Goal: Task Accomplishment & Management: Manage account settings

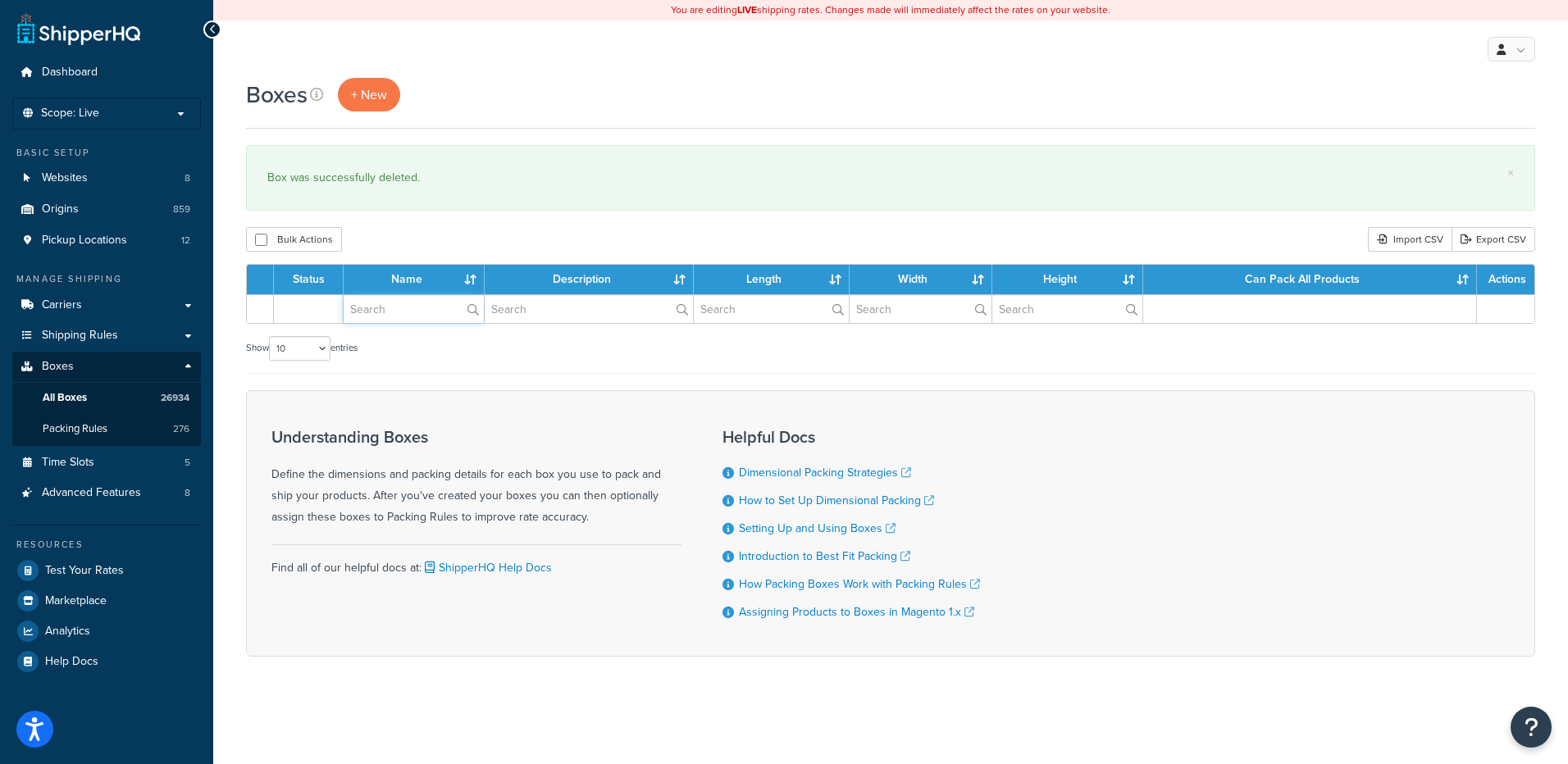
click at [369, 318] on input "text" at bounding box center [414, 309] width 140 height 28
paste input "26BY95"
type input "26BY95"
drag, startPoint x: 400, startPoint y: 230, endPoint x: 365, endPoint y: 242, distance: 37.0
click at [383, 235] on div "Bulk Actions Duplicate Delete Import CSV Export CSV" at bounding box center [890, 238] width 1289 height 24
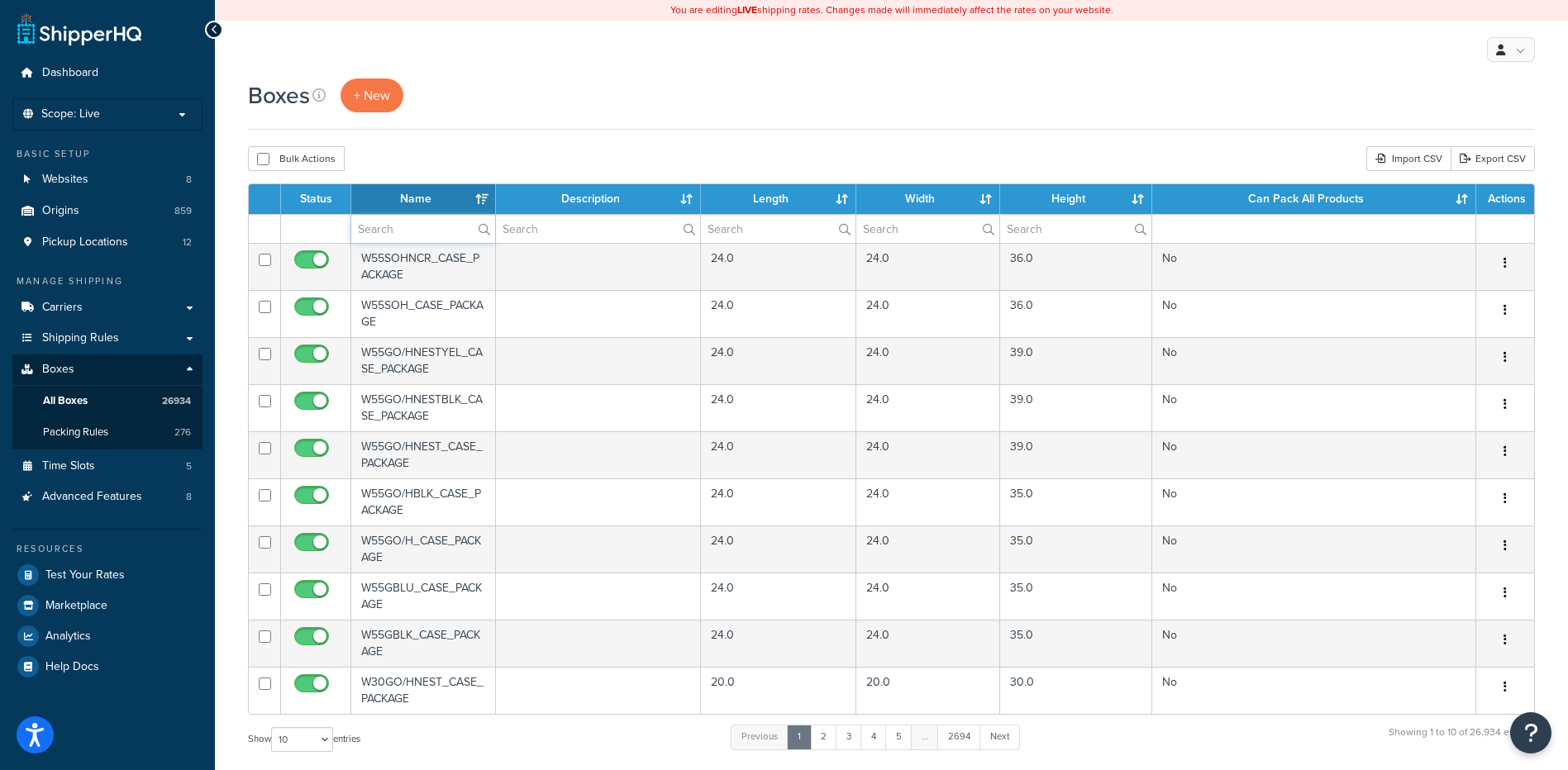
click at [460, 234] on input "text" at bounding box center [423, 229] width 144 height 28
paste input "26BY95"
click at [512, 144] on div "Boxes + New Bulk Actions Duplicate Delete Import CSV Export CSV Contact Us Send…" at bounding box center [891, 597] width 1353 height 1037
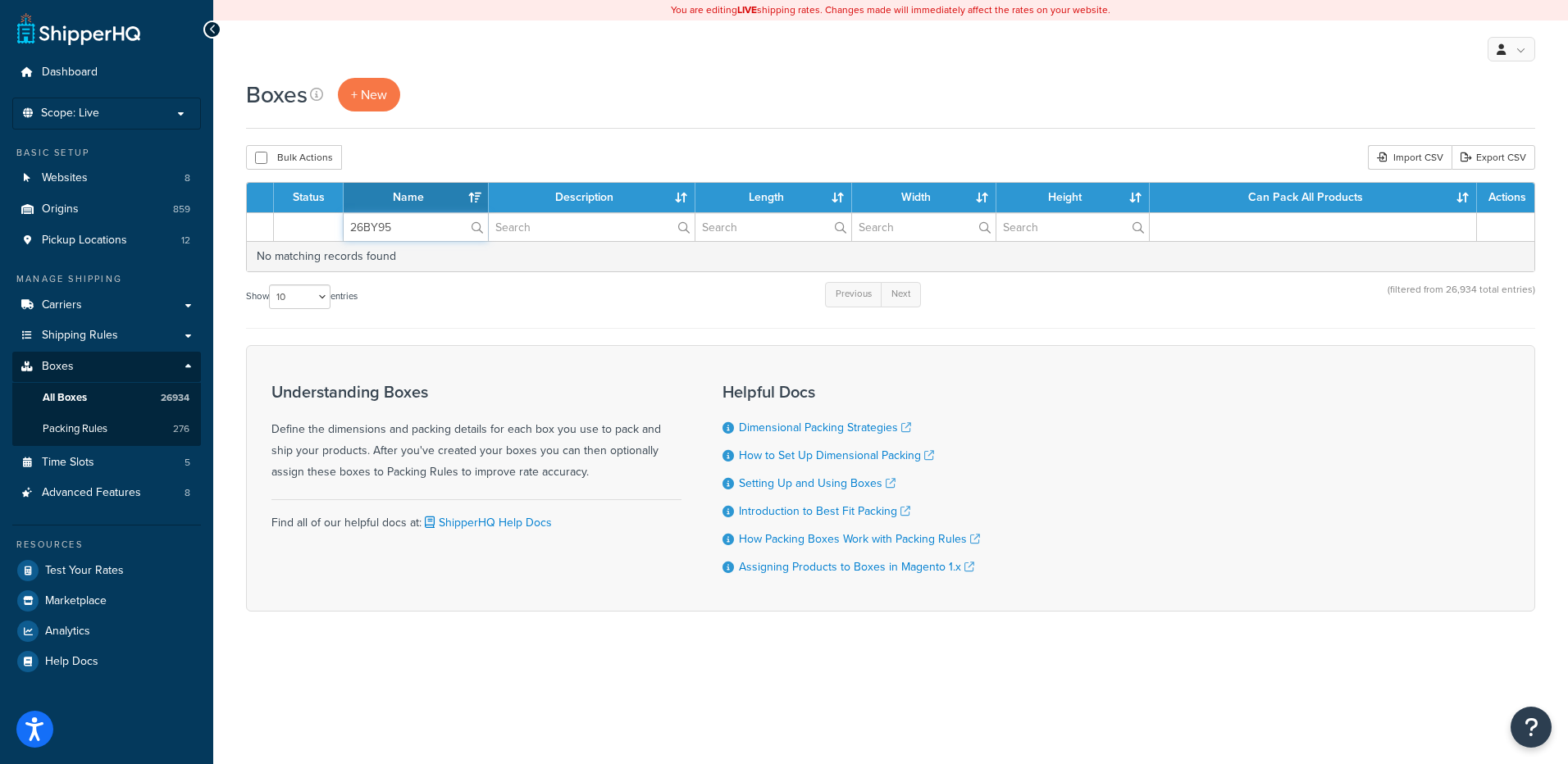
click at [378, 229] on input "26BY95" at bounding box center [416, 227] width 144 height 28
paste input "W05H"
type input "26W05H"
click at [442, 139] on div "Boxes + New Bulk Actions Duplicate Delete Import CSV Export CSV Contact Us Send…" at bounding box center [890, 373] width 1355 height 591
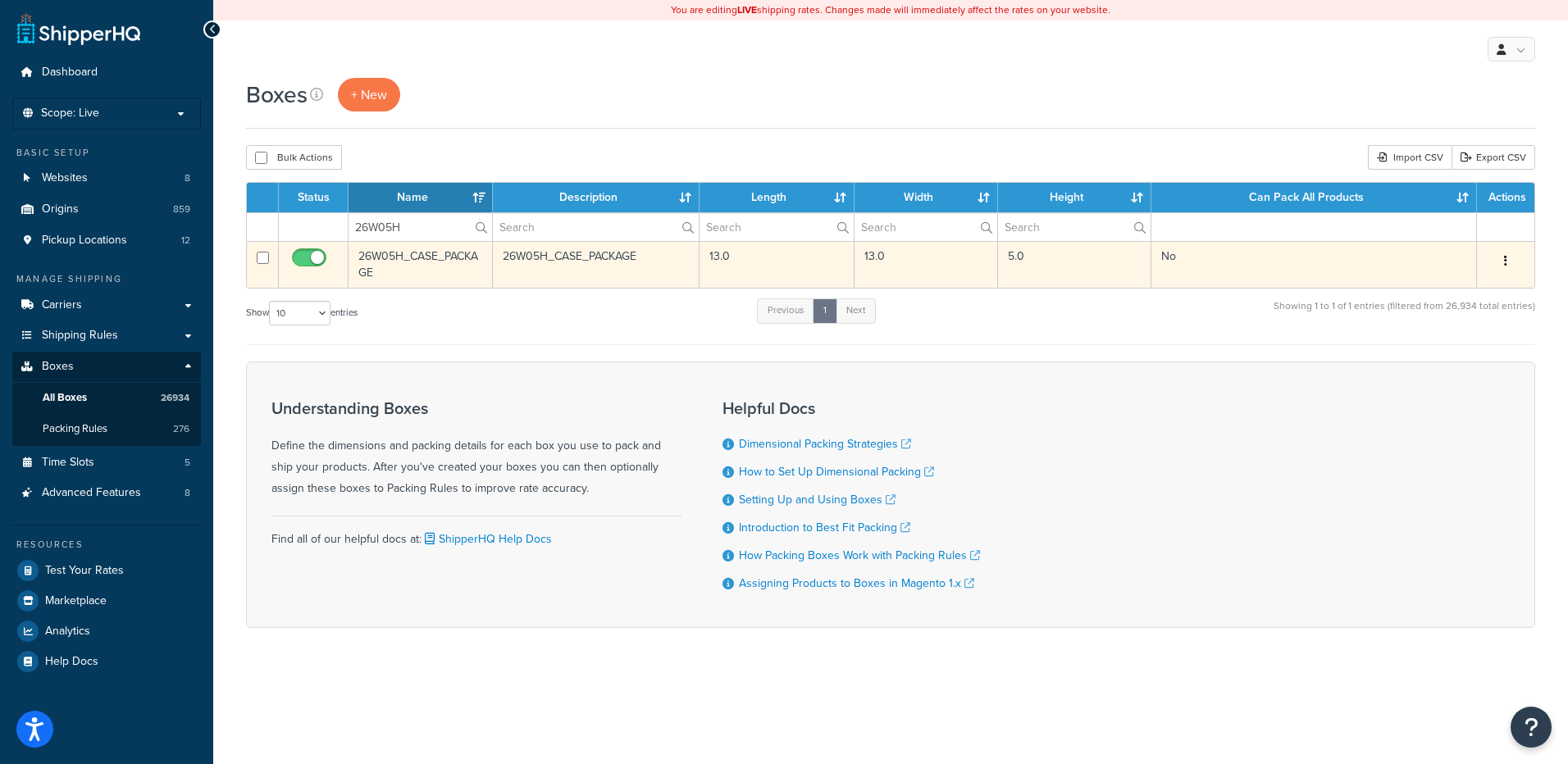
click at [1509, 262] on button "button" at bounding box center [1506, 261] width 23 height 26
click at [1462, 360] on link "Delete" at bounding box center [1452, 359] width 130 height 33
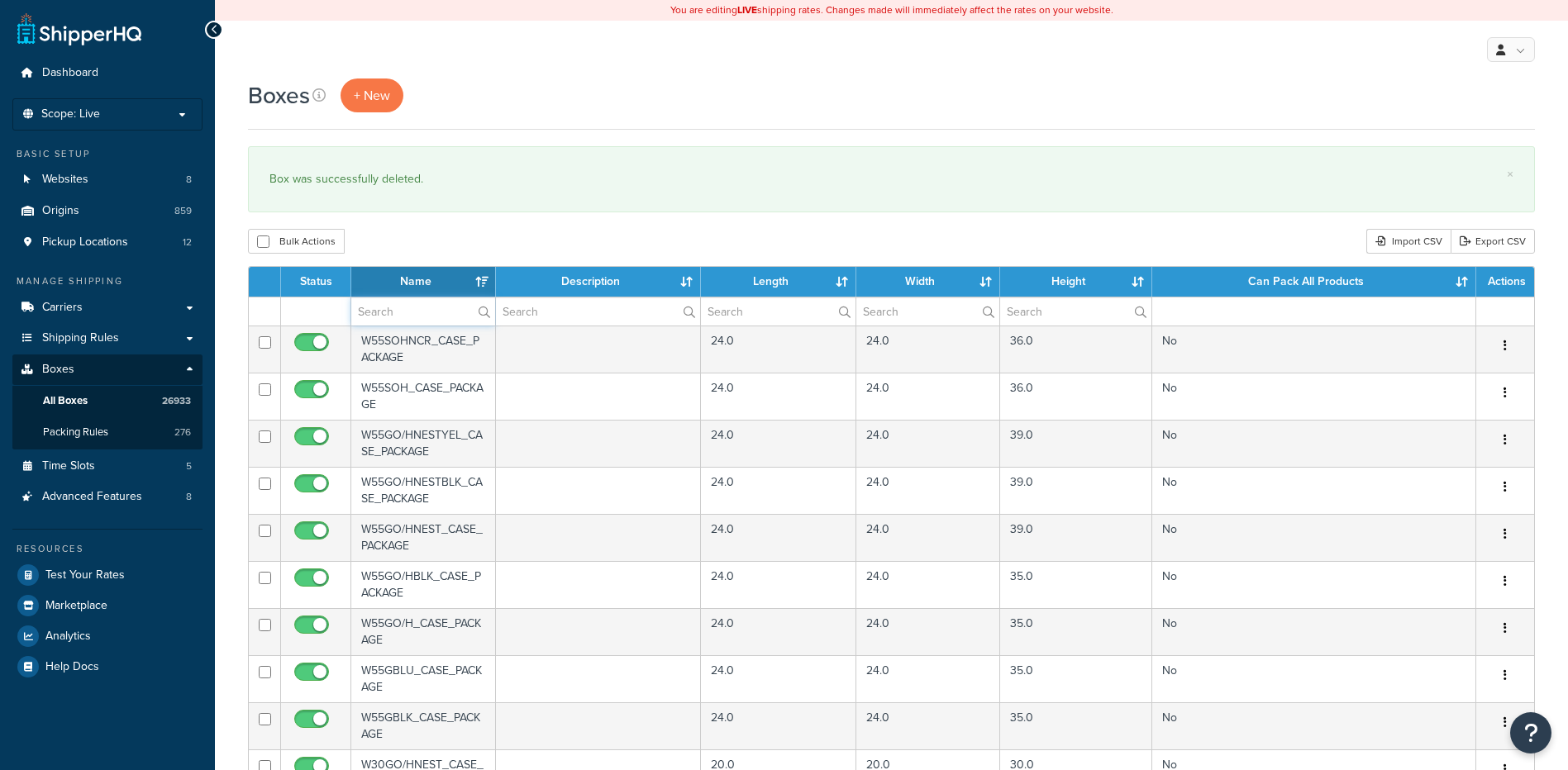
click at [390, 311] on input "text" at bounding box center [423, 311] width 144 height 28
paste input "26W0PF"
type input "26W0PF"
click at [426, 239] on div "Bulk Actions Duplicate [GEOGRAPHIC_DATA] Import CSV Export CSV" at bounding box center [891, 240] width 1288 height 24
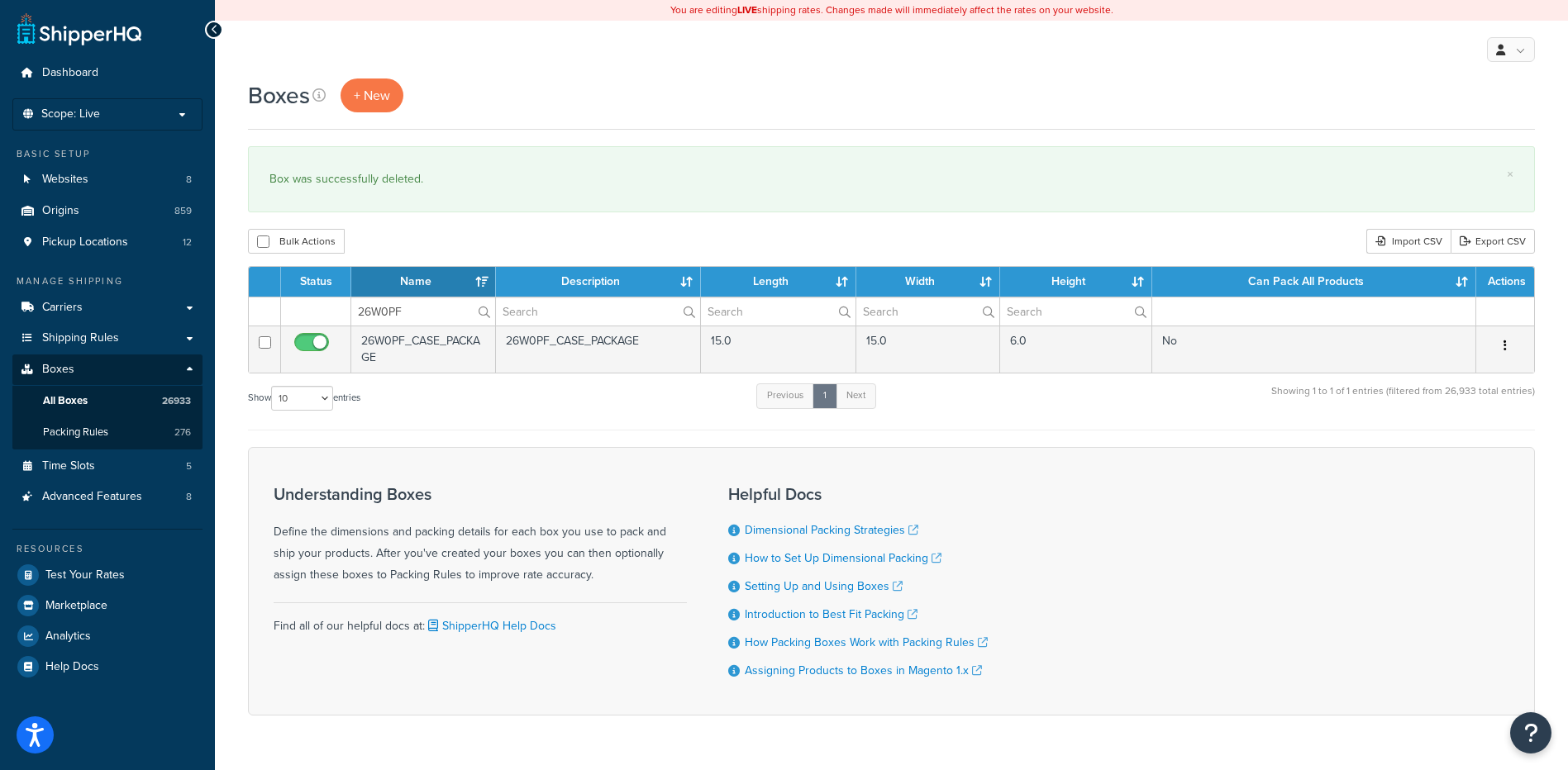
click at [1500, 346] on button "button" at bounding box center [1505, 346] width 24 height 26
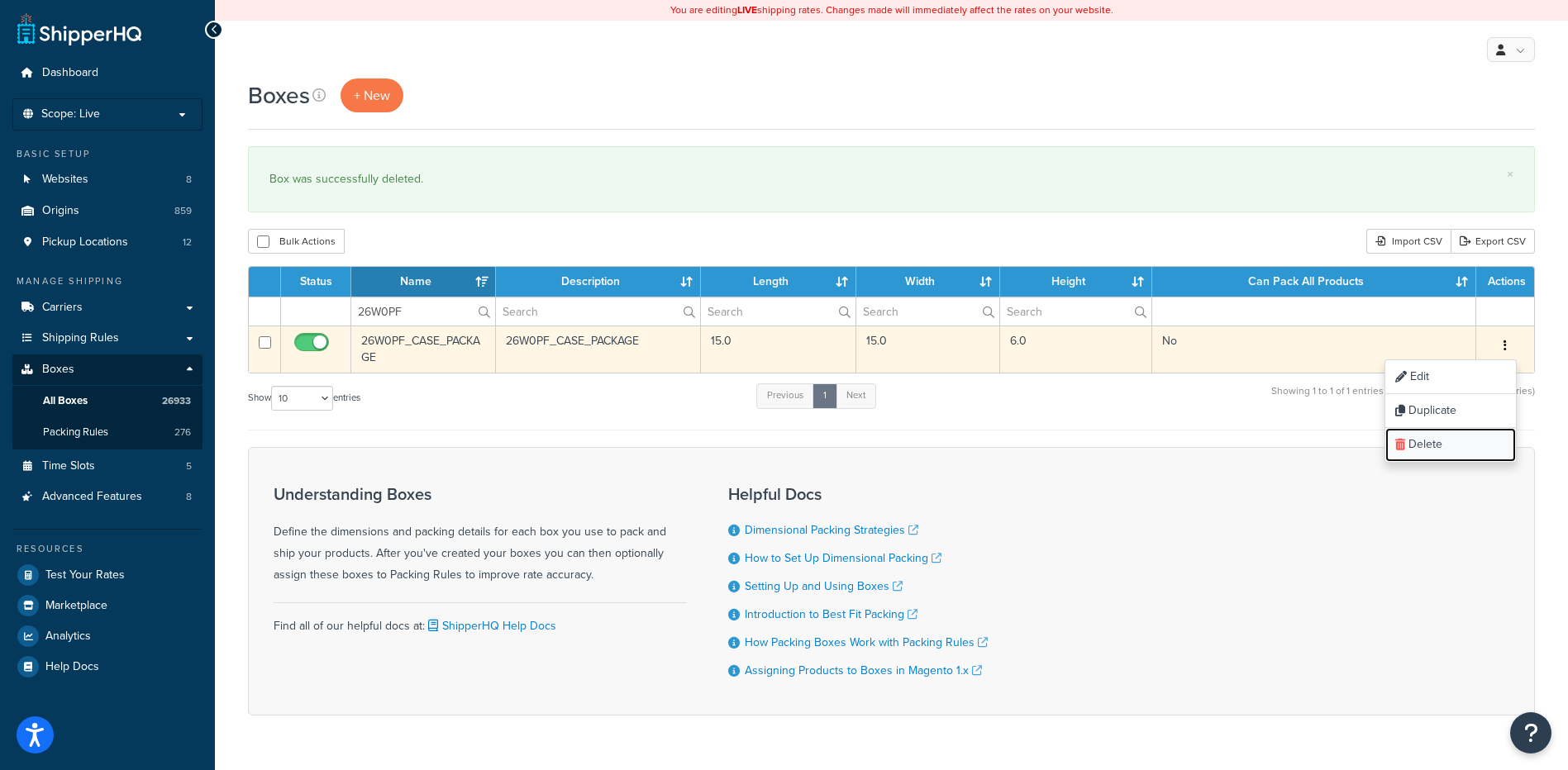
click at [1434, 445] on link "Delete" at bounding box center [1451, 444] width 131 height 34
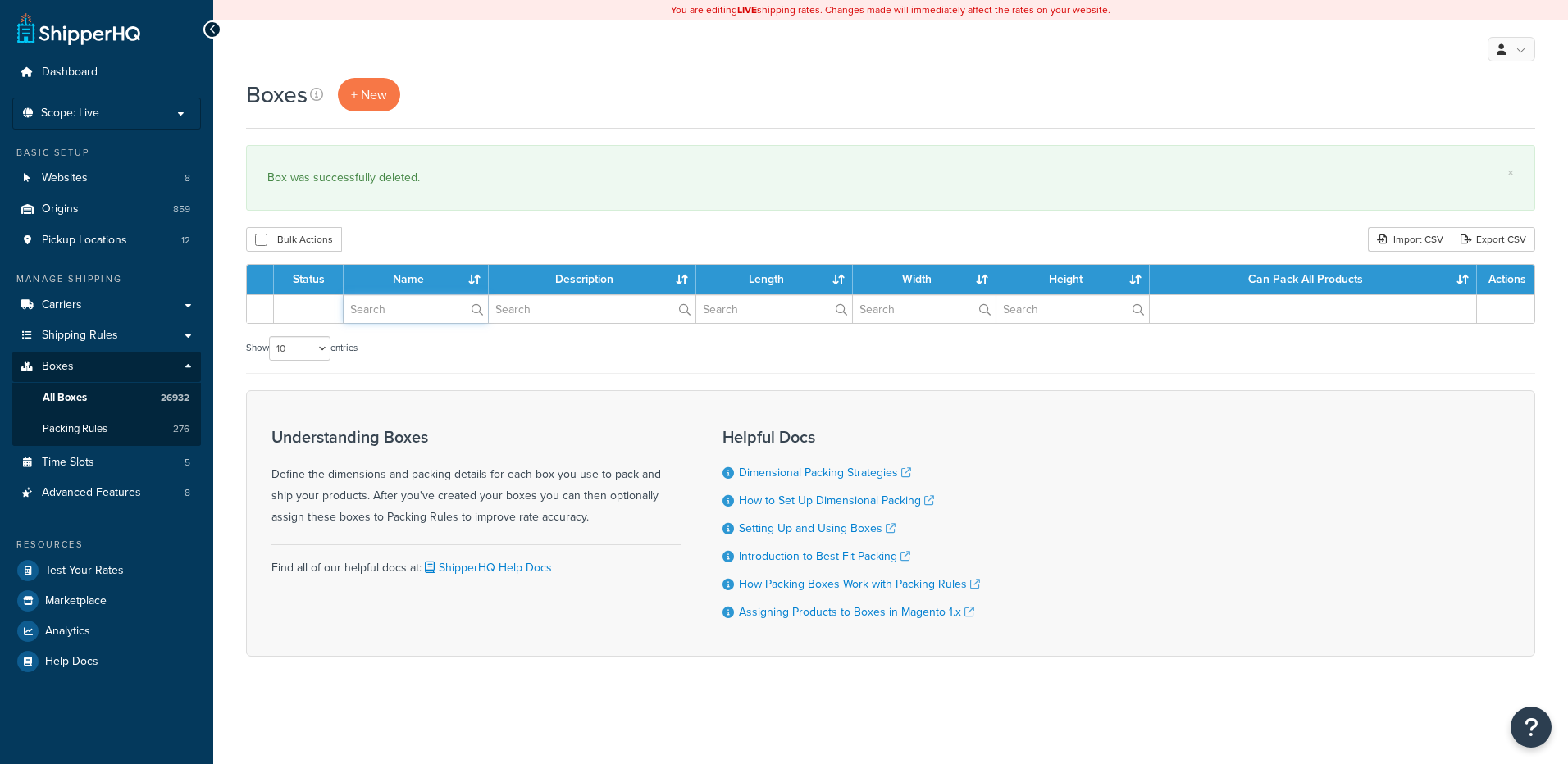
drag, startPoint x: 0, startPoint y: 0, endPoint x: 420, endPoint y: 314, distance: 524.4
click at [420, 314] on input "text" at bounding box center [416, 309] width 144 height 28
paste input "26W10F"
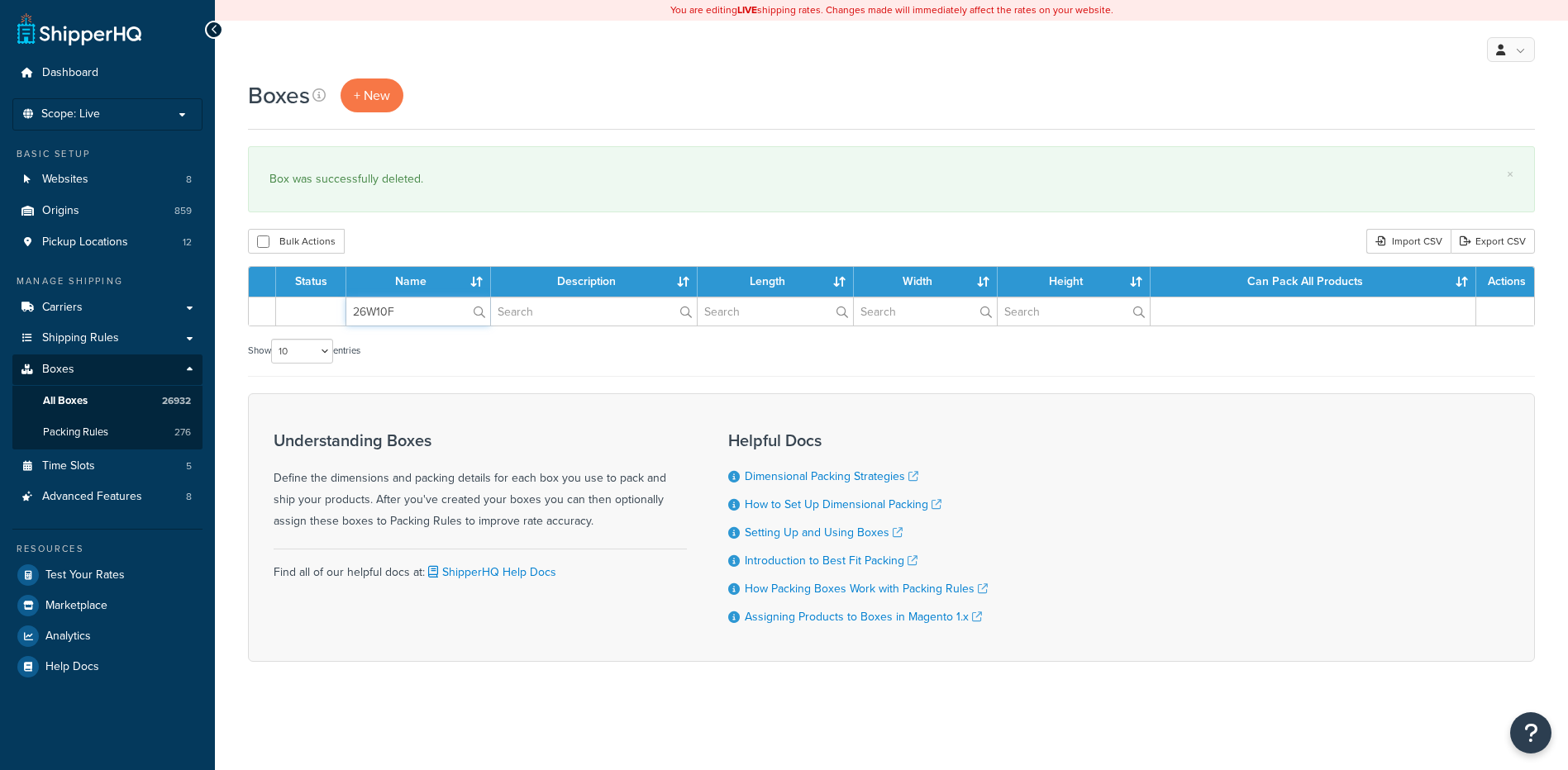
type input "26W10F"
click at [464, 239] on div "Bulk Actions Duplicate [GEOGRAPHIC_DATA] Import CSV Export CSV" at bounding box center [891, 240] width 1288 height 24
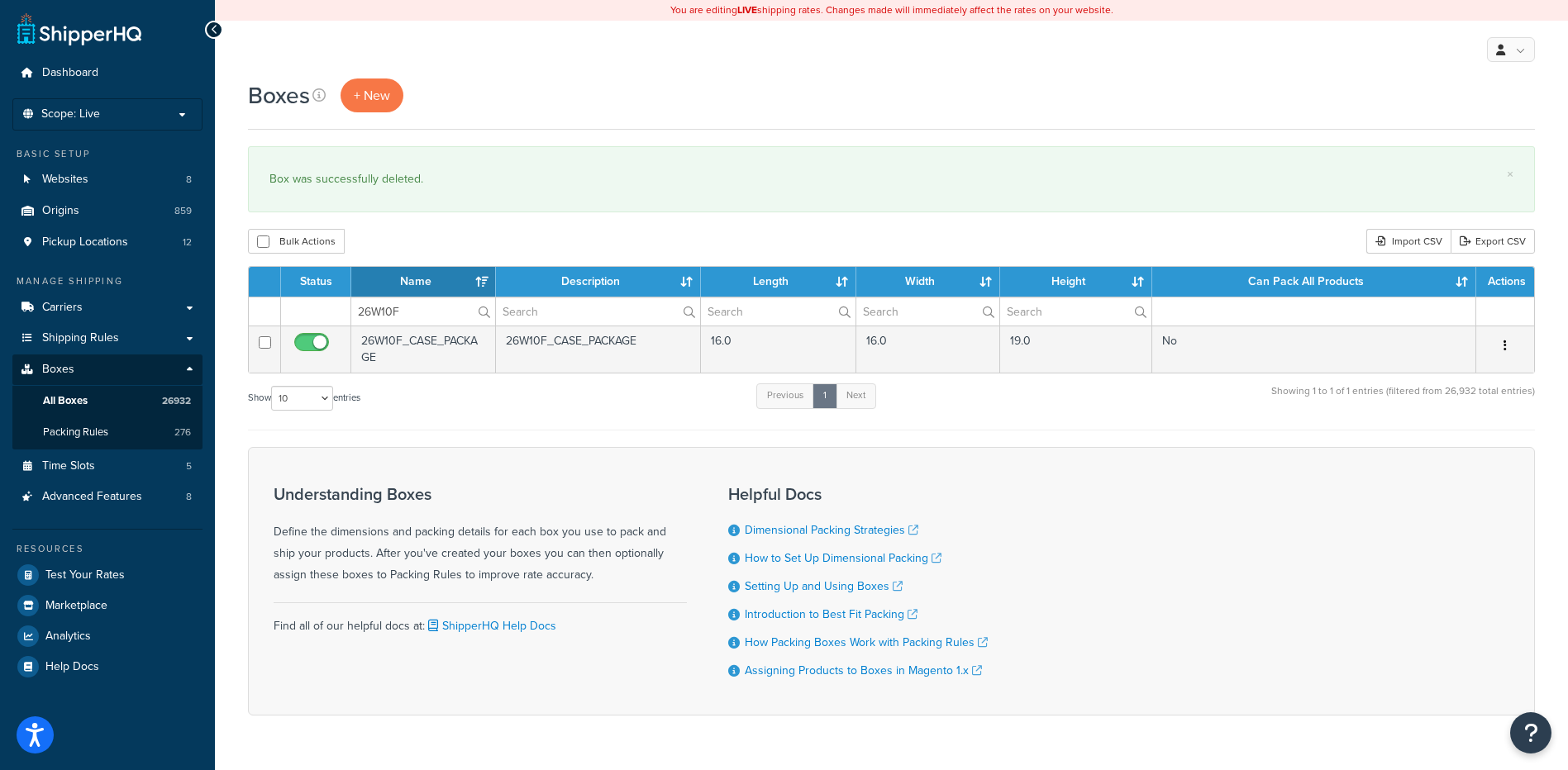
click at [1502, 346] on button "button" at bounding box center [1505, 346] width 24 height 26
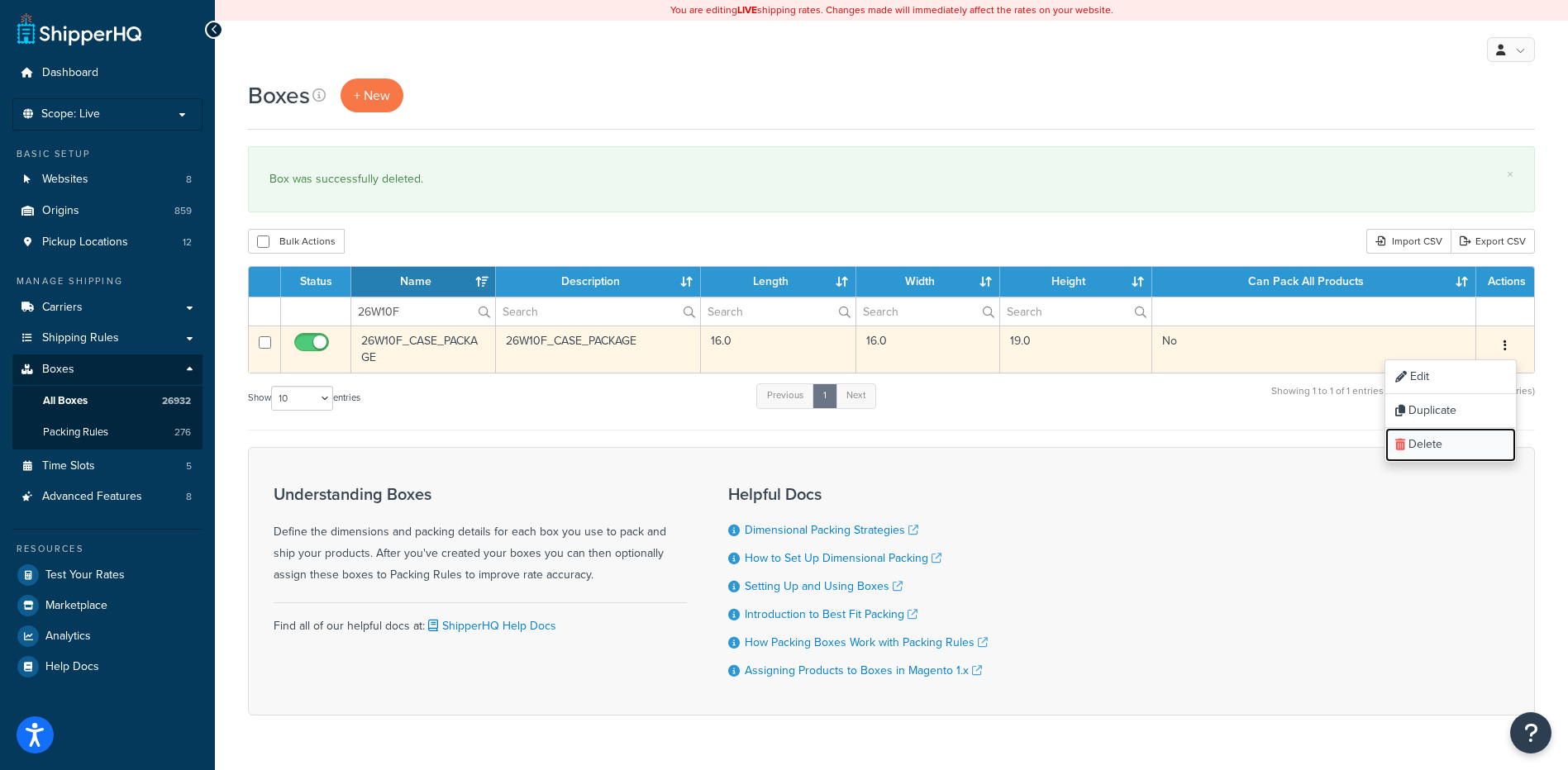
click at [1463, 456] on link "Delete" at bounding box center [1451, 444] width 131 height 34
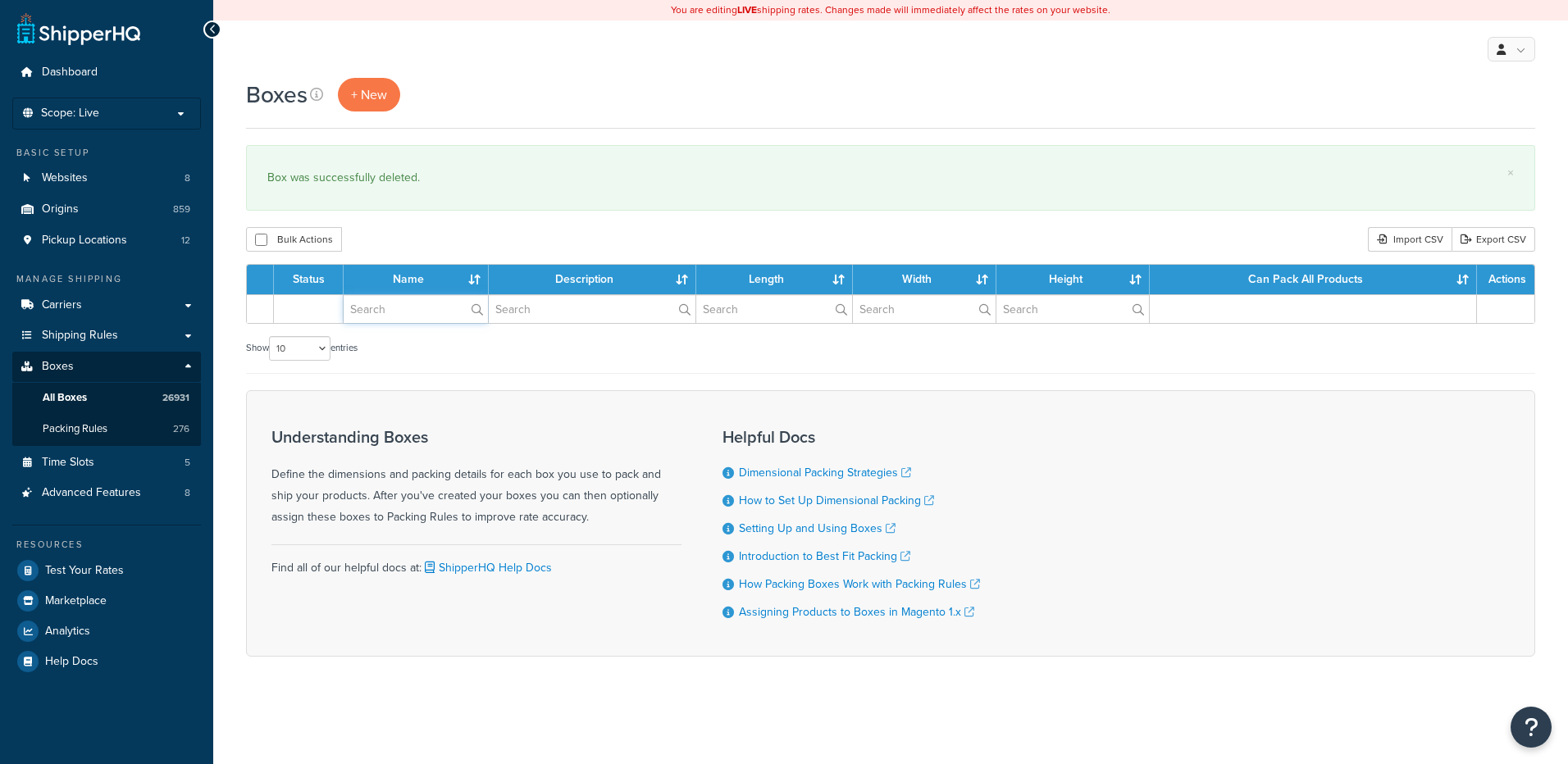
click at [444, 319] on input "text" at bounding box center [416, 309] width 144 height 28
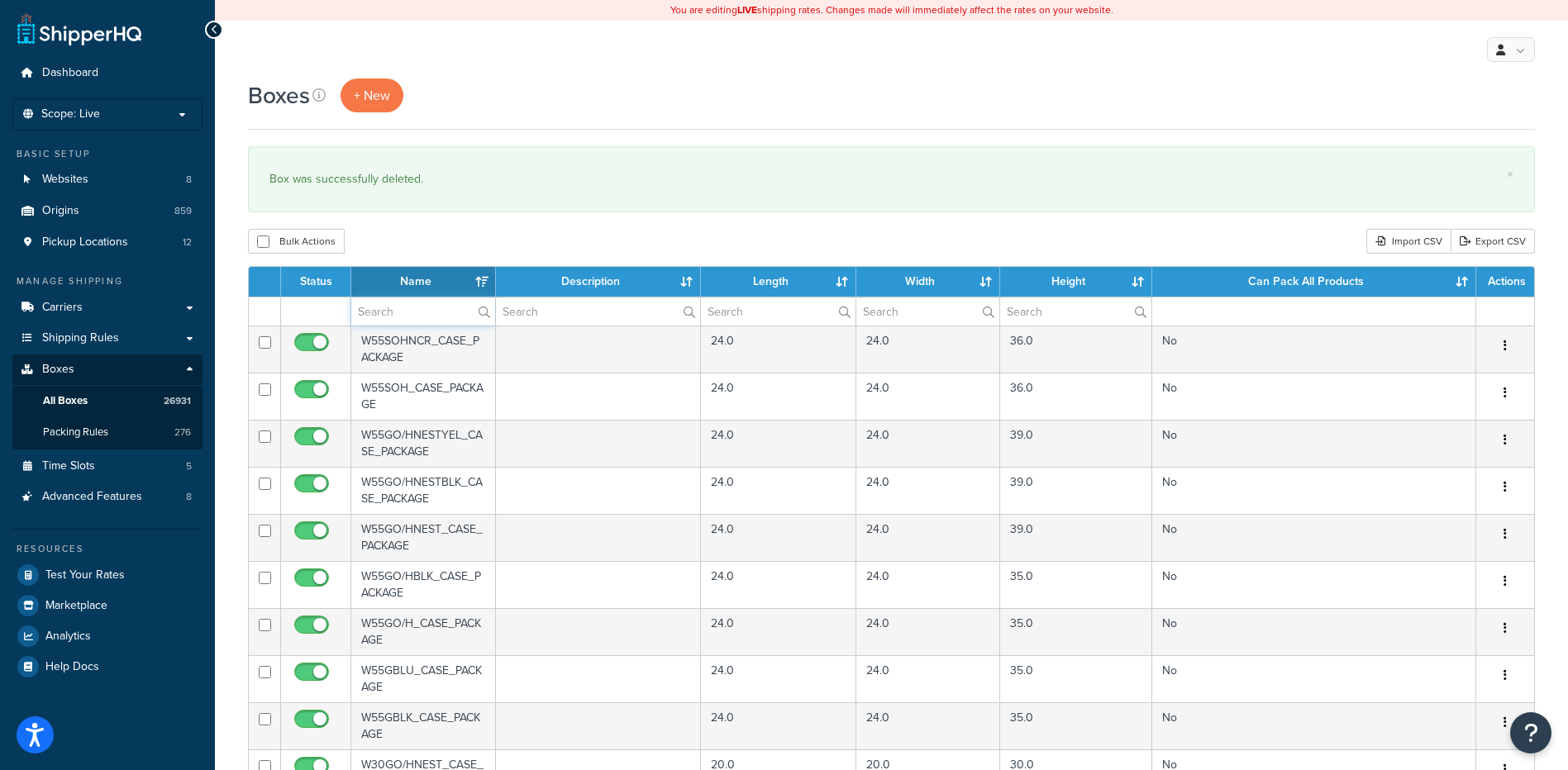
paste input "26W10L"
type input "26W10L"
click at [505, 235] on div "Bulk Actions Duplicate Delete Import CSV Export CSV" at bounding box center [891, 240] width 1288 height 24
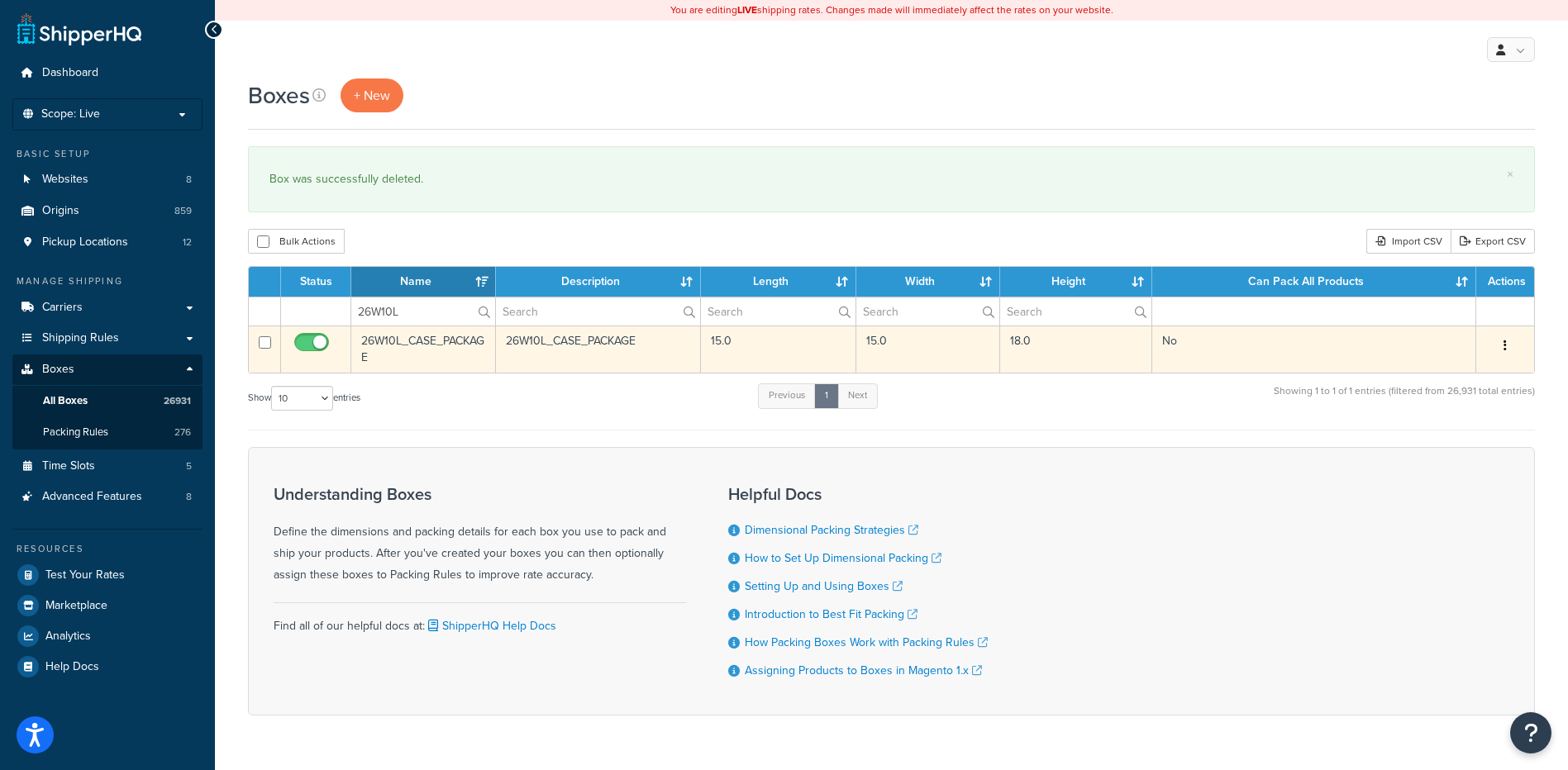
click at [1506, 350] on icon "button" at bounding box center [1505, 345] width 4 height 12
click at [1456, 456] on link "Delete" at bounding box center [1451, 444] width 131 height 34
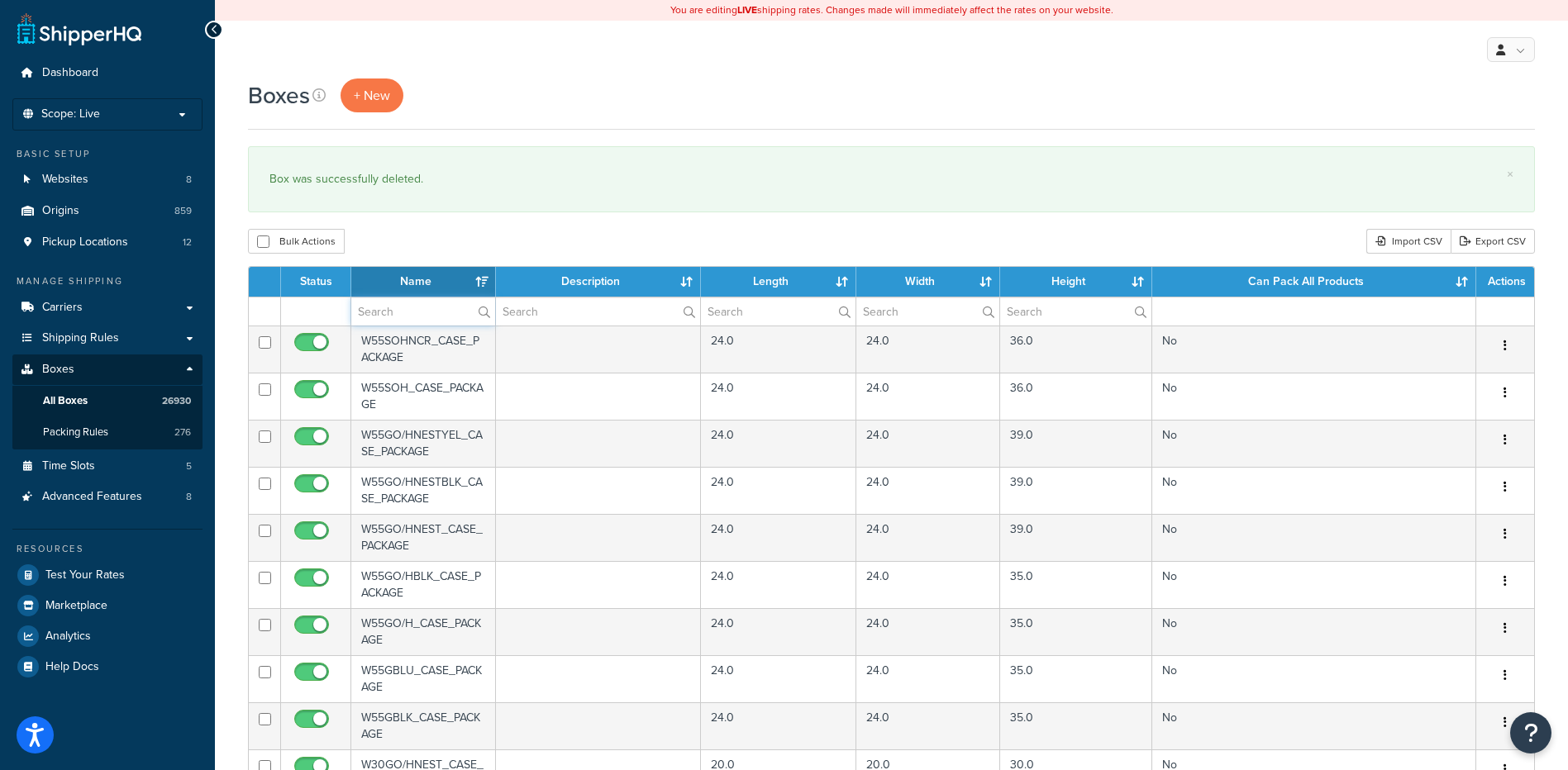
click at [433, 311] on input "text" at bounding box center [423, 311] width 144 height 28
paste input "26W11L"
type input "26W11L"
click at [461, 222] on div "Boxes + New × Box was successfully deleted. Bulk Actions Duplicate [GEOGRAPHIC_…" at bounding box center [891, 638] width 1353 height 1119
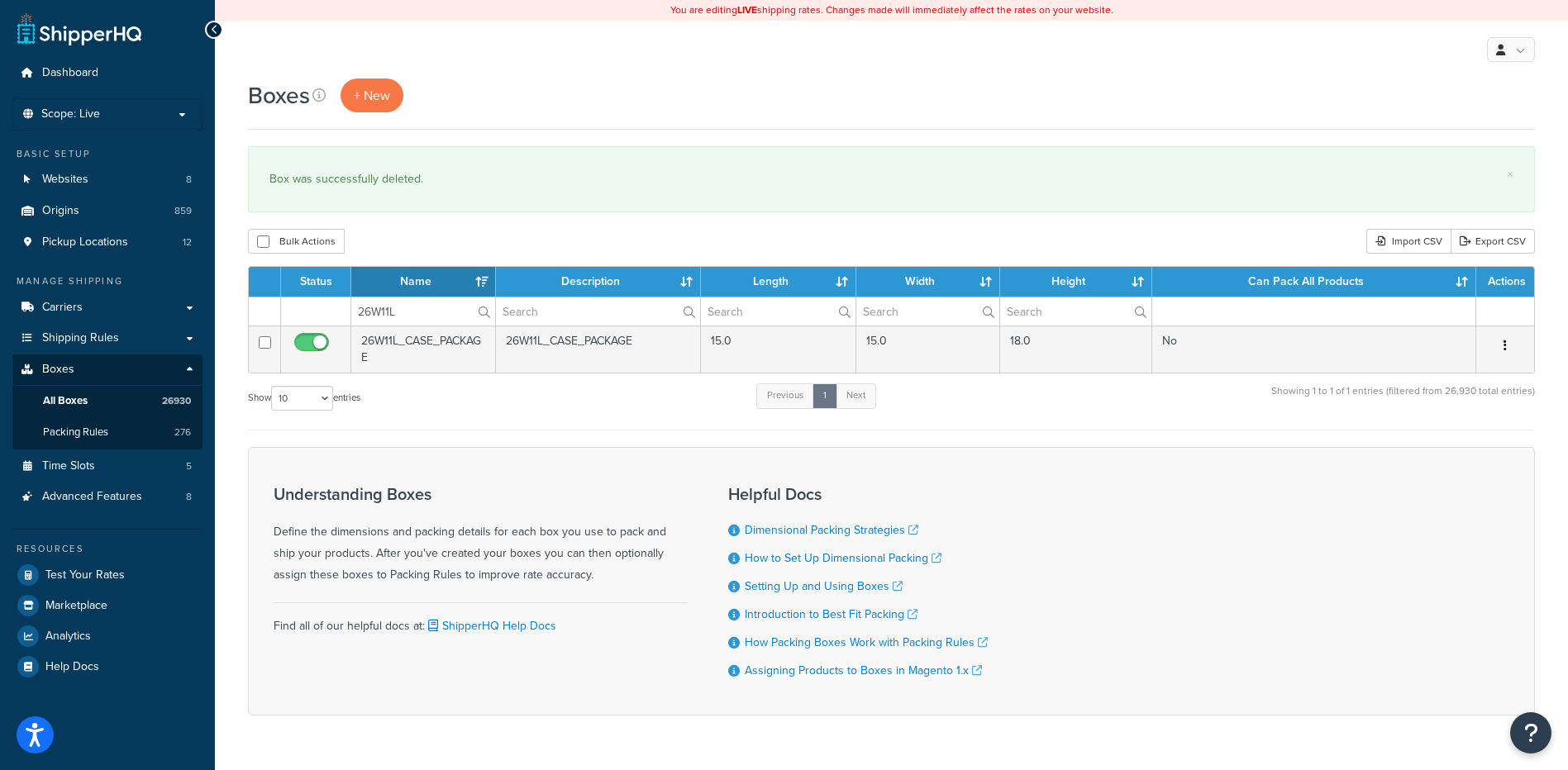
click at [1498, 342] on button "button" at bounding box center [1505, 346] width 24 height 26
drag, startPoint x: 1443, startPoint y: 451, endPoint x: 880, endPoint y: 48, distance: 692.4
click at [1443, 451] on link "Delete" at bounding box center [1451, 444] width 131 height 34
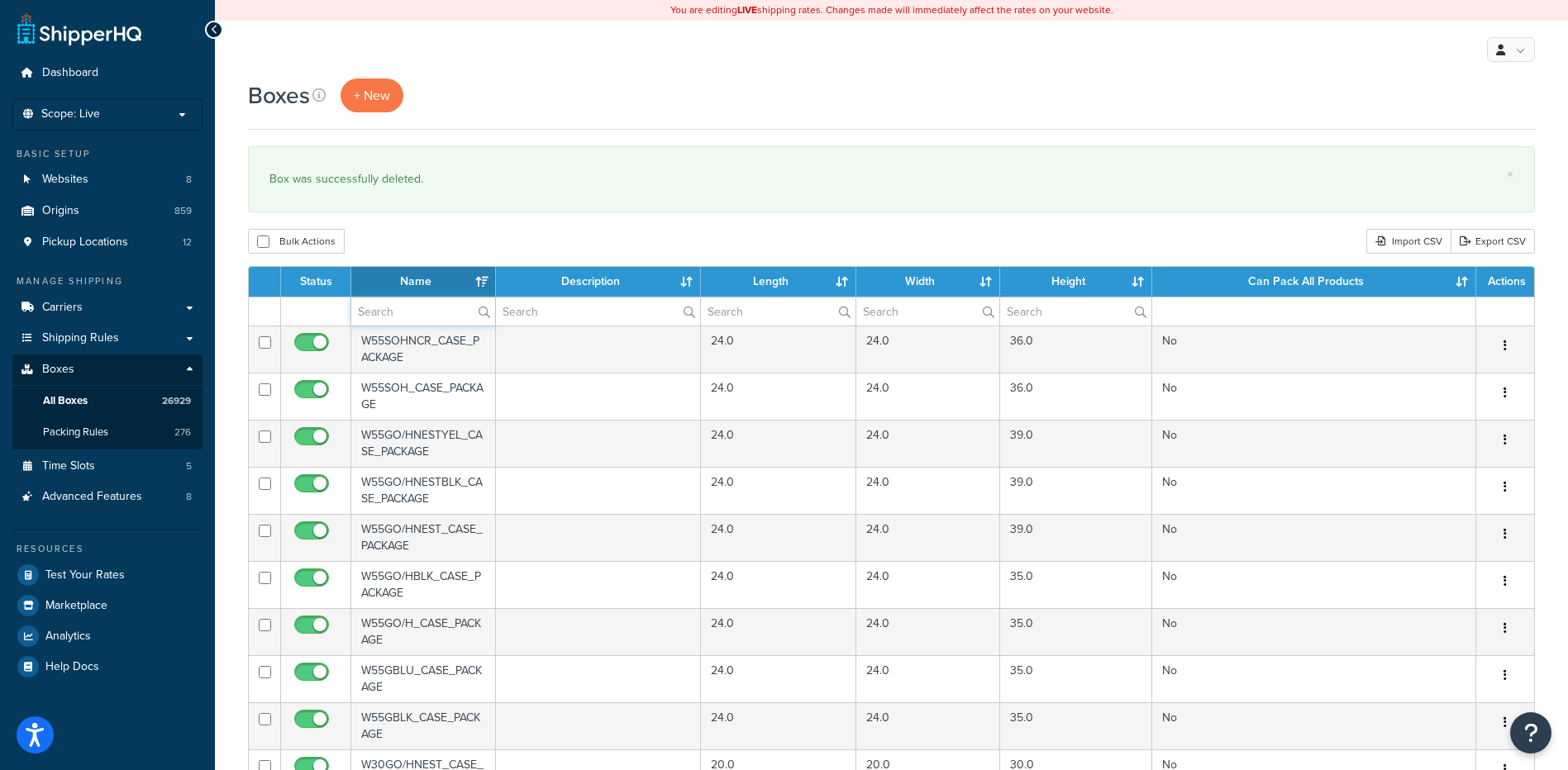
click at [408, 315] on input "text" at bounding box center [423, 311] width 144 height 28
paste input "26W19R"
type input "26W19R"
click at [421, 217] on div "Boxes + New × Box was successfully deleted. Bulk Actions Duplicate [GEOGRAPHIC_…" at bounding box center [891, 638] width 1353 height 1119
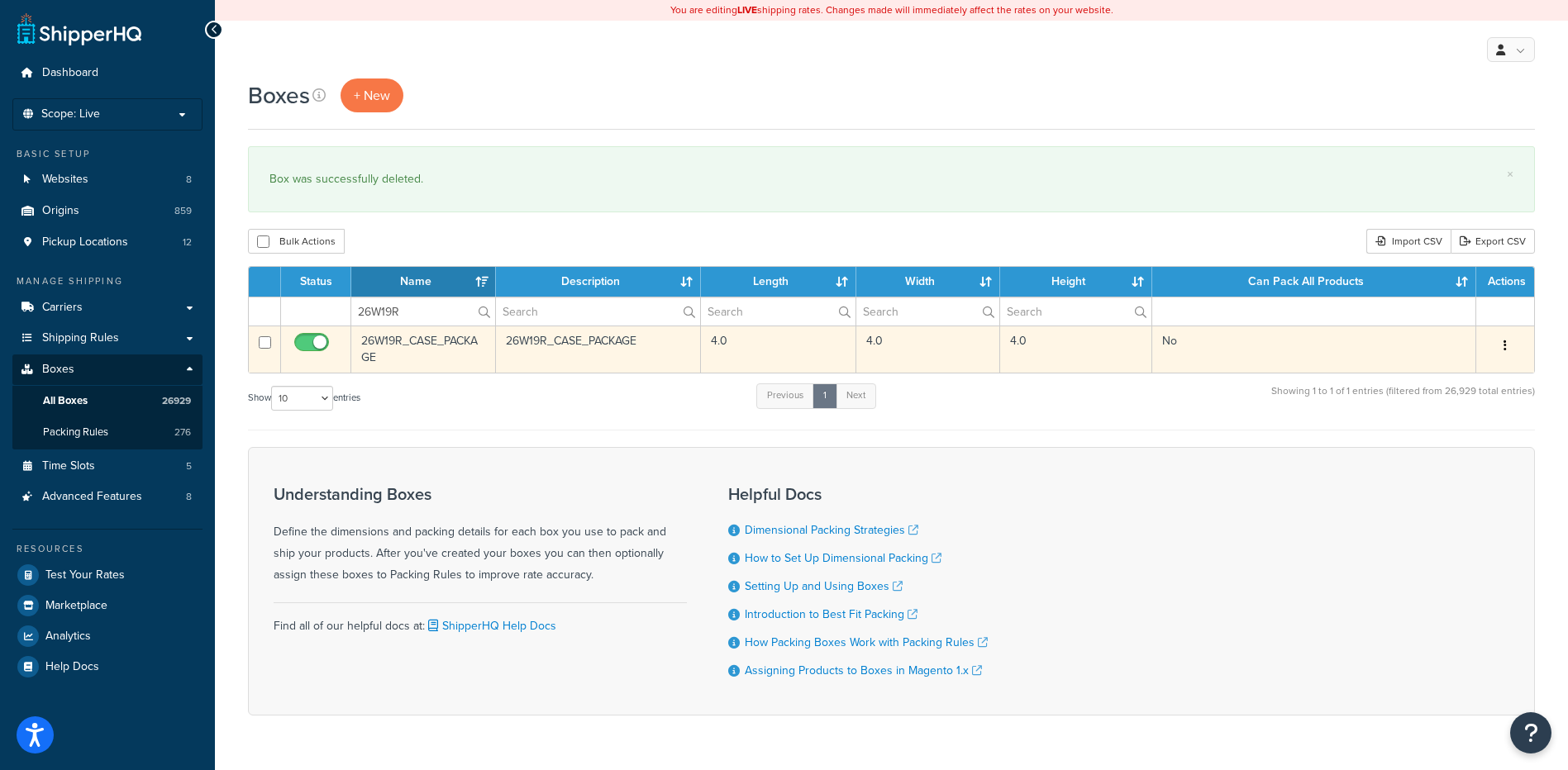
click at [1507, 344] on button "button" at bounding box center [1505, 346] width 24 height 26
click at [1423, 442] on link "Delete" at bounding box center [1451, 444] width 131 height 34
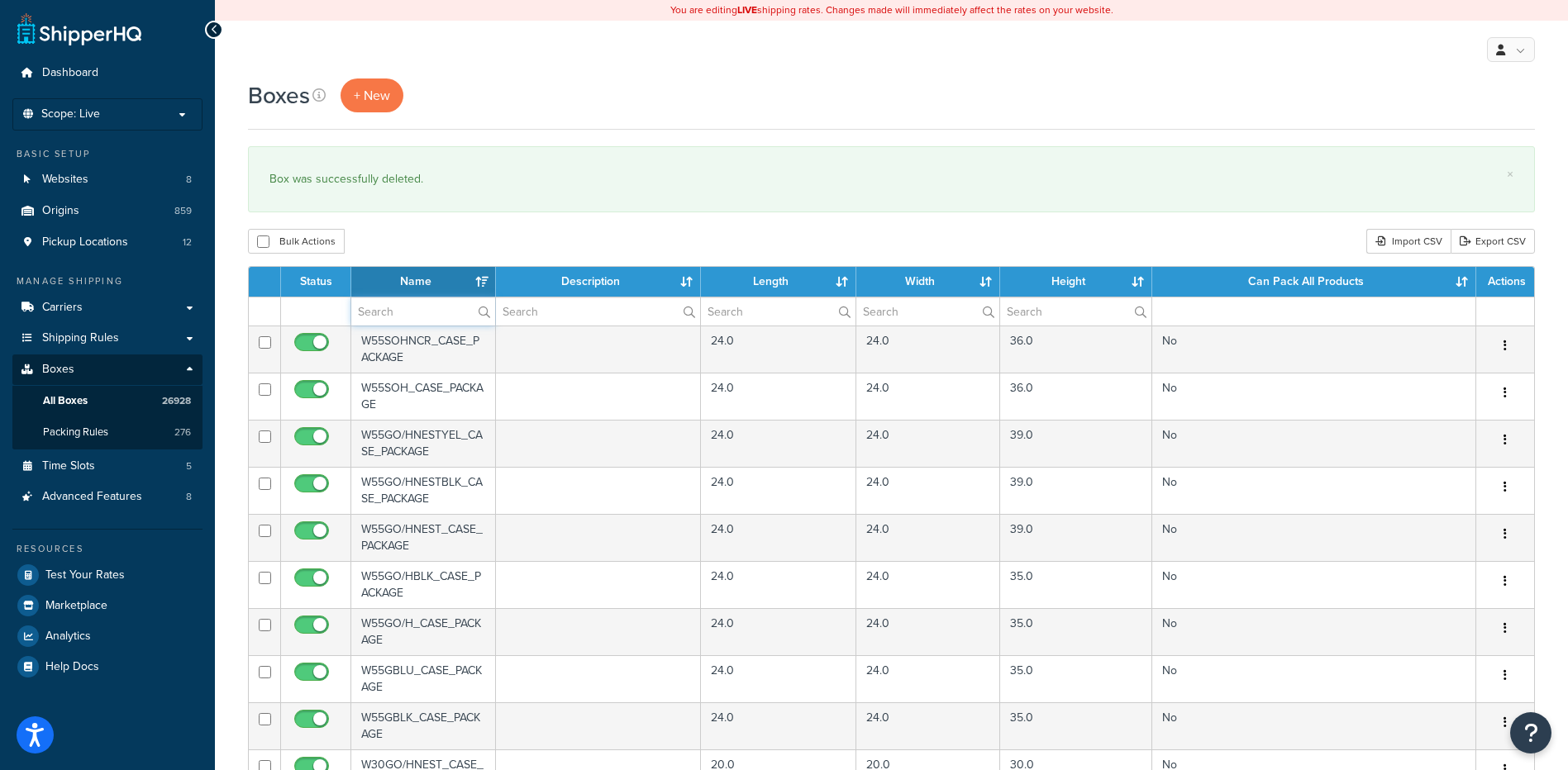
click at [397, 306] on input "text" at bounding box center [423, 311] width 144 height 28
paste input "26W1PF"
type input "26W1PF"
click at [438, 235] on div "Bulk Actions Duplicate [GEOGRAPHIC_DATA] Import CSV Export CSV" at bounding box center [891, 240] width 1288 height 24
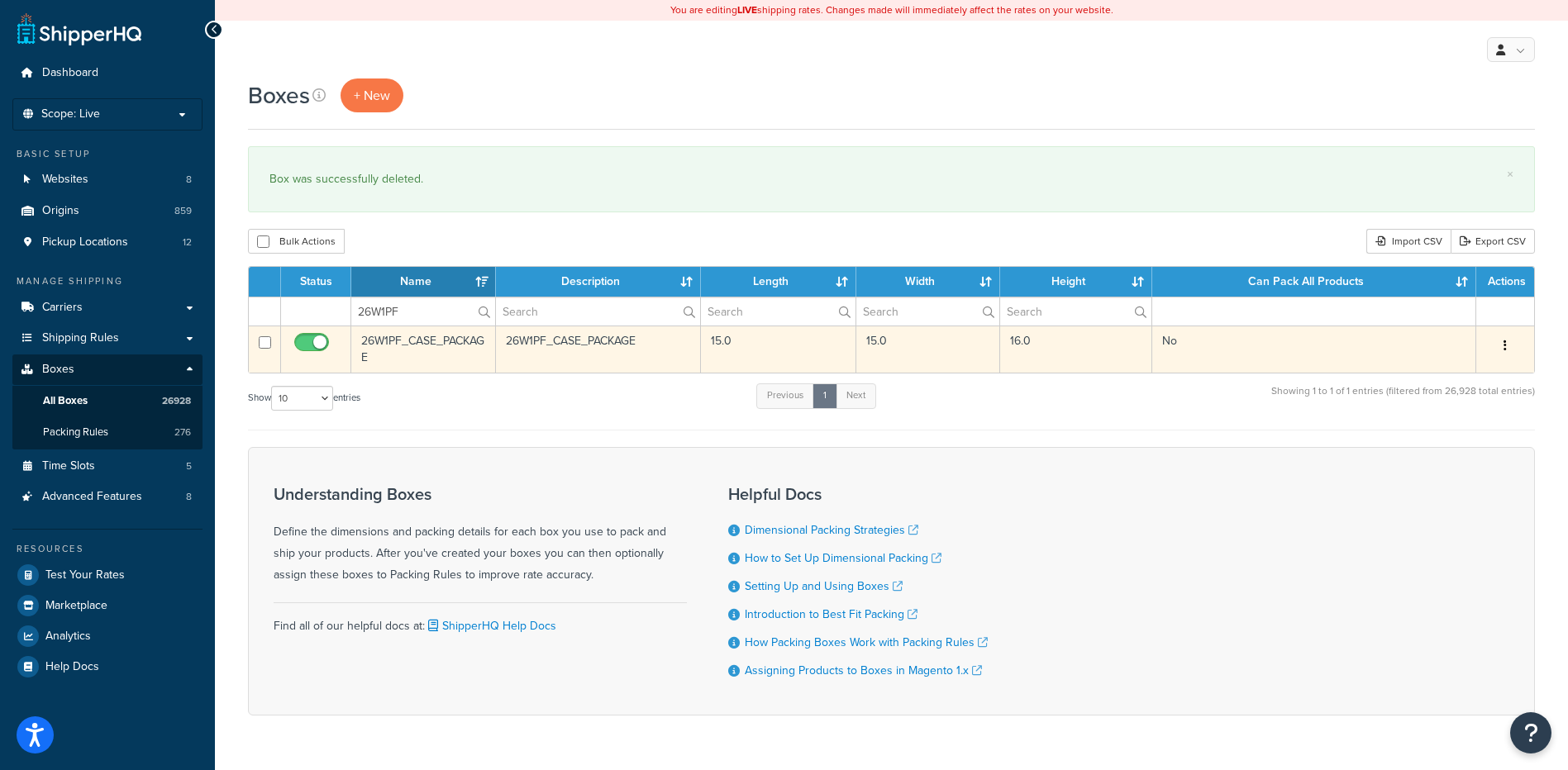
click at [1512, 346] on button "button" at bounding box center [1505, 346] width 24 height 26
click at [1465, 452] on link "Delete" at bounding box center [1451, 444] width 131 height 34
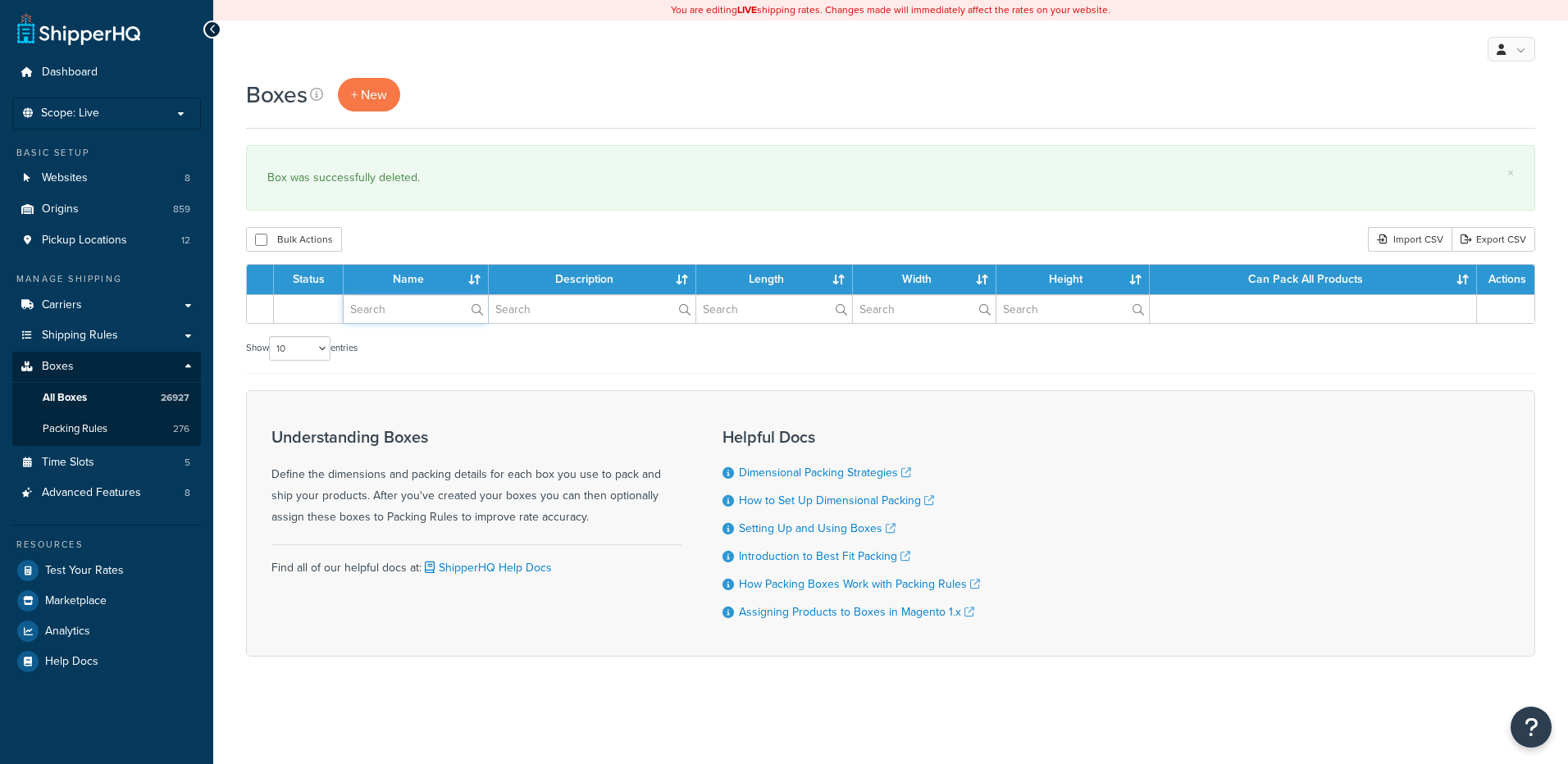
click at [401, 309] on input "text" at bounding box center [416, 309] width 144 height 28
paste input "26W1PV"
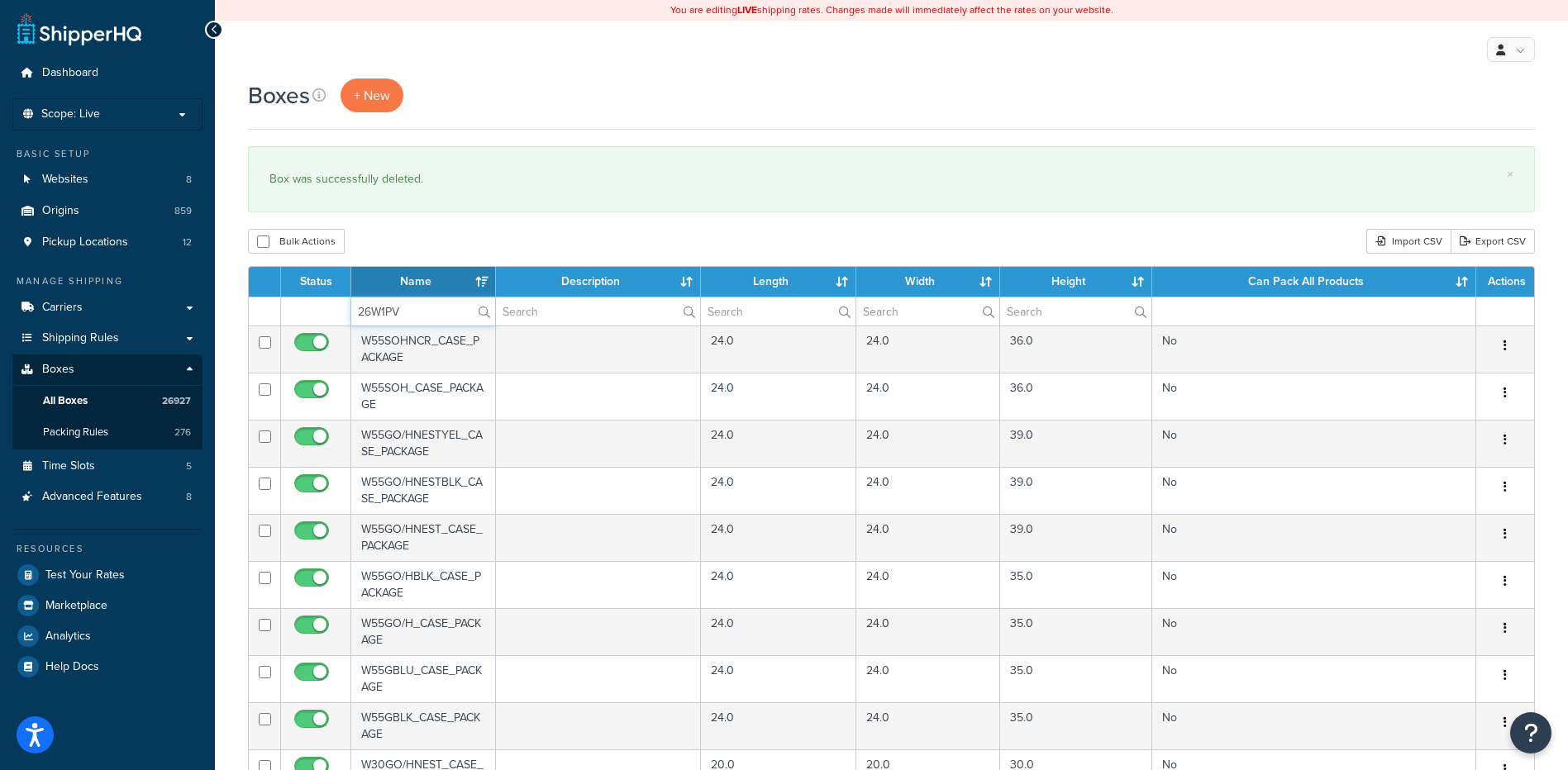
type input "26W1PV"
click at [433, 233] on div "Bulk Actions Duplicate [GEOGRAPHIC_DATA] Import CSV Export CSV" at bounding box center [891, 240] width 1288 height 24
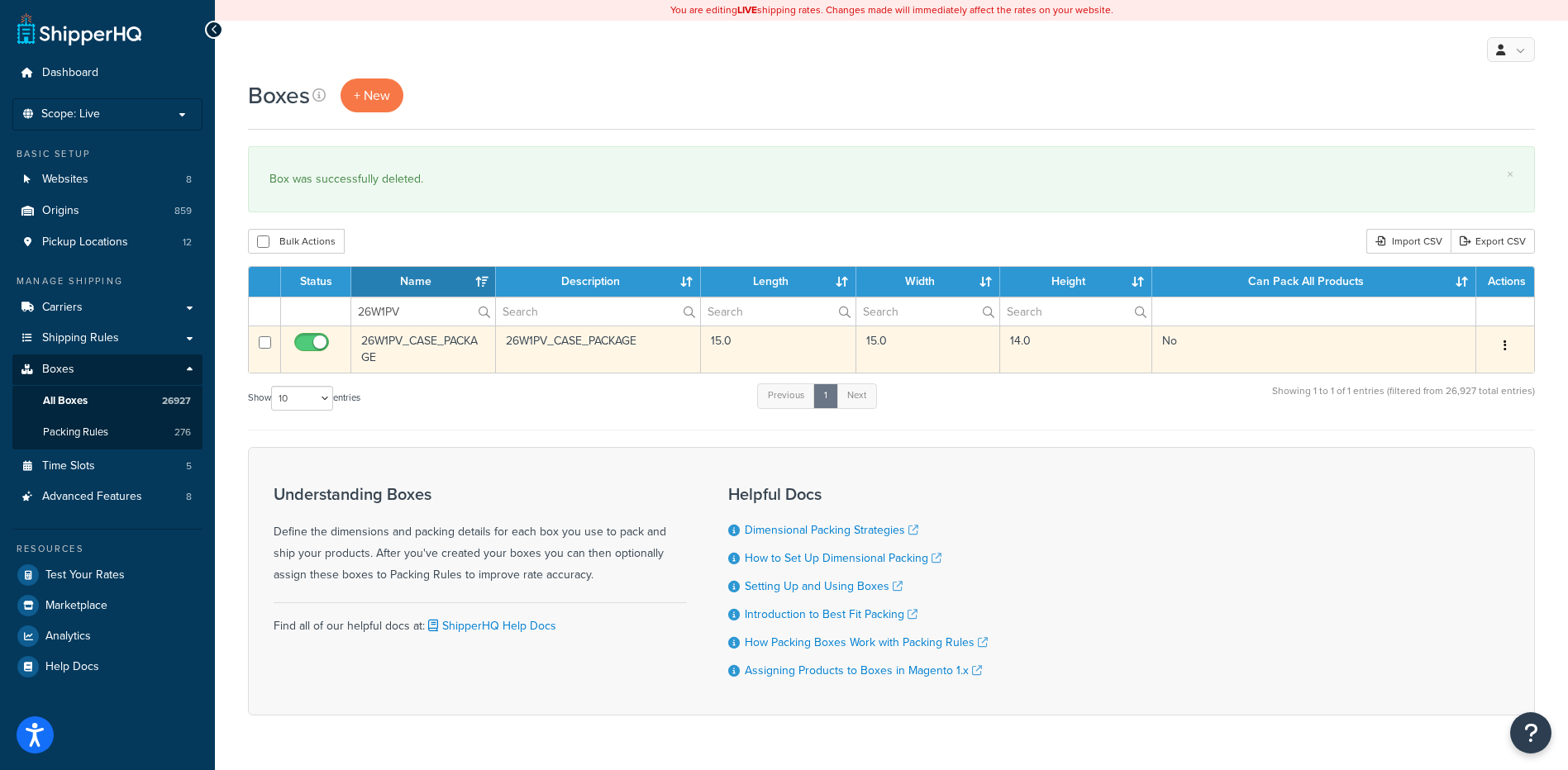
click at [1513, 346] on button "button" at bounding box center [1505, 346] width 24 height 26
click at [1474, 457] on link "Delete" at bounding box center [1451, 444] width 131 height 34
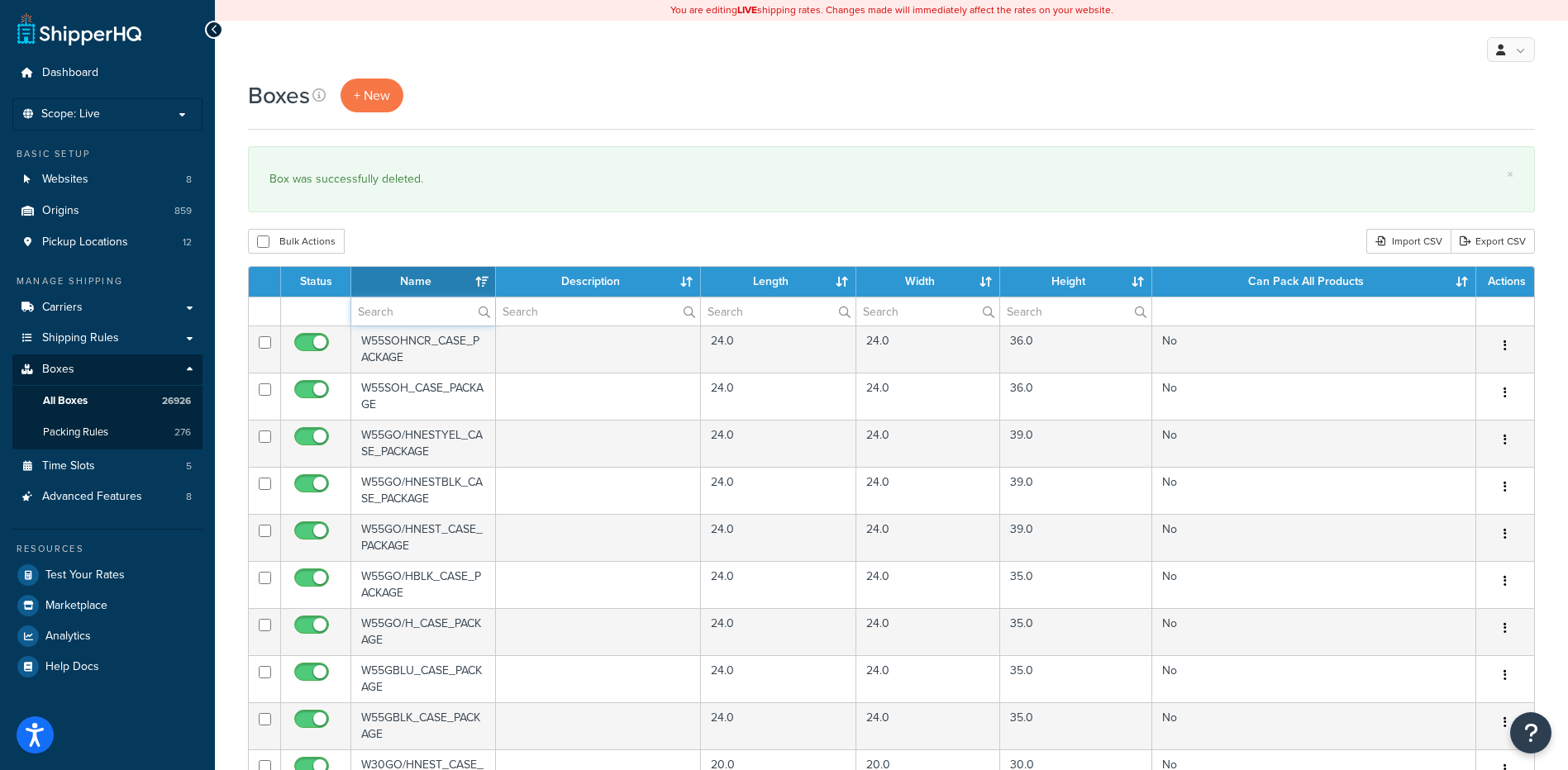
click at [426, 310] on input "text" at bounding box center [423, 311] width 144 height 28
paste input "26W1RV"
type input "26W1RV"
click at [432, 245] on div "Bulk Actions Duplicate [GEOGRAPHIC_DATA] Import CSV Export CSV" at bounding box center [891, 240] width 1288 height 24
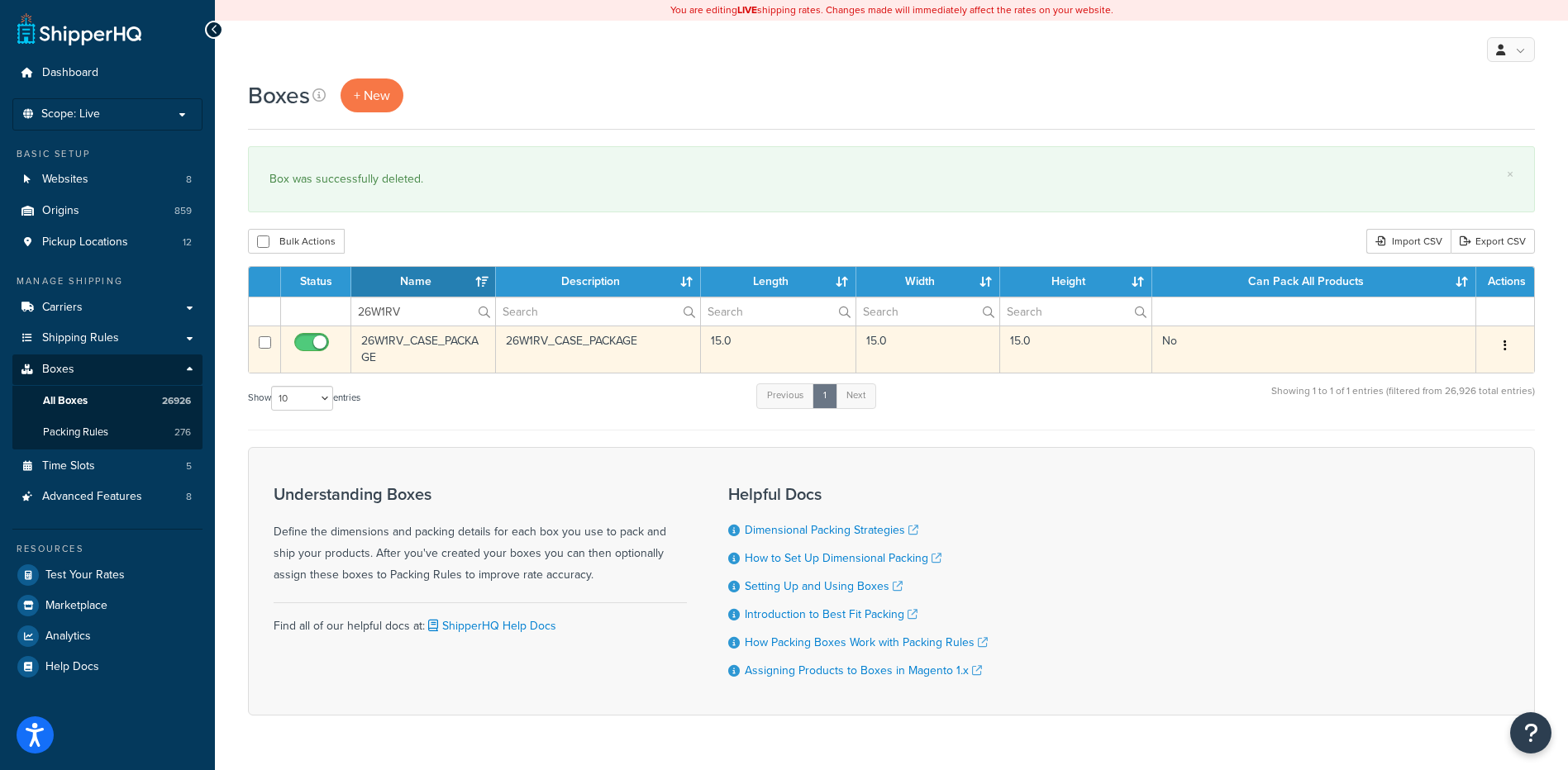
click at [1504, 348] on icon "button" at bounding box center [1505, 345] width 4 height 12
click at [1451, 446] on link "Delete" at bounding box center [1451, 444] width 131 height 34
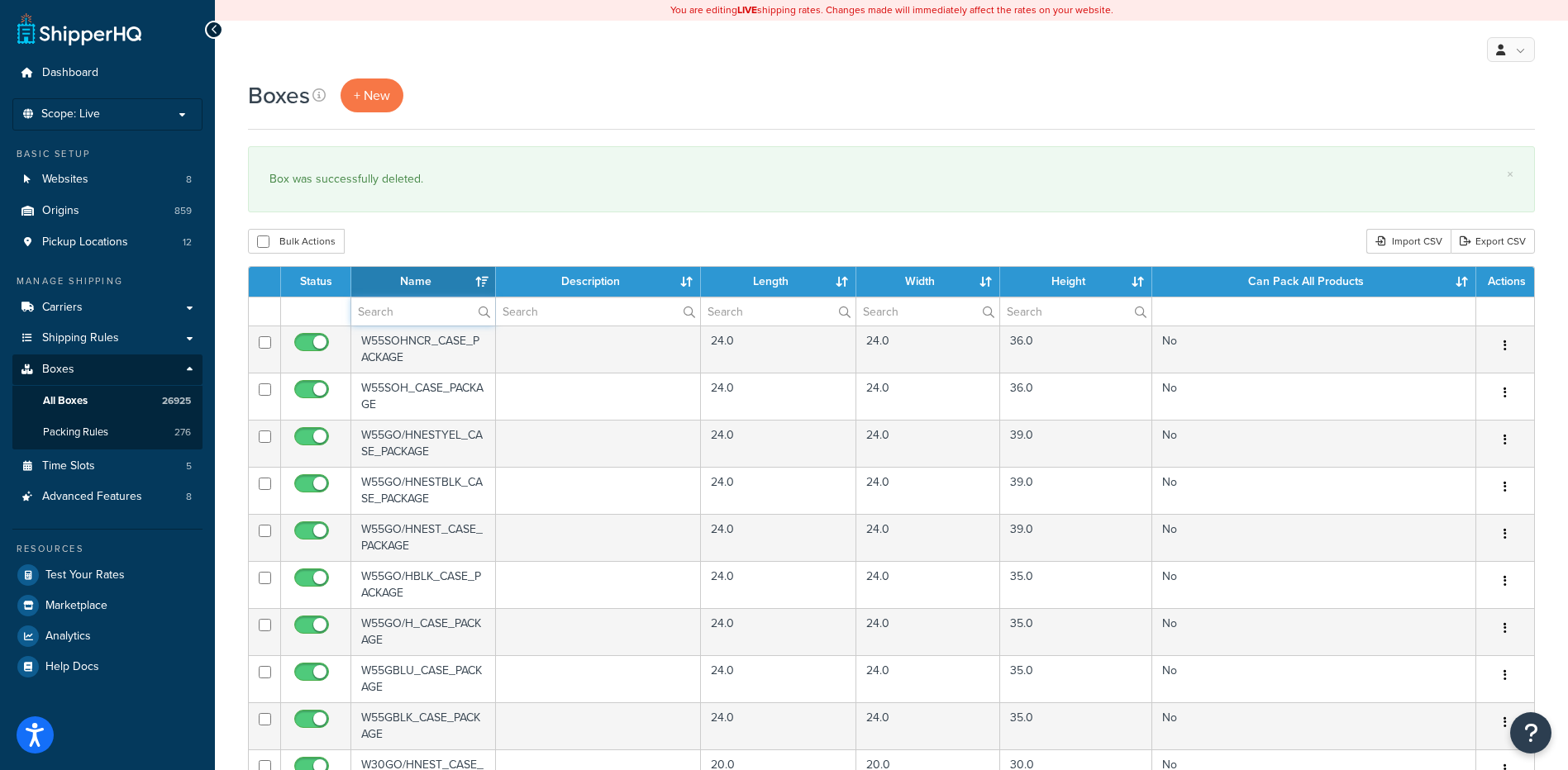
click at [377, 323] on input "text" at bounding box center [423, 311] width 144 height 28
paste input "26W21L"
type input "26W21L"
click at [433, 231] on div "Bulk Actions Duplicate [GEOGRAPHIC_DATA] Import CSV Export CSV" at bounding box center [891, 240] width 1288 height 24
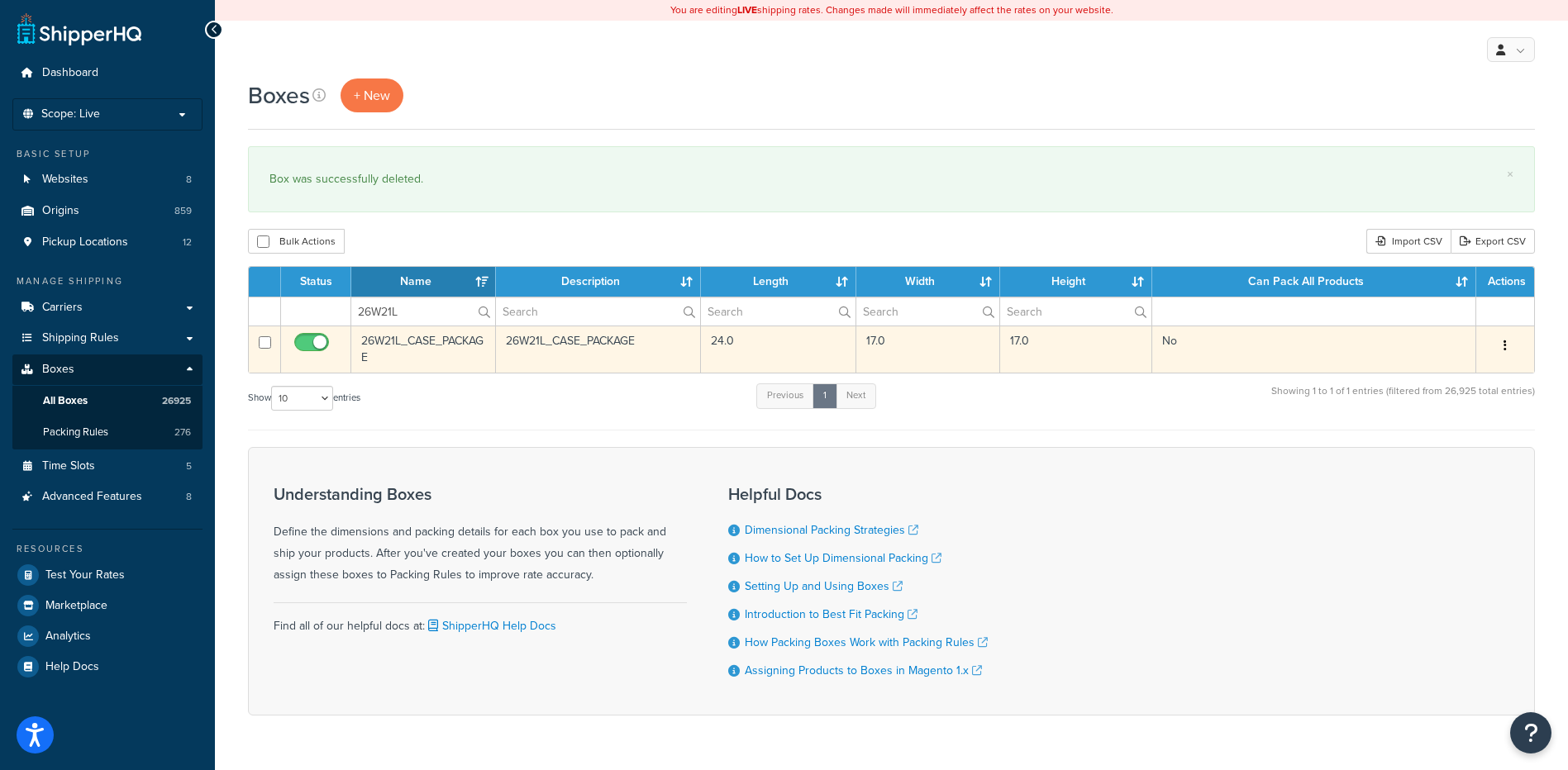
click at [1504, 339] on icon "button" at bounding box center [1505, 345] width 4 height 12
click at [1441, 451] on link "Delete" at bounding box center [1451, 444] width 131 height 34
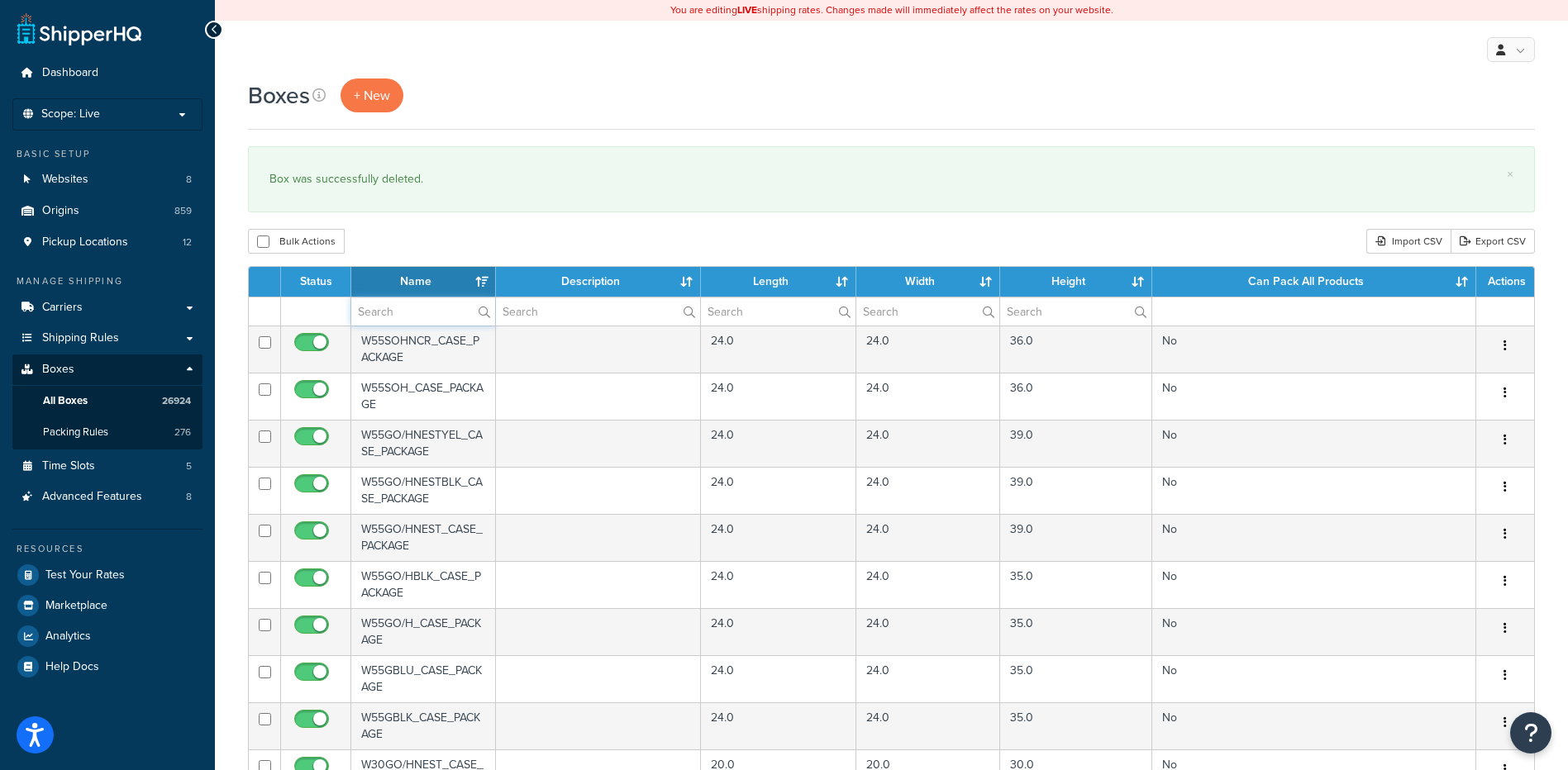
click at [381, 317] on input "text" at bounding box center [423, 311] width 144 height 28
paste input "26W24D"
type input "26W24D"
click at [508, 230] on div "Bulk Actions Duplicate [GEOGRAPHIC_DATA] Import CSV Export CSV" at bounding box center [891, 240] width 1288 height 24
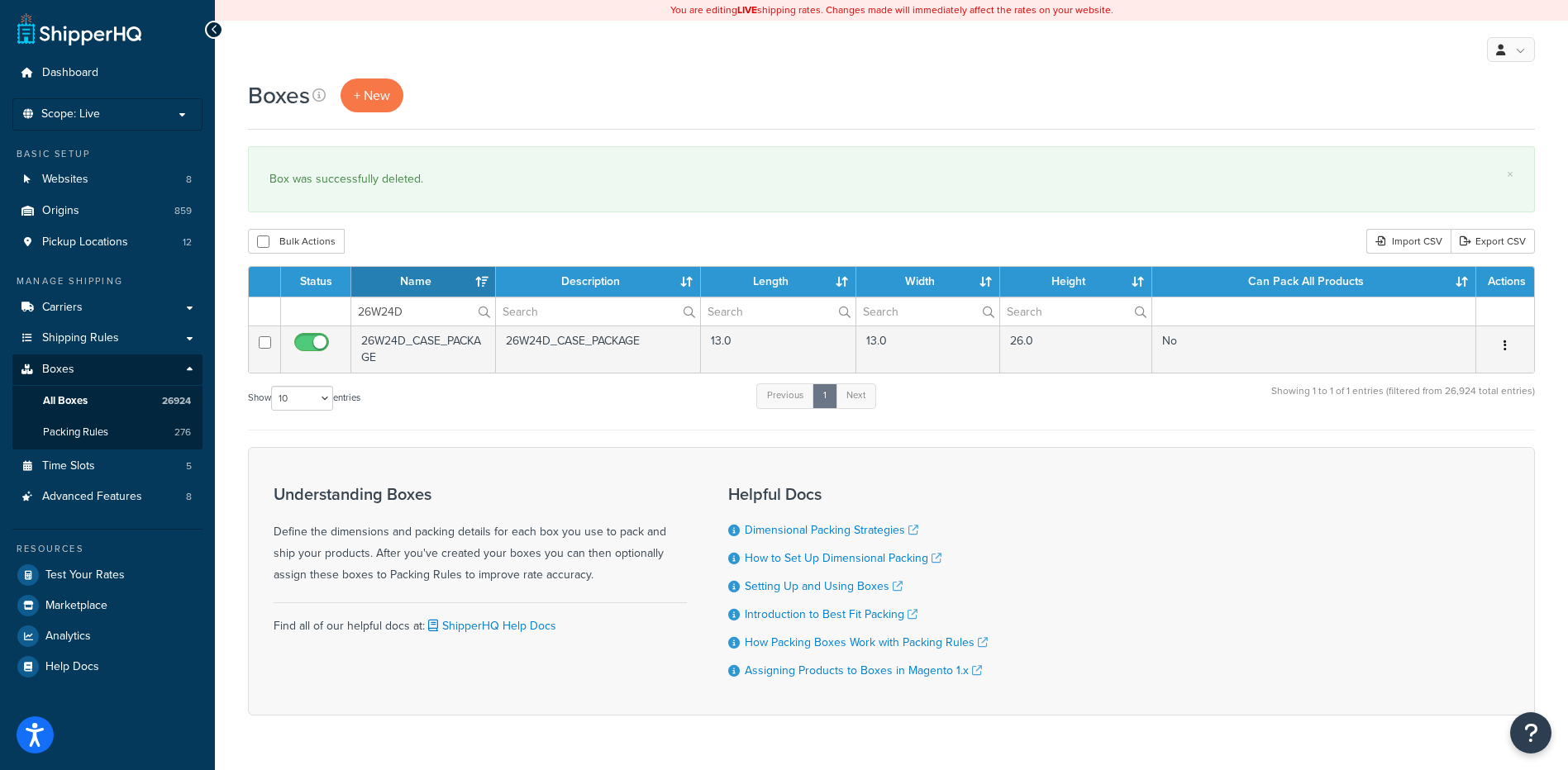
click at [1501, 348] on button "button" at bounding box center [1505, 346] width 24 height 26
click at [1456, 444] on link "Delete" at bounding box center [1451, 444] width 131 height 34
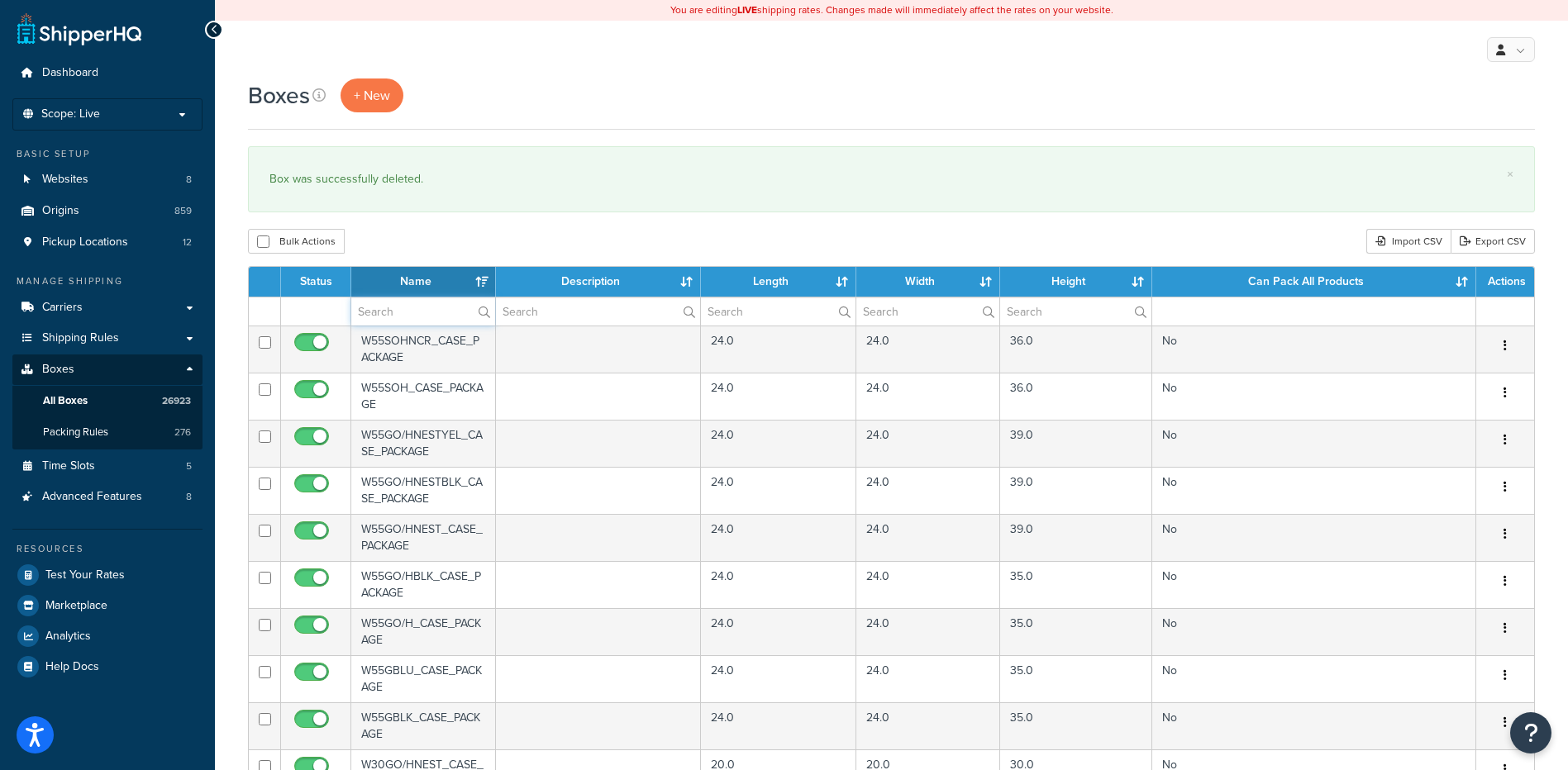
click at [368, 310] on input "text" at bounding box center [423, 311] width 144 height 28
paste input "26W24D"
click at [475, 225] on div "Boxes + New × Box was successfully deleted. Bulk Actions Duplicate Delete Impor…" at bounding box center [891, 638] width 1353 height 1119
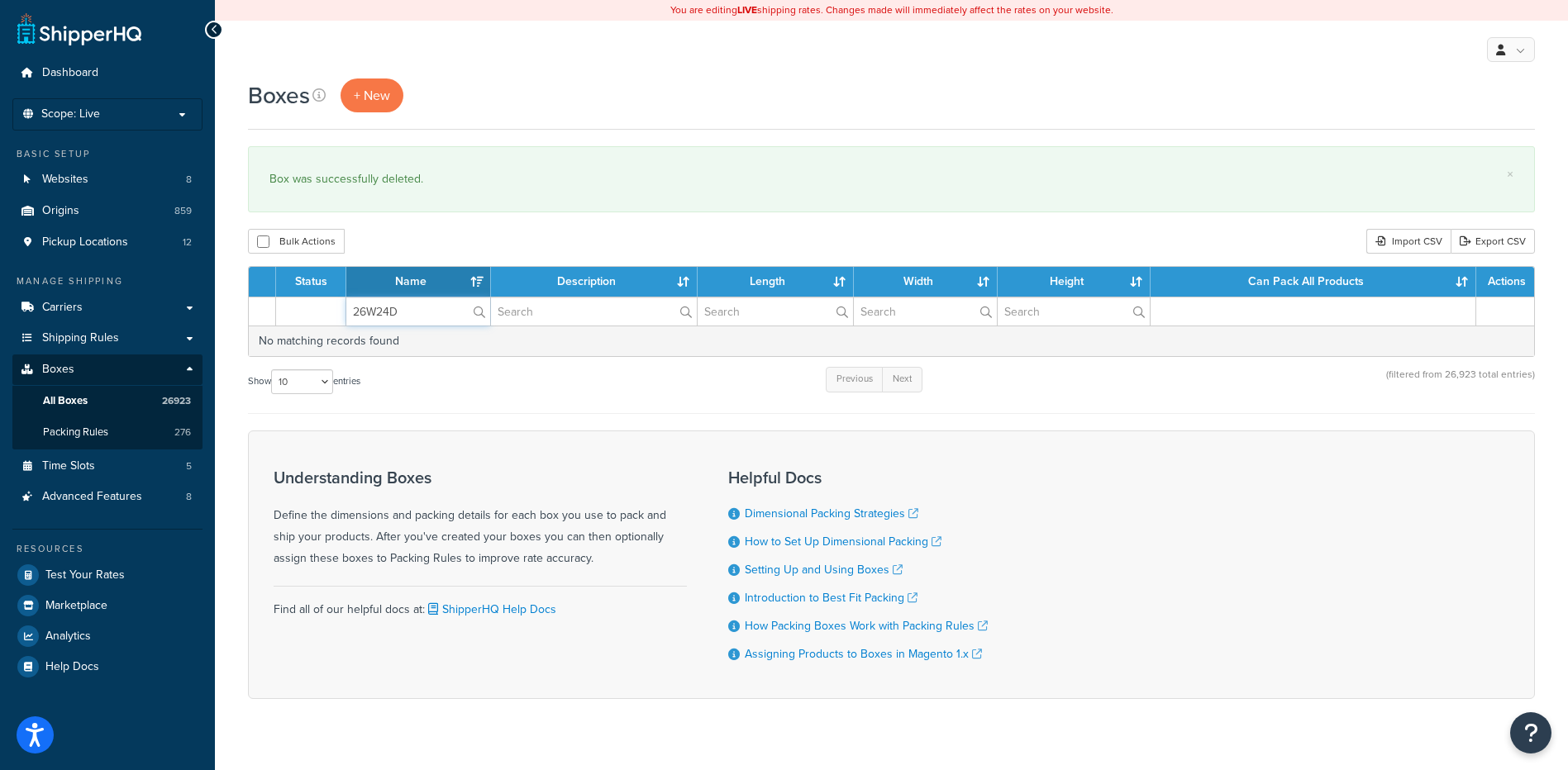
click at [416, 316] on input "26W24D" at bounding box center [418, 311] width 144 height 28
drag, startPoint x: 413, startPoint y: 317, endPoint x: 328, endPoint y: 307, distance: 85.6
click at [328, 307] on tr "26W24D" at bounding box center [891, 311] width 1286 height 29
paste input "6T"
type input "26W26T"
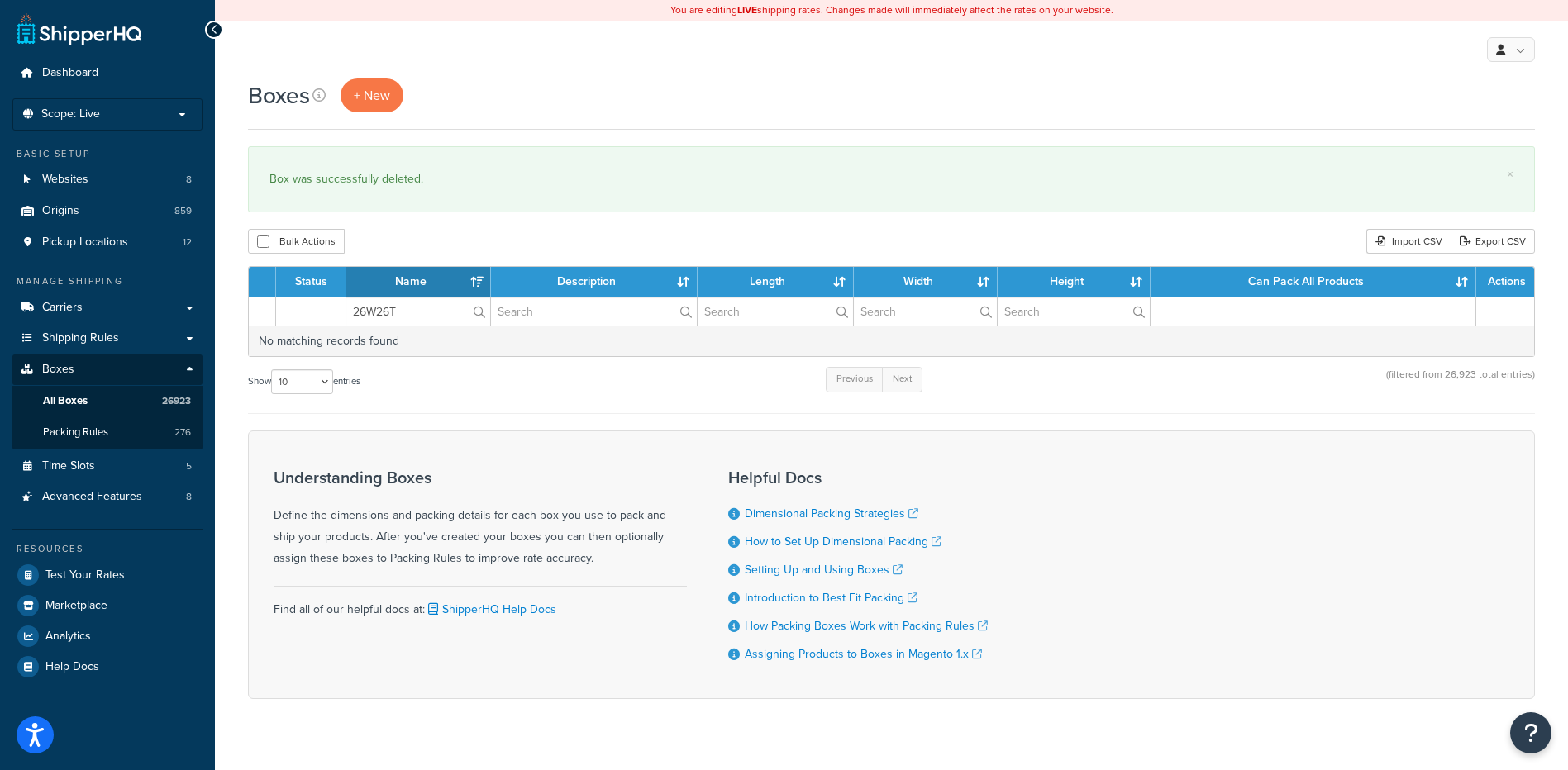
click at [407, 229] on div "Bulk Actions Duplicate [GEOGRAPHIC_DATA] Import CSV Export CSV" at bounding box center [891, 240] width 1288 height 24
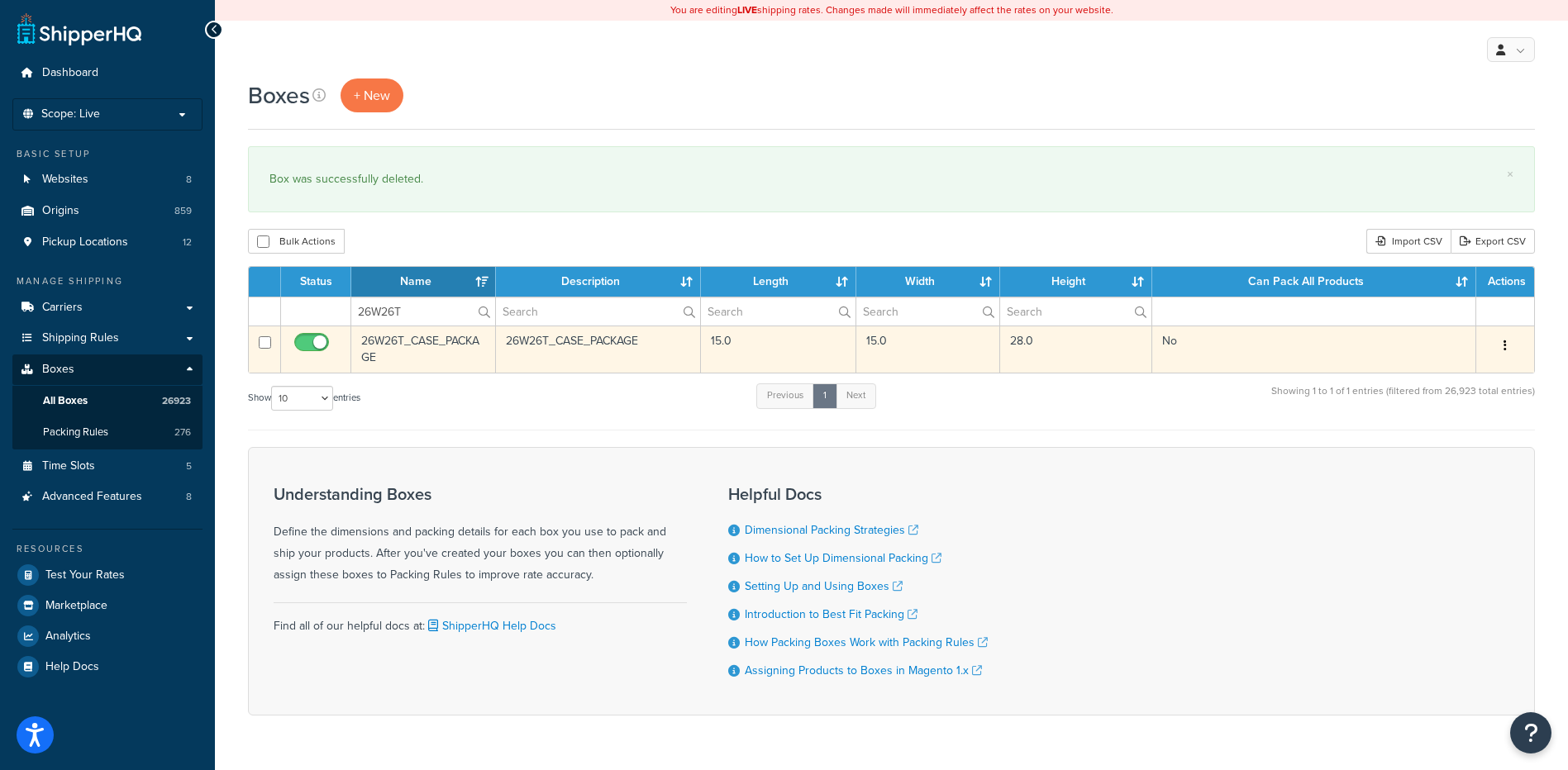
click at [1507, 355] on button "button" at bounding box center [1505, 346] width 24 height 26
click at [1422, 451] on link "Delete" at bounding box center [1451, 444] width 131 height 34
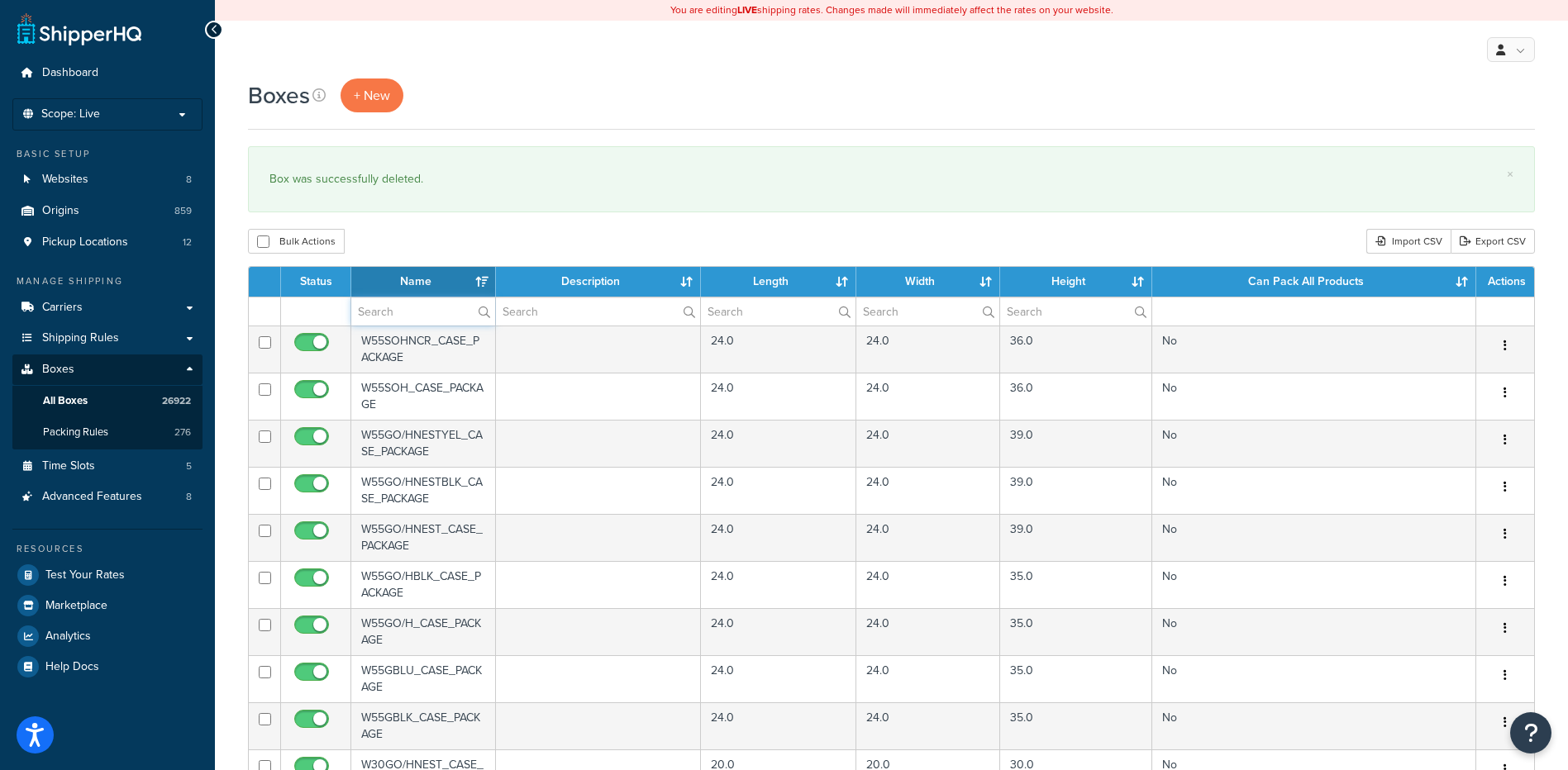
click at [377, 310] on input "text" at bounding box center [423, 311] width 144 height 28
paste input "26W2EP"
type input "26W2EP"
click at [435, 230] on div "Bulk Actions Duplicate Delete Import CSV Export CSV" at bounding box center [891, 240] width 1288 height 24
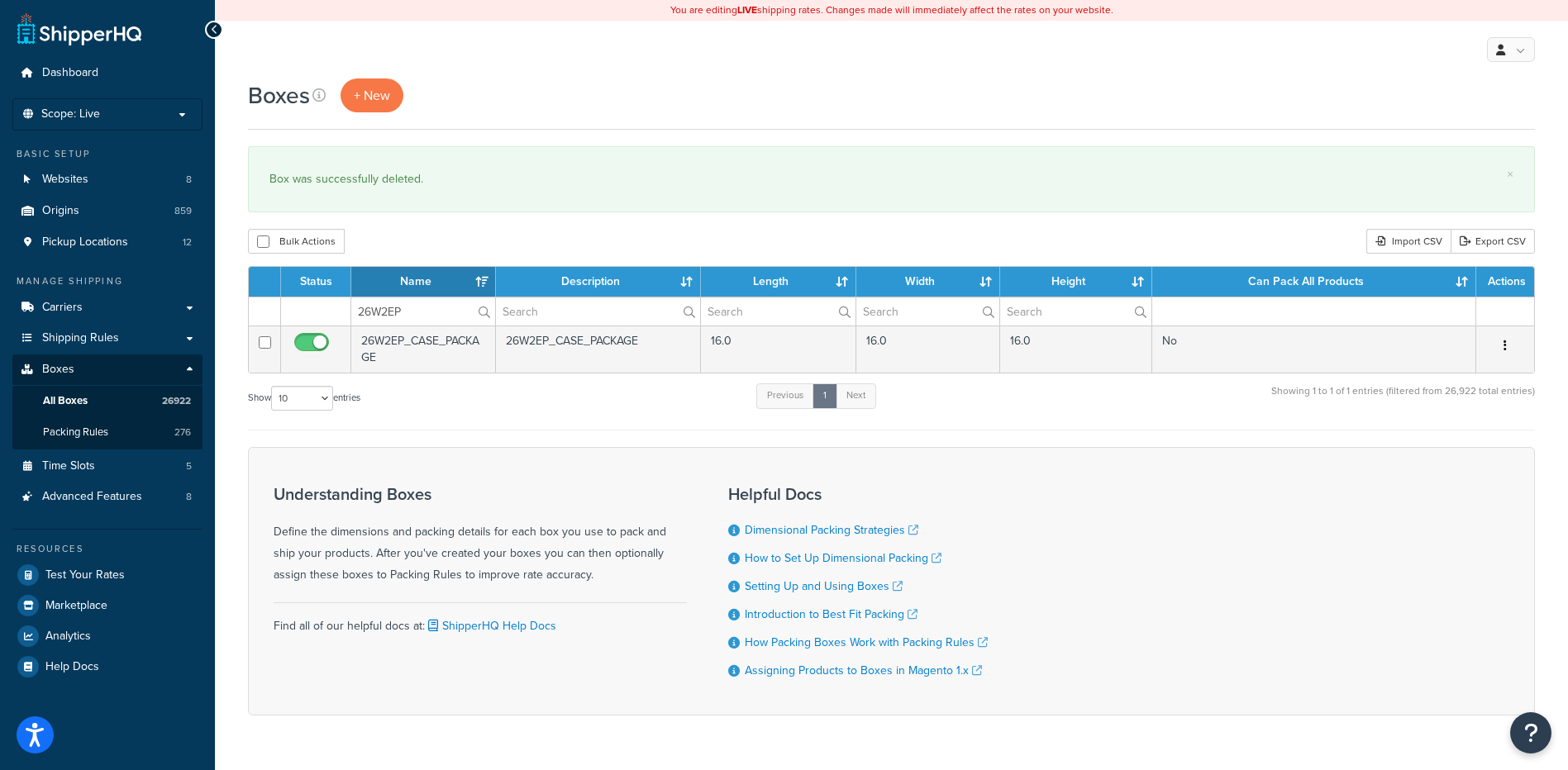
click at [1504, 346] on icon "button" at bounding box center [1505, 345] width 4 height 12
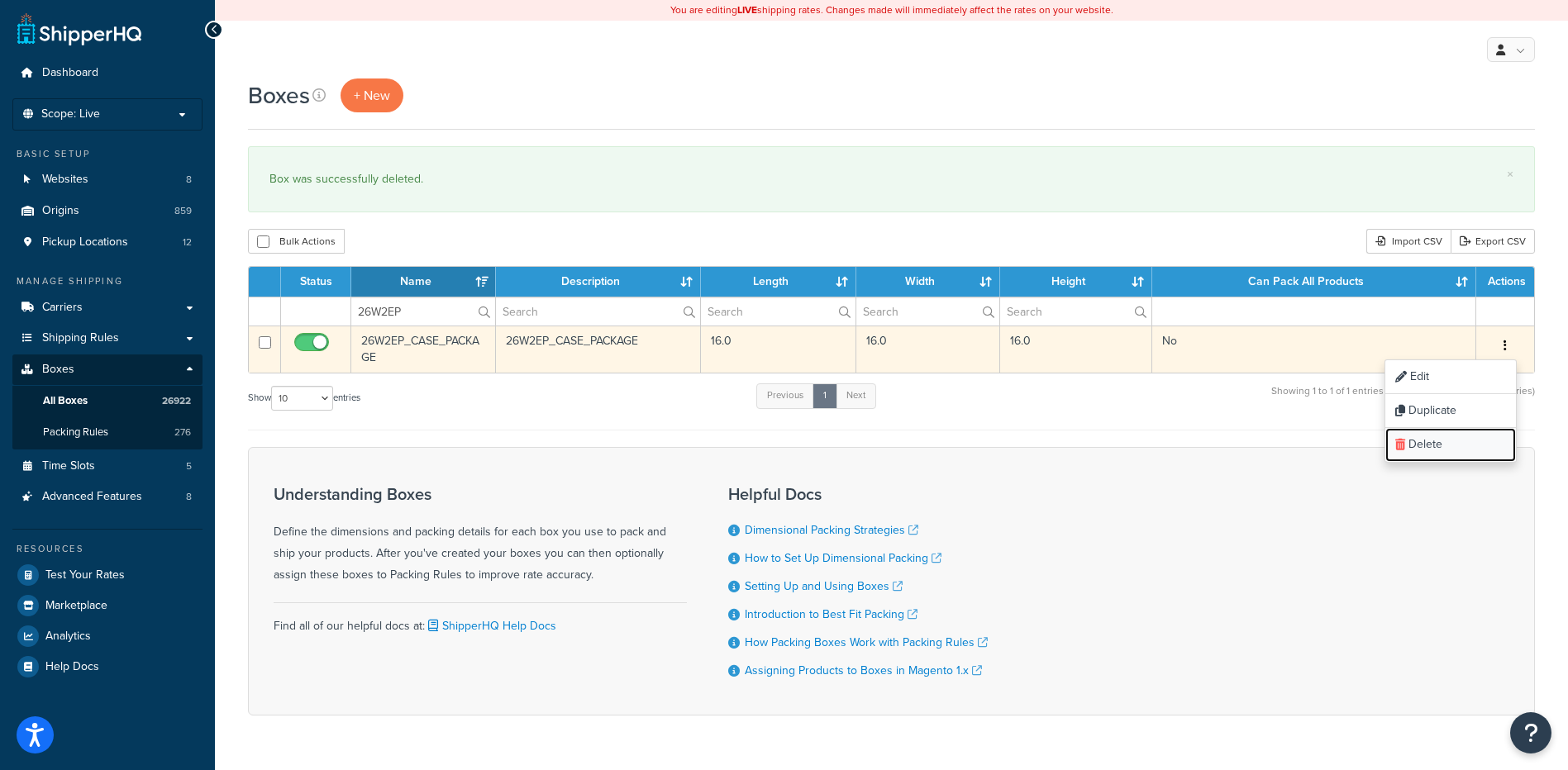
click at [1465, 448] on link "Delete" at bounding box center [1451, 444] width 131 height 34
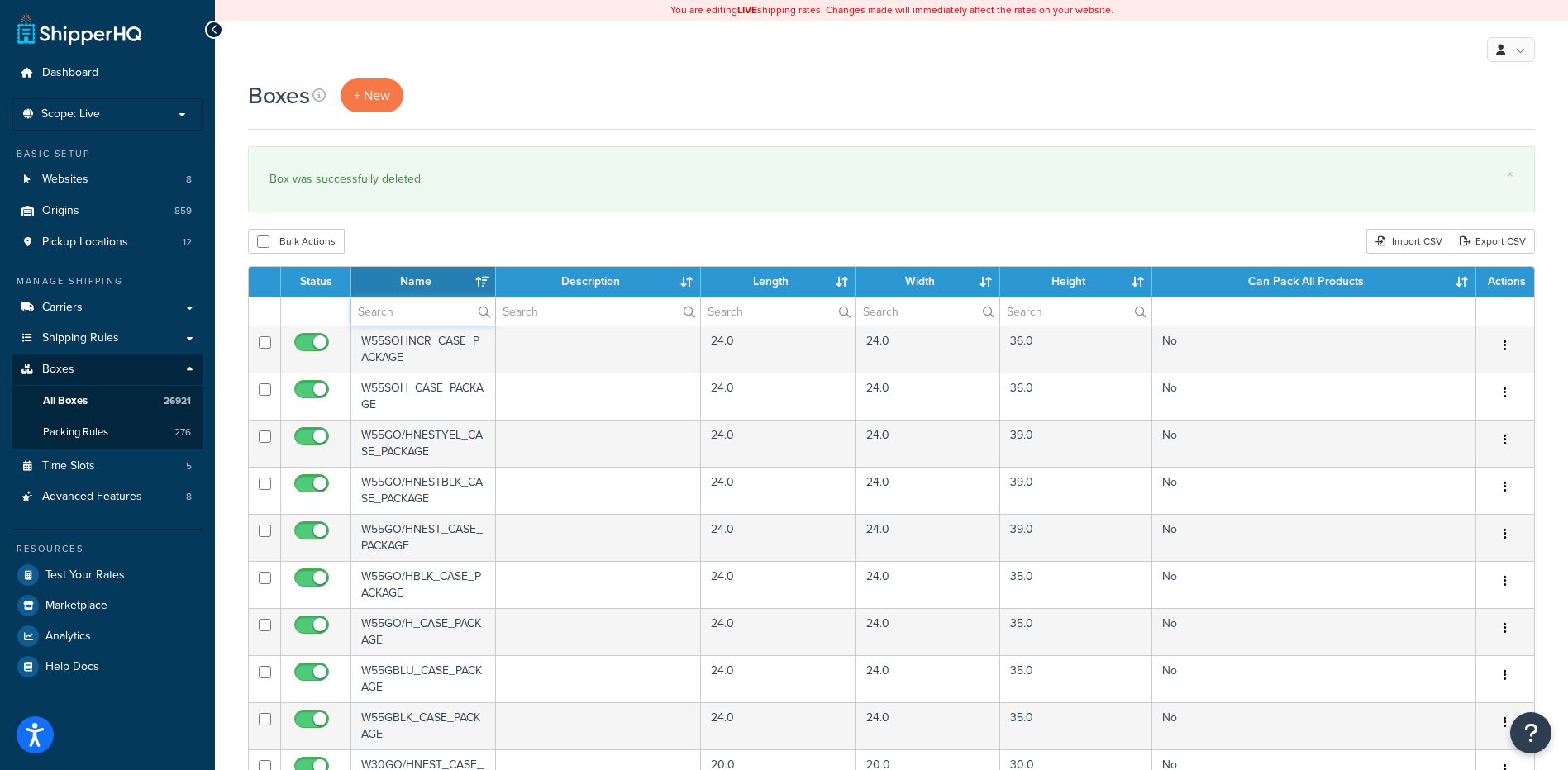
click at [433, 303] on input "text" at bounding box center [423, 311] width 144 height 28
paste input "26W2NV"
type input "26W2NV"
click at [437, 214] on div "Boxes + New × Box was successfully deleted. Bulk Actions Duplicate [GEOGRAPHIC_…" at bounding box center [891, 638] width 1353 height 1119
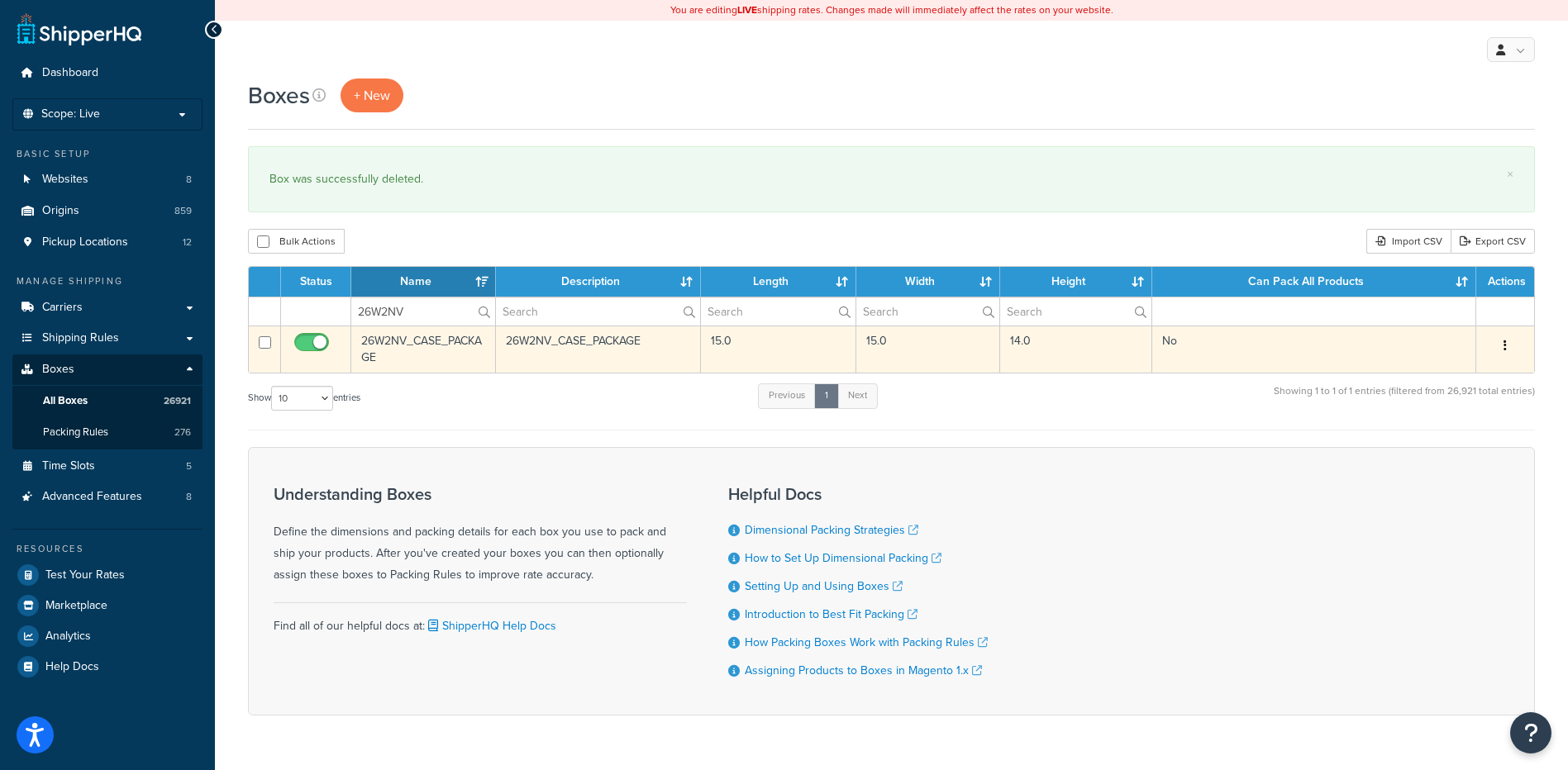
click at [1504, 341] on icon "button" at bounding box center [1505, 345] width 4 height 12
click at [1429, 449] on link "Delete" at bounding box center [1451, 444] width 131 height 34
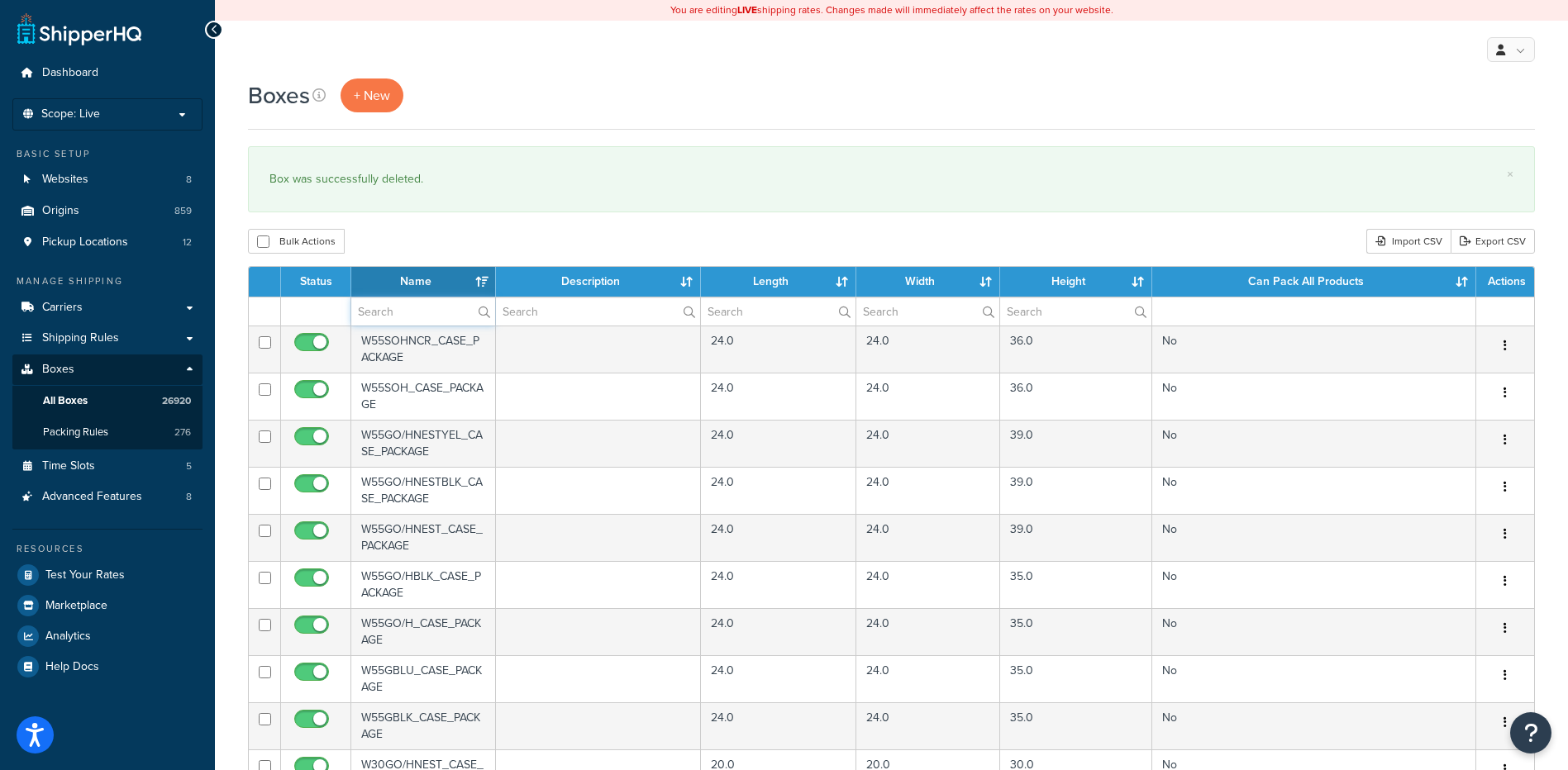
click at [429, 317] on input "text" at bounding box center [423, 311] width 144 height 28
paste input "26W2SV"
type input "26W2SV"
click at [403, 239] on div "Bulk Actions Duplicate [GEOGRAPHIC_DATA] Import CSV Export CSV" at bounding box center [891, 240] width 1288 height 24
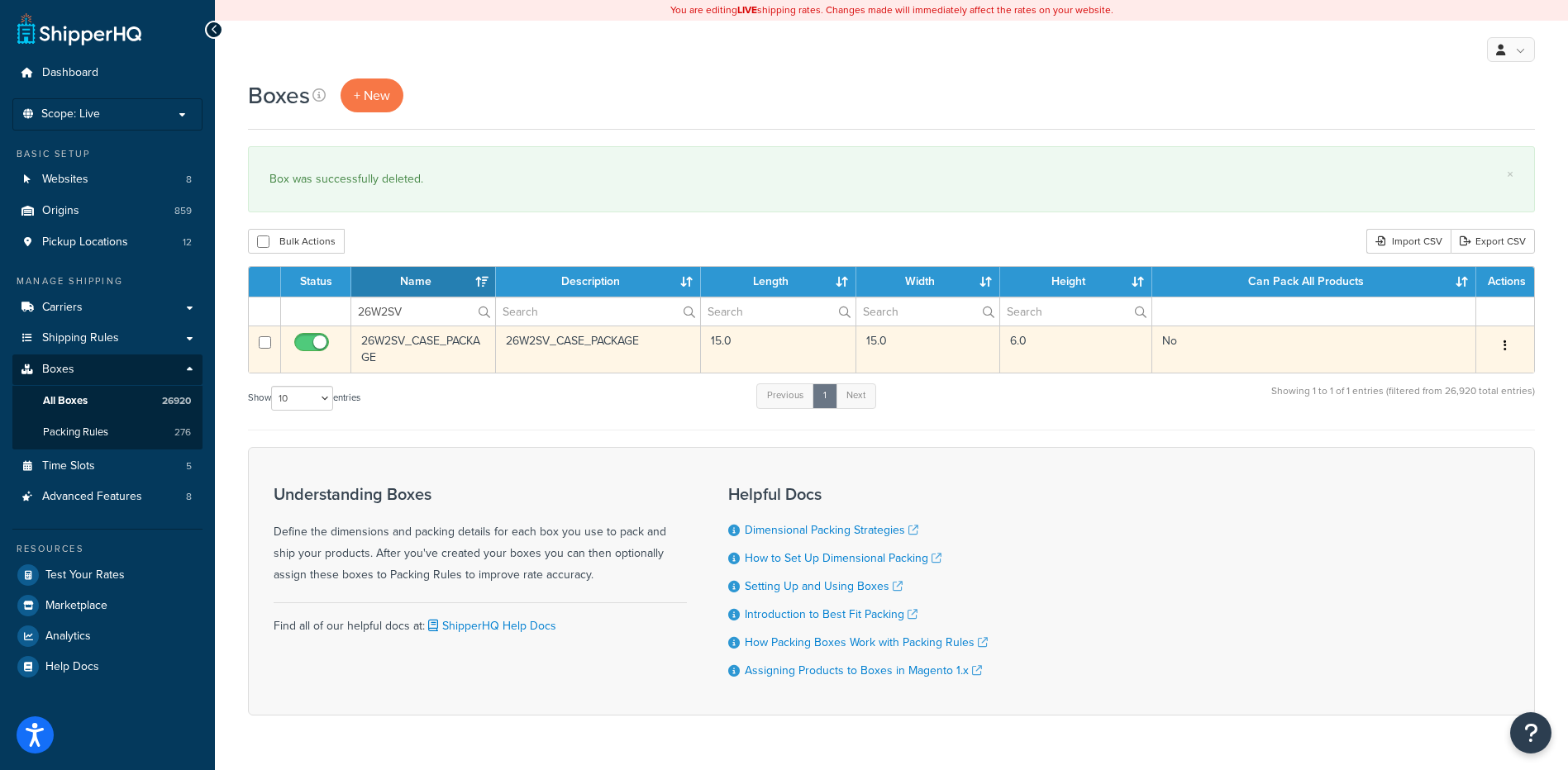
click at [1510, 346] on button "button" at bounding box center [1505, 346] width 24 height 26
click at [1466, 433] on link "Delete" at bounding box center [1451, 444] width 131 height 34
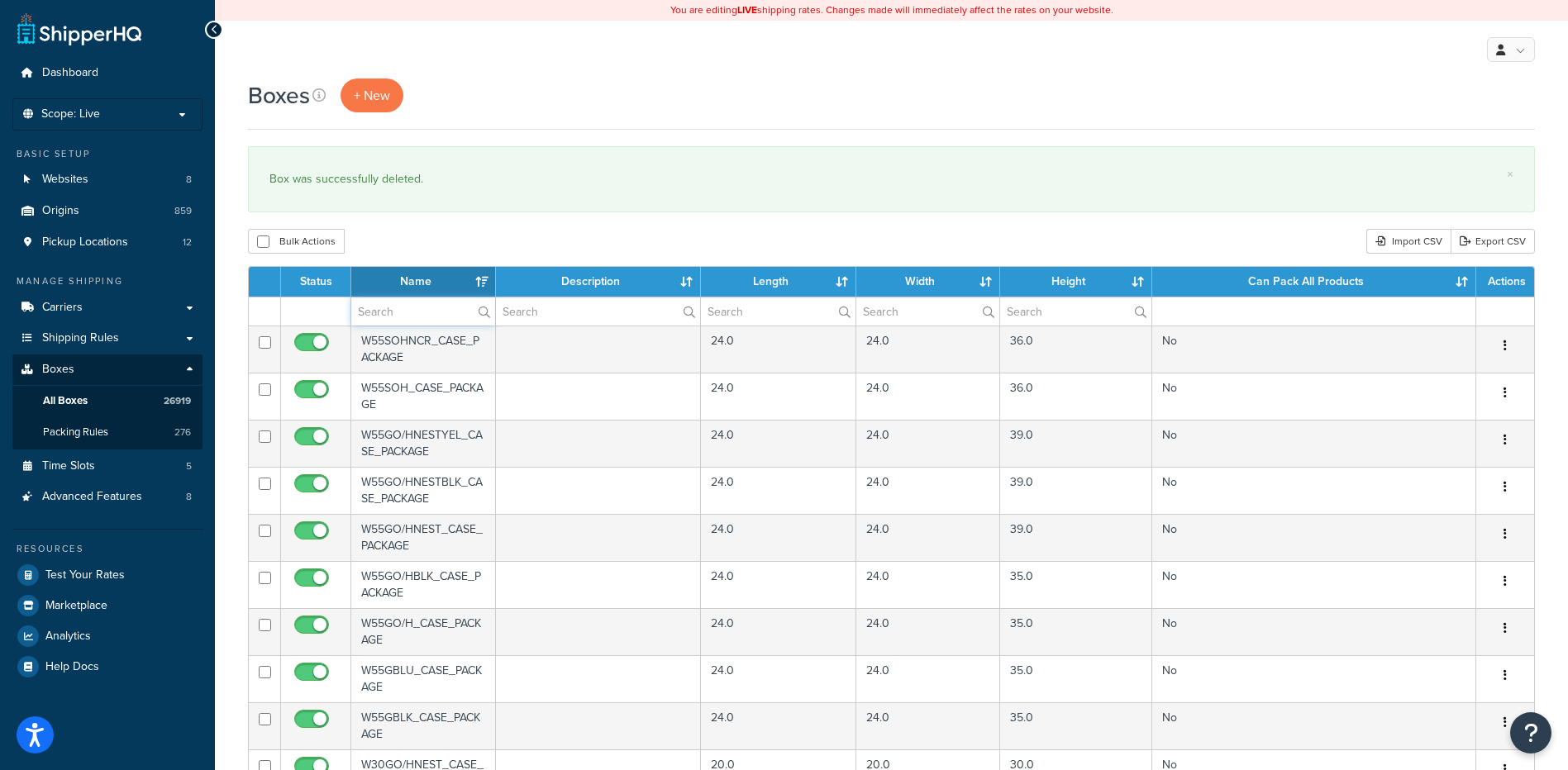
click at [365, 314] on input "text" at bounding box center [423, 311] width 144 height 28
paste input "26W2VB"
type input "26W2VB"
click at [423, 238] on div "Bulk Actions Duplicate [GEOGRAPHIC_DATA] Import CSV Export CSV" at bounding box center [891, 240] width 1288 height 24
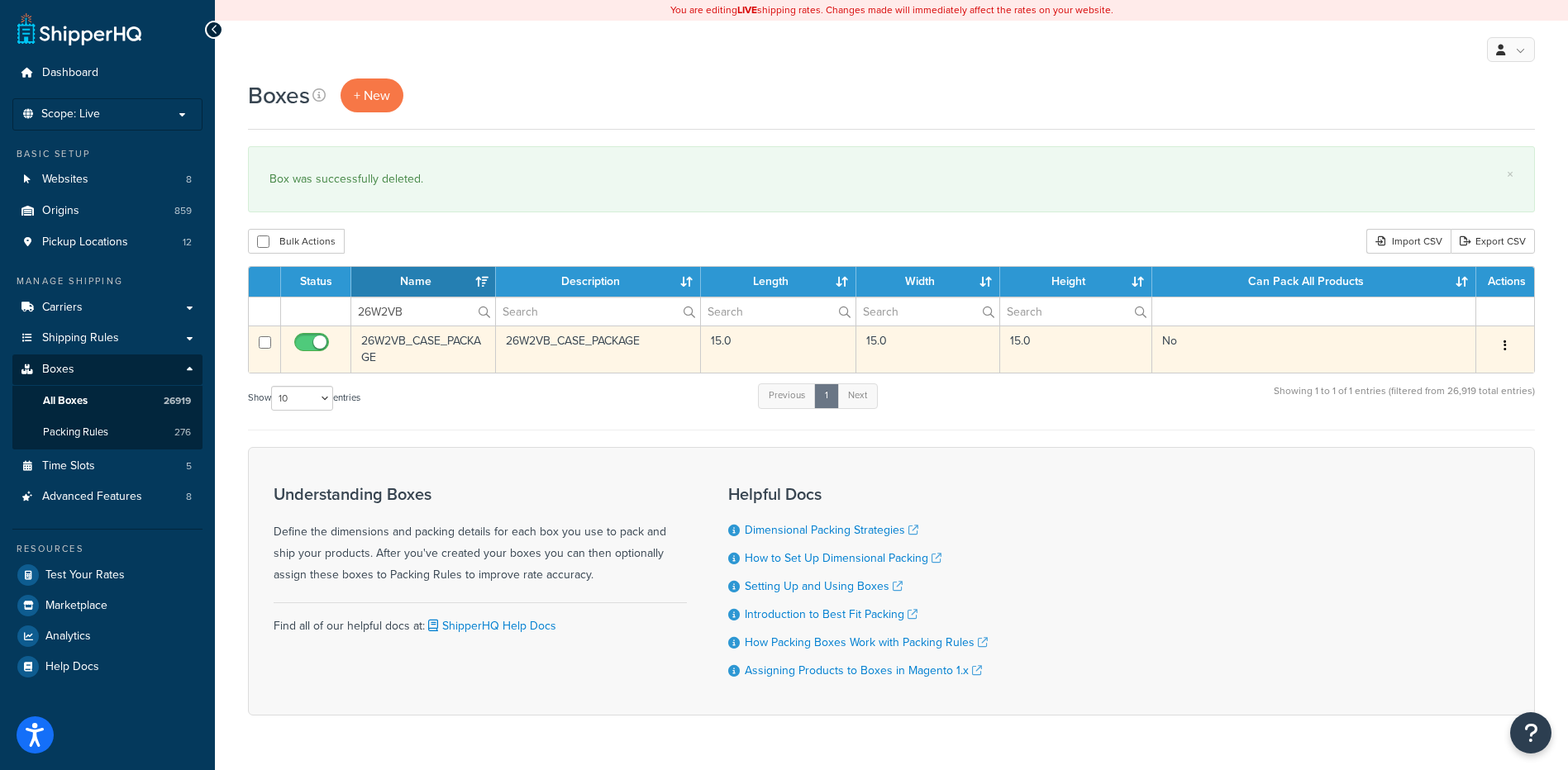
click at [1502, 340] on button "button" at bounding box center [1505, 346] width 24 height 26
click at [1408, 454] on link "Delete" at bounding box center [1451, 444] width 131 height 34
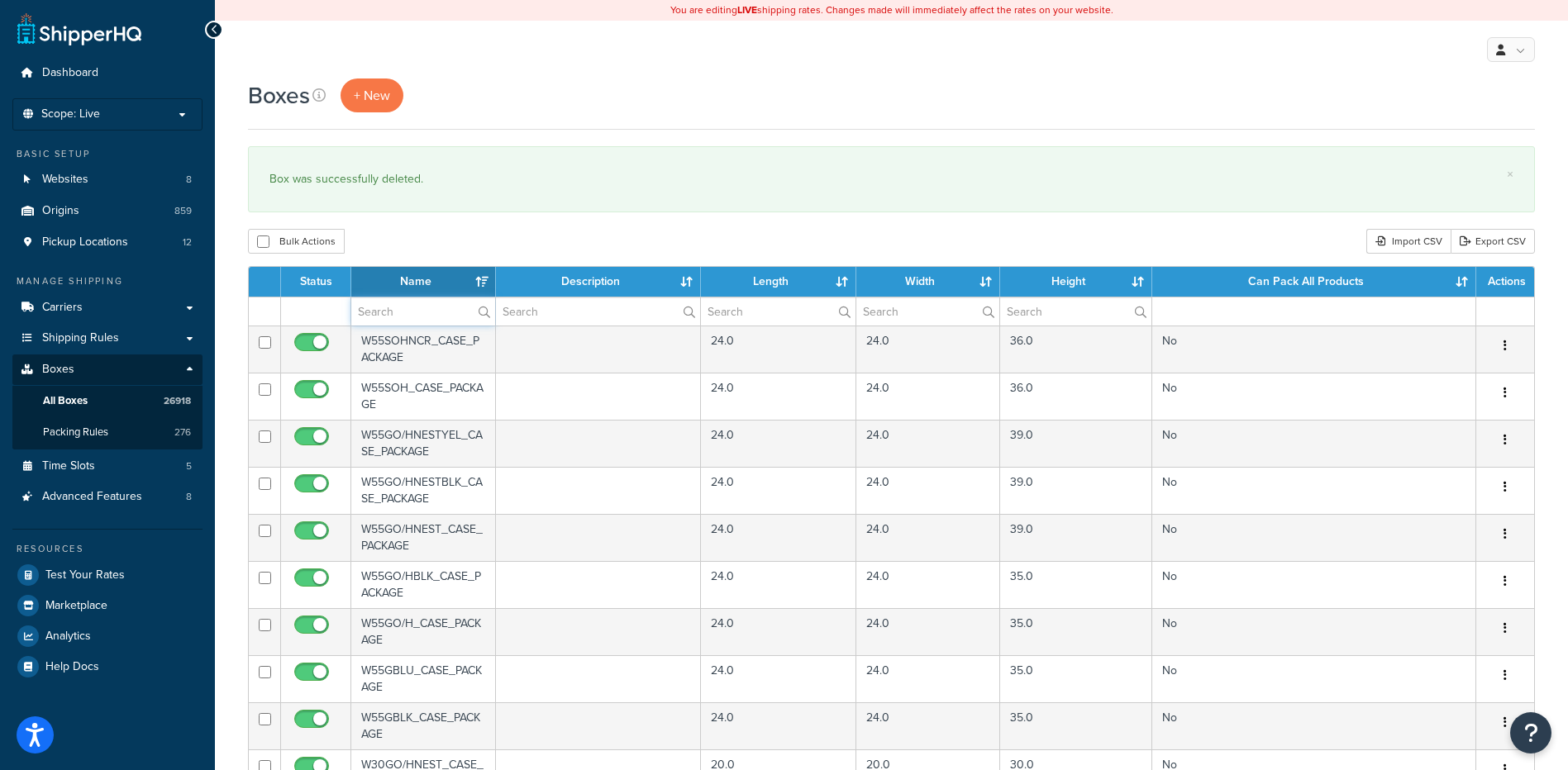
click at [431, 317] on input "text" at bounding box center [423, 311] width 144 height 28
paste input "26W31D"
type input "26W31D"
click at [423, 239] on div "Bulk Actions Duplicate Delete Import CSV Export CSV" at bounding box center [891, 240] width 1288 height 24
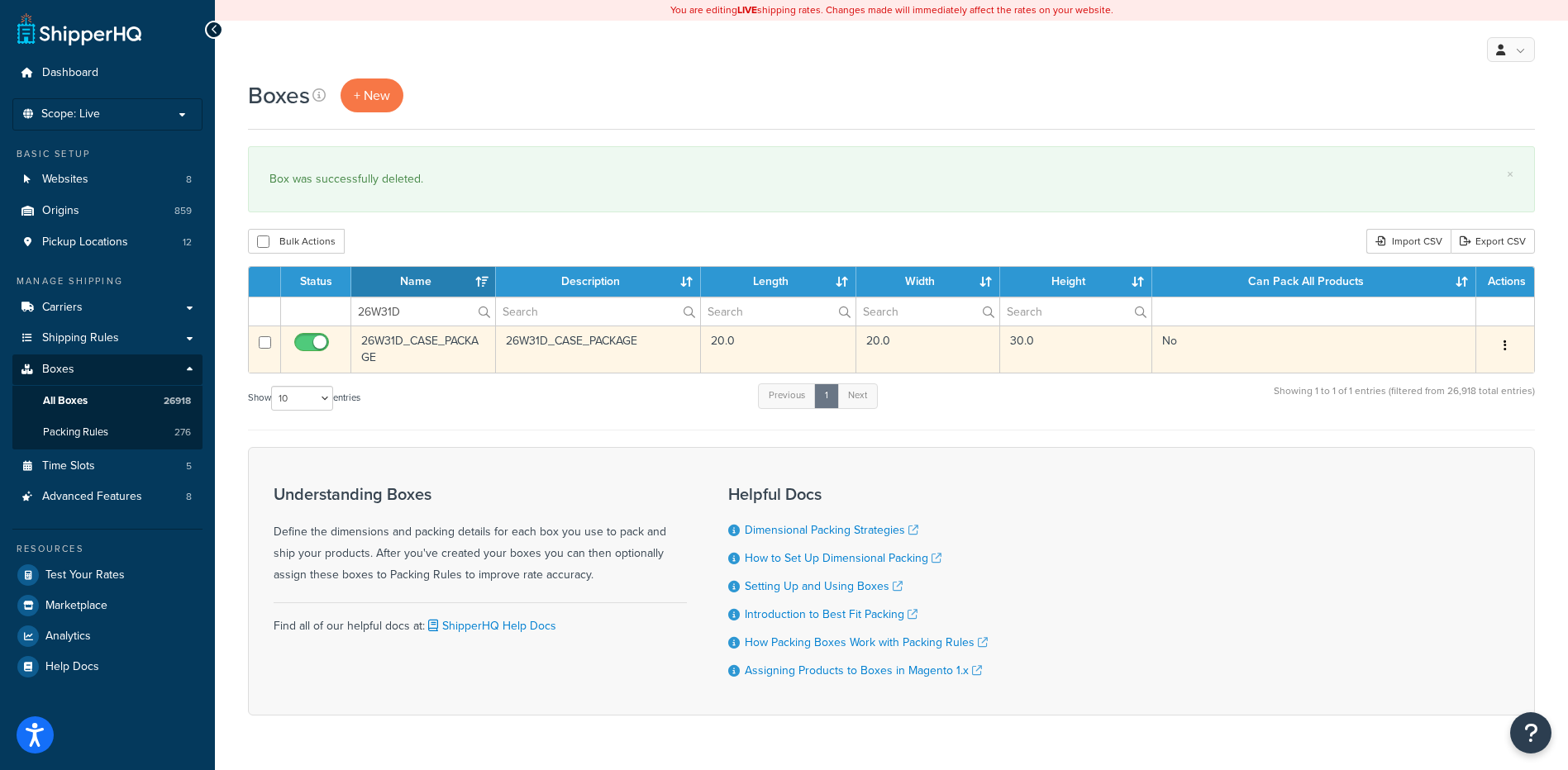
click at [1505, 349] on icon "button" at bounding box center [1505, 345] width 4 height 12
click at [1449, 444] on link "Delete" at bounding box center [1451, 444] width 131 height 34
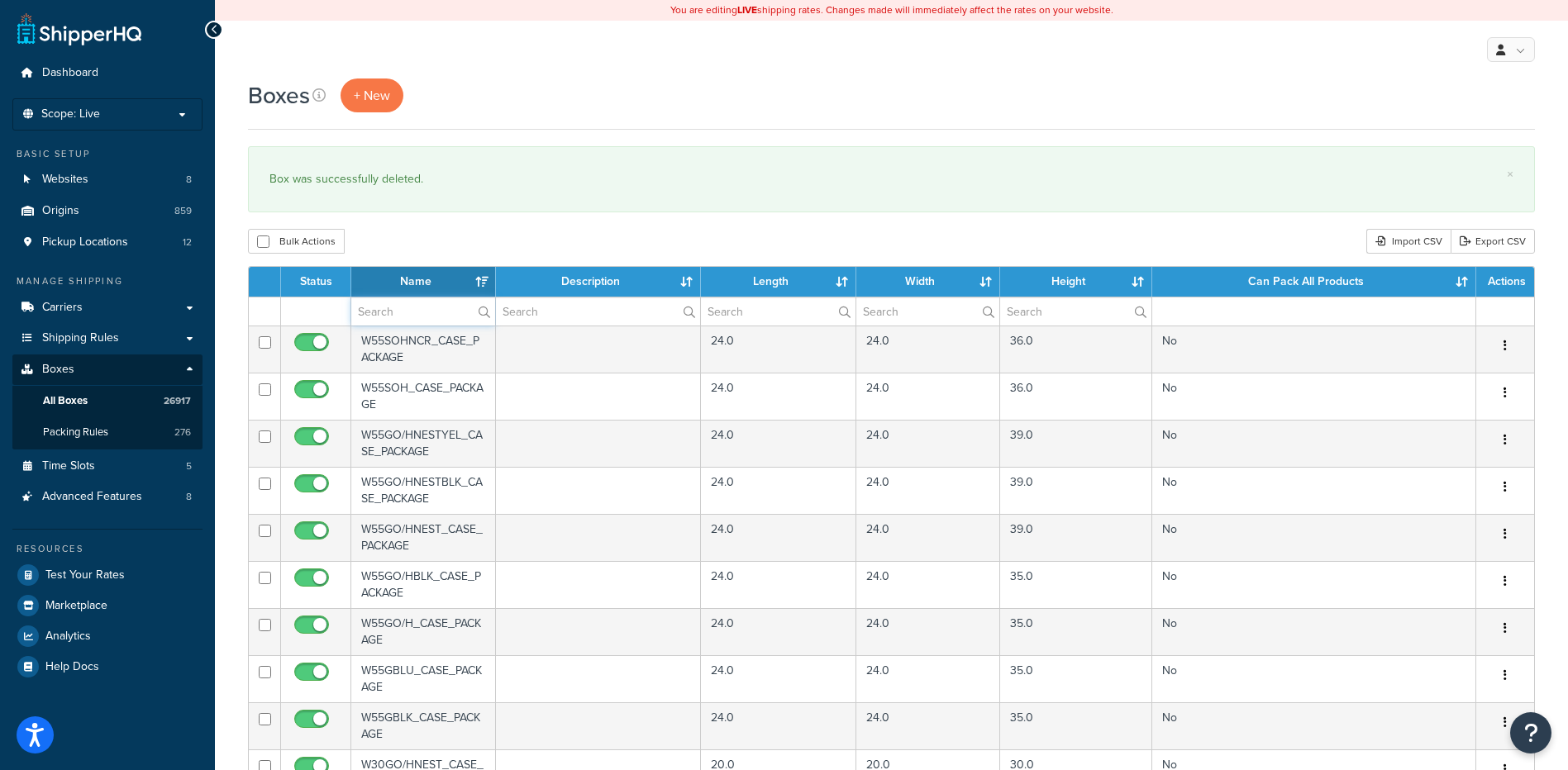
click at [376, 315] on input "text" at bounding box center [423, 311] width 144 height 28
paste input "26W35S"
type input "26W35S"
click at [470, 227] on div "Boxes + New × Box was successfully deleted. Bulk Actions Duplicate [GEOGRAPHIC_…" at bounding box center [891, 638] width 1353 height 1119
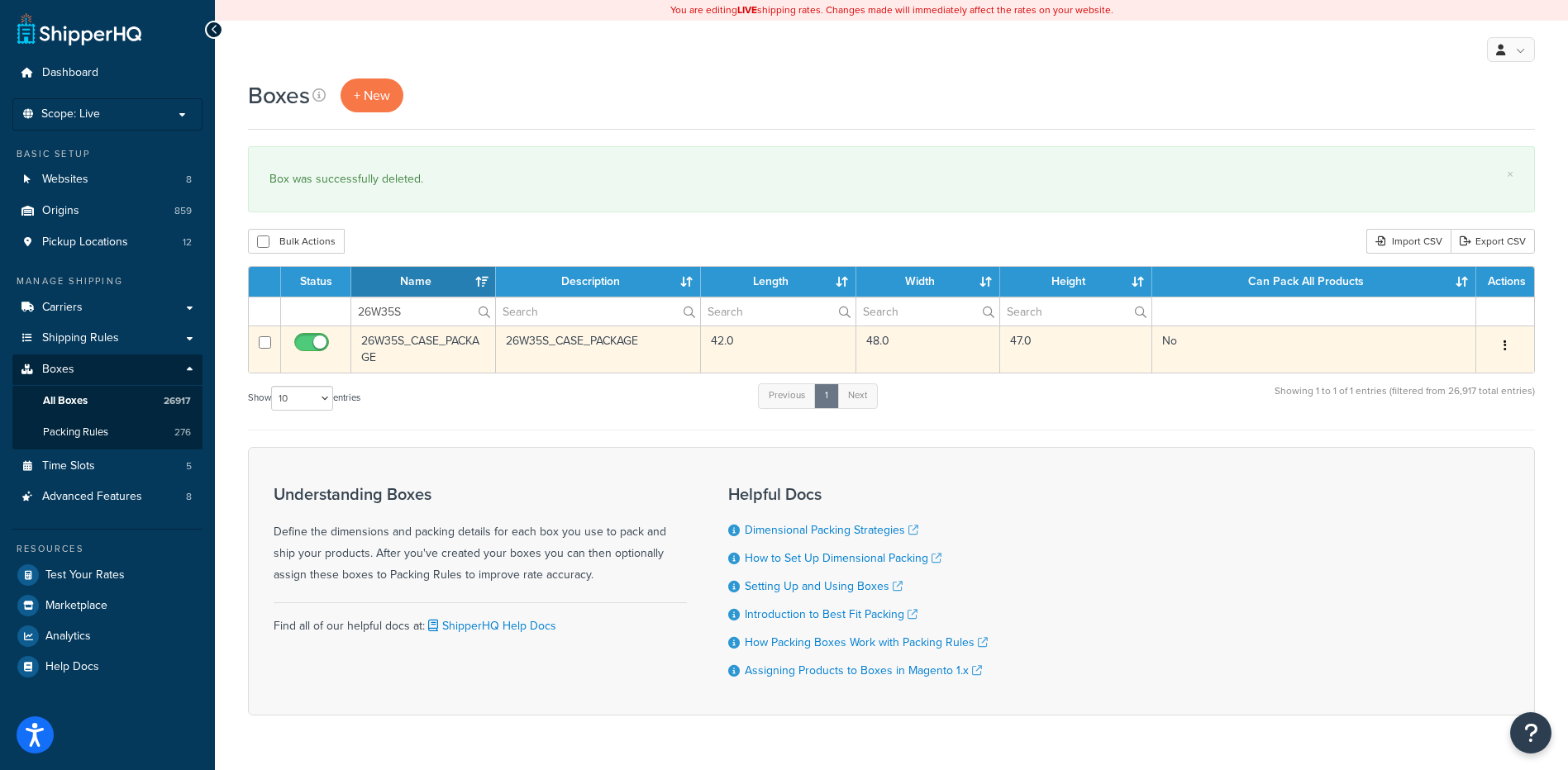
click at [1504, 346] on icon "button" at bounding box center [1505, 345] width 4 height 12
click at [1444, 437] on link "Delete" at bounding box center [1451, 444] width 131 height 34
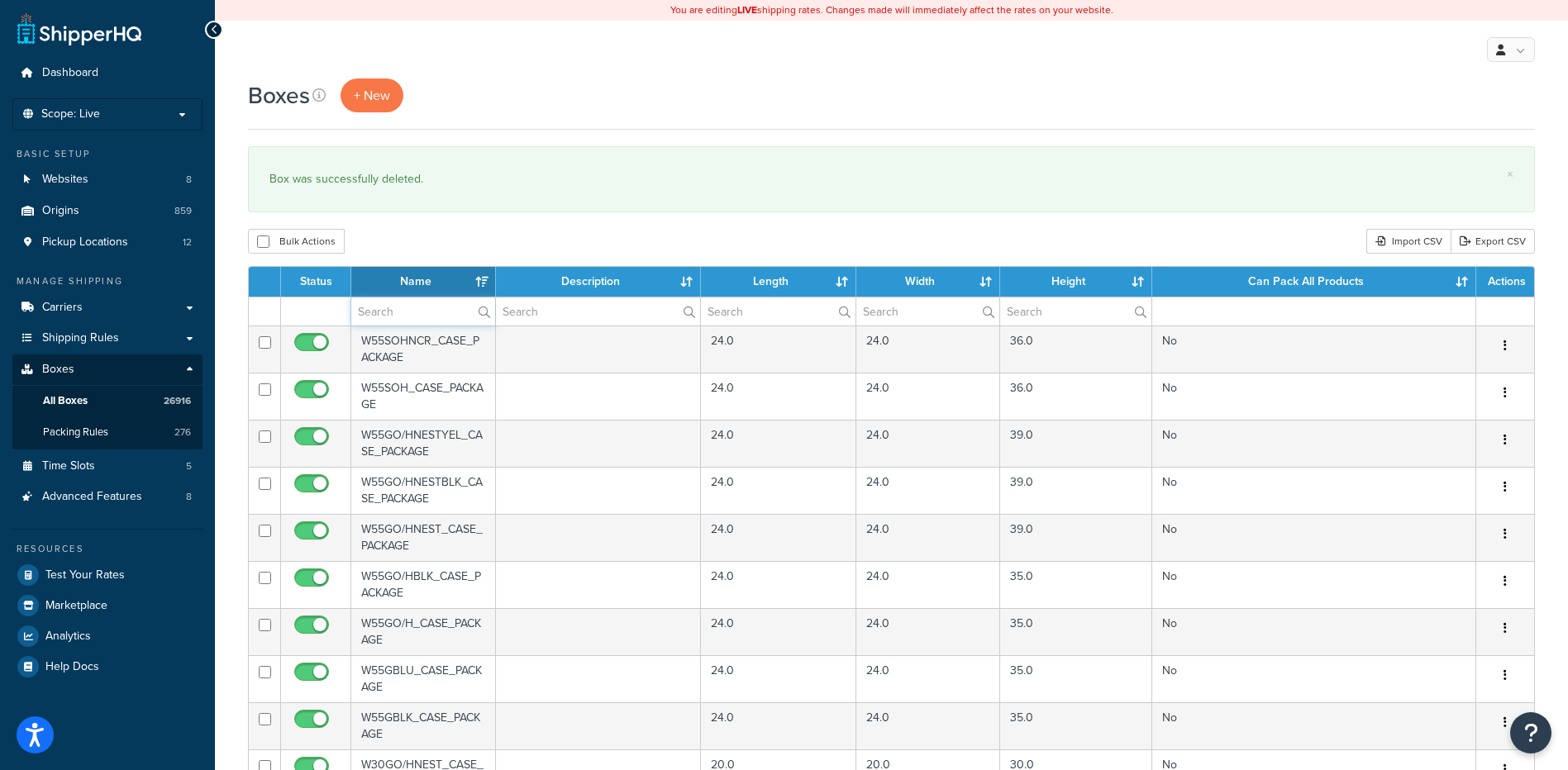
click at [396, 301] on input "text" at bounding box center [423, 311] width 144 height 28
paste input "26W3EP"
type input "26W3EP"
click at [409, 237] on div "Bulk Actions Duplicate [GEOGRAPHIC_DATA] Import CSV Export CSV" at bounding box center [891, 240] width 1288 height 24
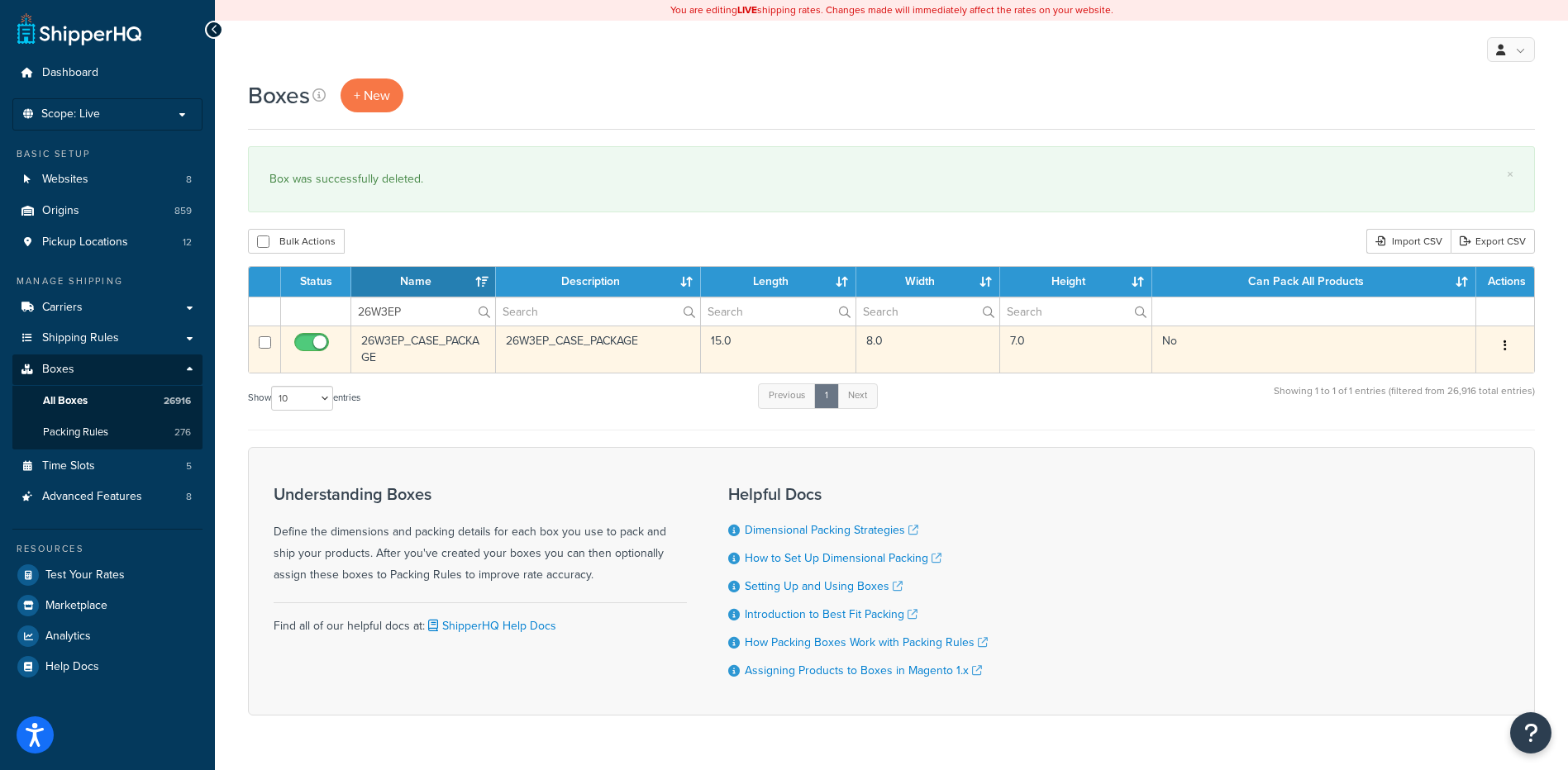
click at [1506, 344] on icon "button" at bounding box center [1505, 345] width 4 height 12
click at [1437, 442] on link "Delete" at bounding box center [1451, 444] width 131 height 34
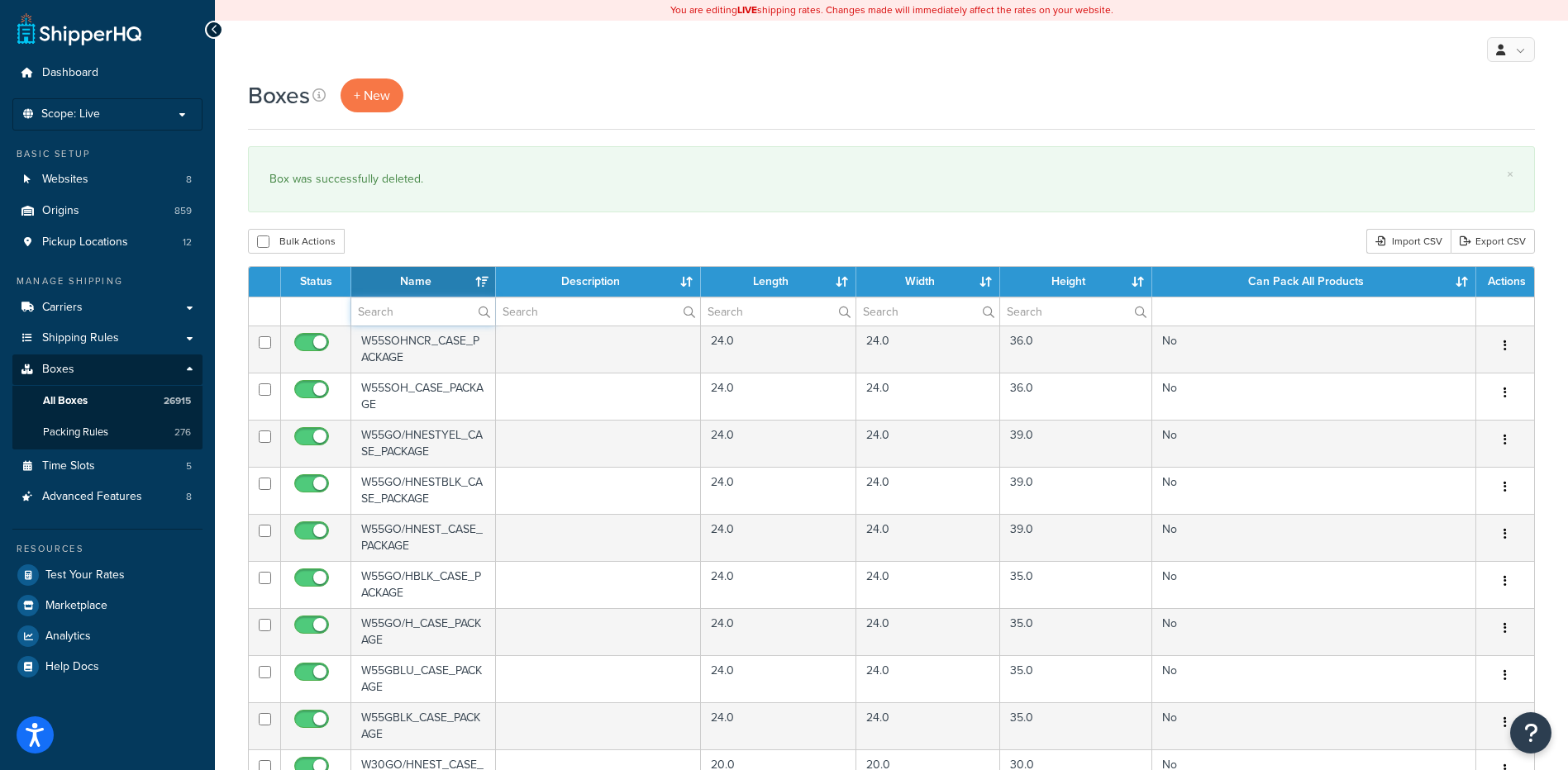
click at [417, 305] on input "text" at bounding box center [423, 311] width 144 height 28
paste input "26W3EP"
click at [416, 231] on div "Bulk Actions Duplicate [GEOGRAPHIC_DATA] Import CSV Export CSV" at bounding box center [891, 240] width 1288 height 24
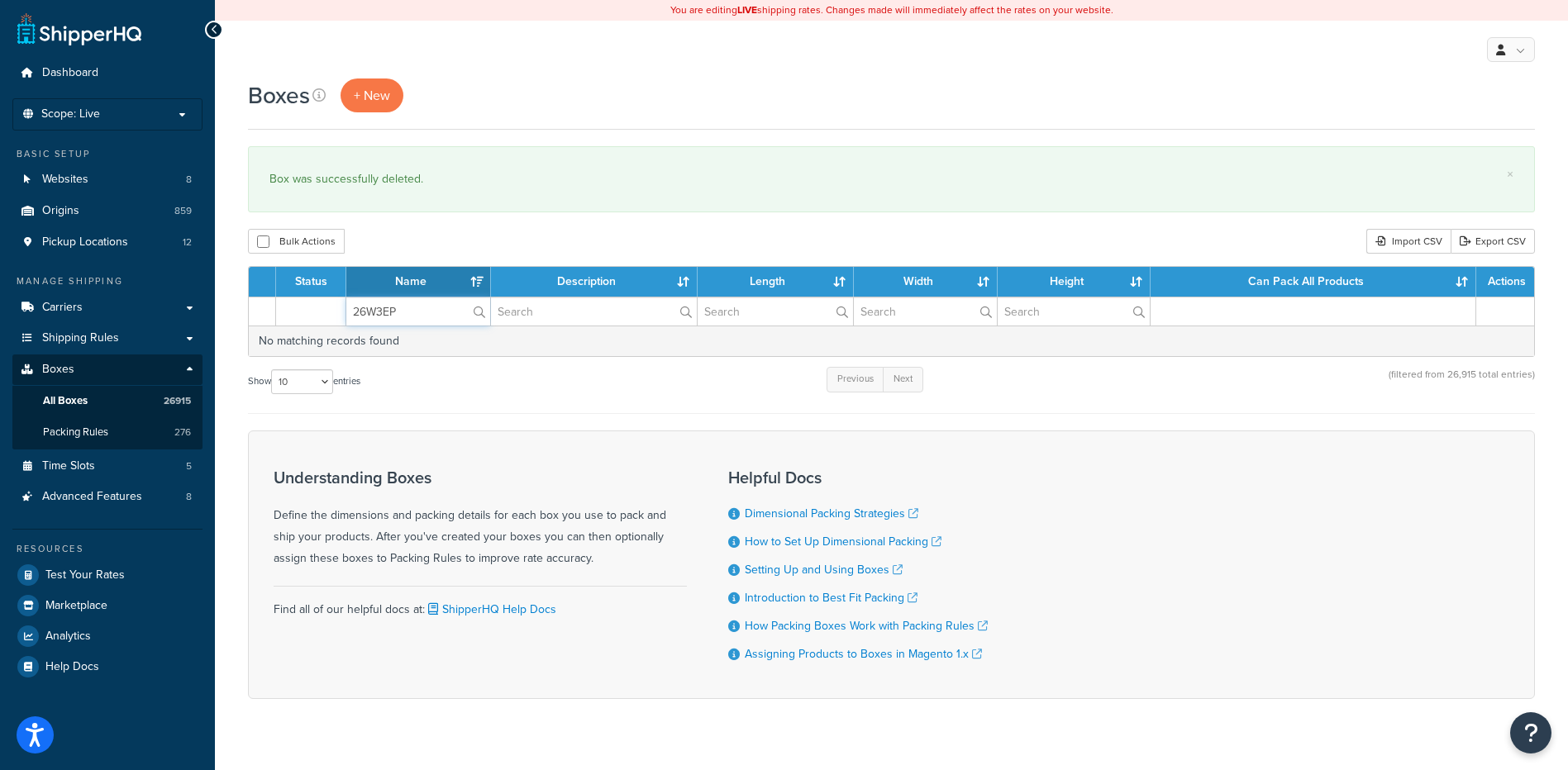
click at [415, 318] on input "26W3EP" at bounding box center [418, 311] width 144 height 28
drag, startPoint x: 408, startPoint y: 315, endPoint x: 330, endPoint y: 305, distance: 78.6
click at [330, 305] on tr "26W3EP" at bounding box center [891, 311] width 1286 height 29
paste input "HS"
type input "26W3HS"
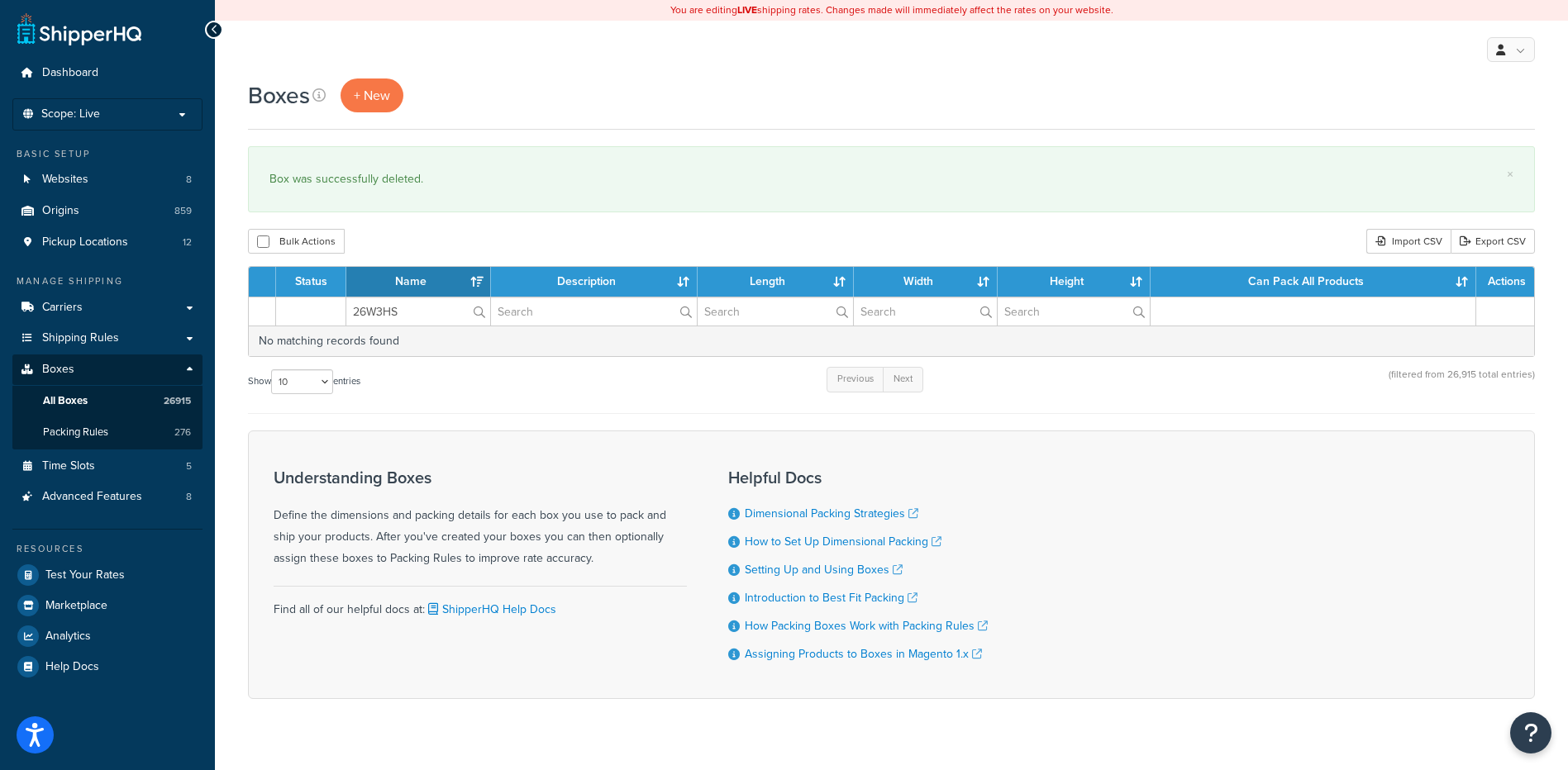
click at [437, 234] on div "Bulk Actions Duplicate [GEOGRAPHIC_DATA] Import CSV Export CSV" at bounding box center [891, 240] width 1288 height 24
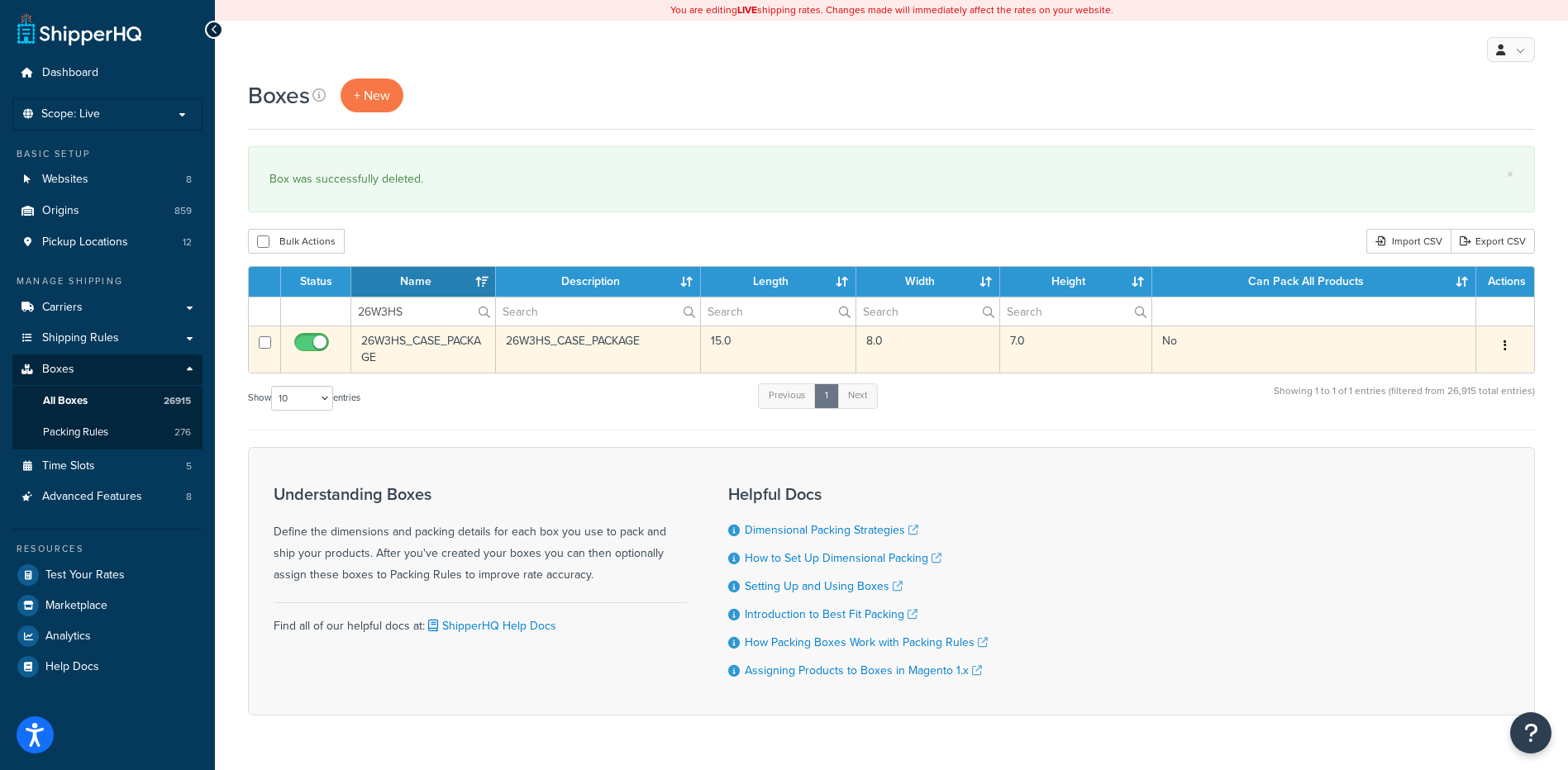
click at [1506, 337] on button "button" at bounding box center [1505, 346] width 24 height 26
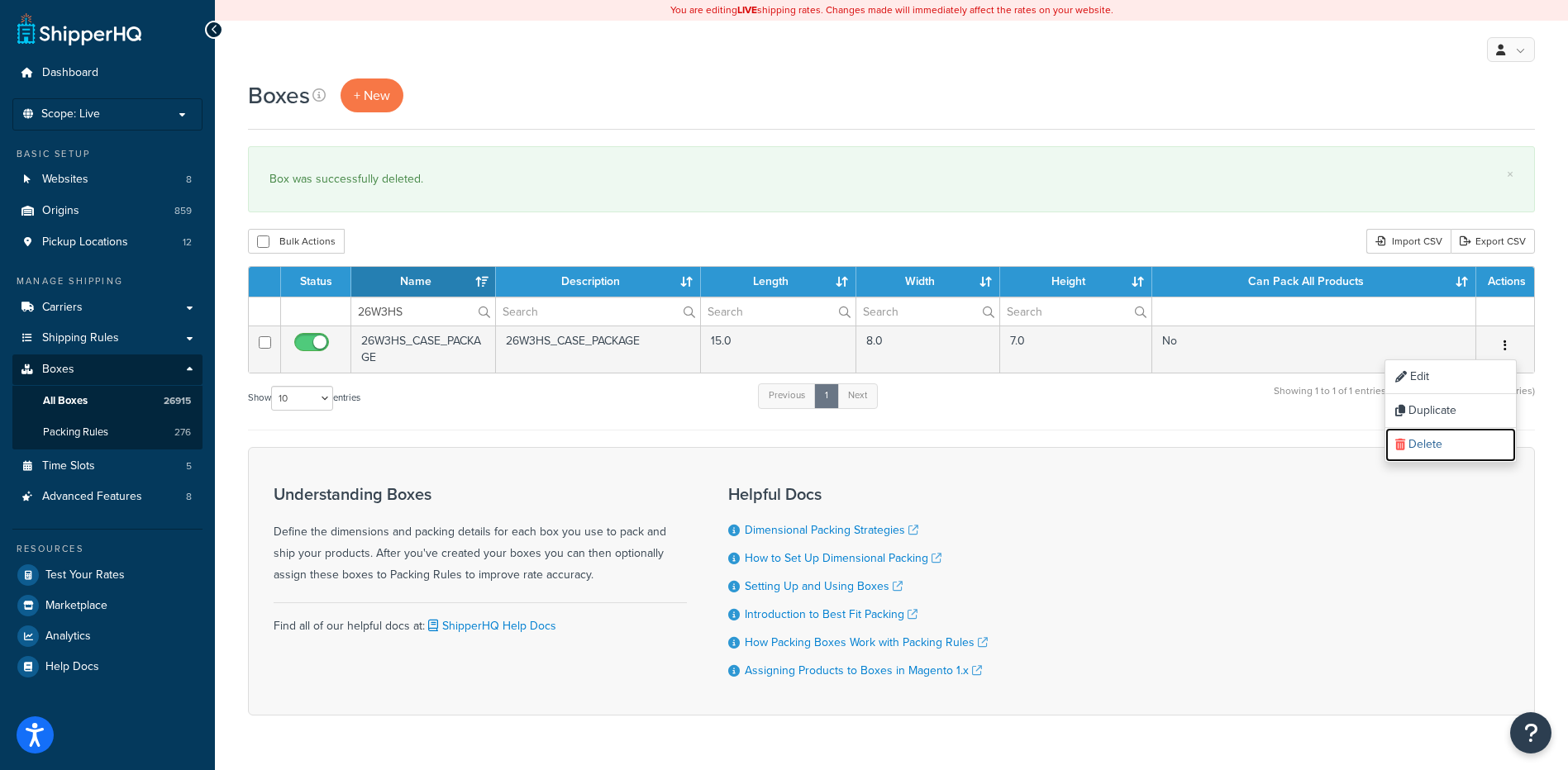
click at [1427, 451] on link "Delete" at bounding box center [1451, 444] width 131 height 34
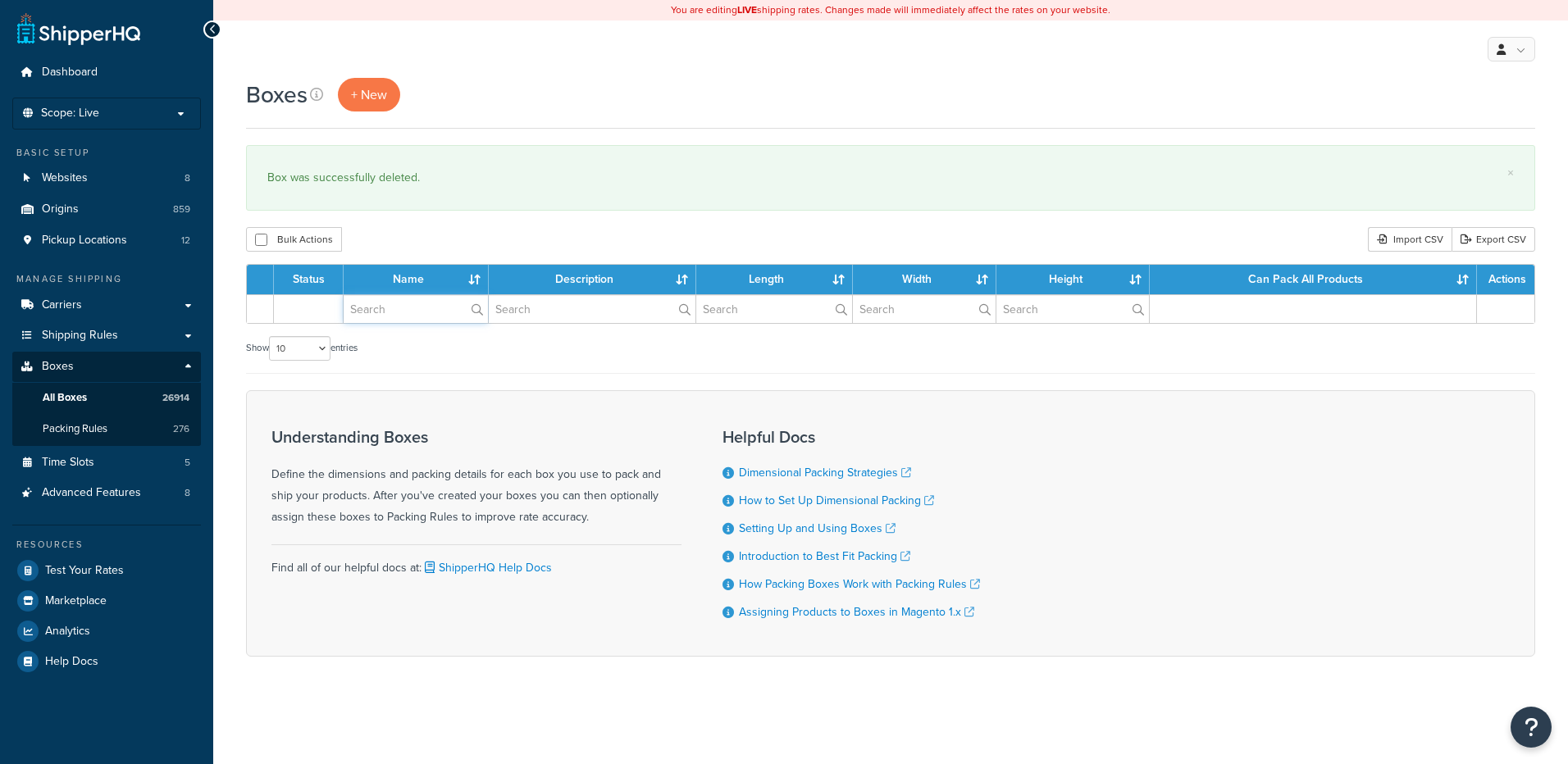
click at [384, 316] on input "text" at bounding box center [416, 309] width 144 height 28
paste input "26W3LT"
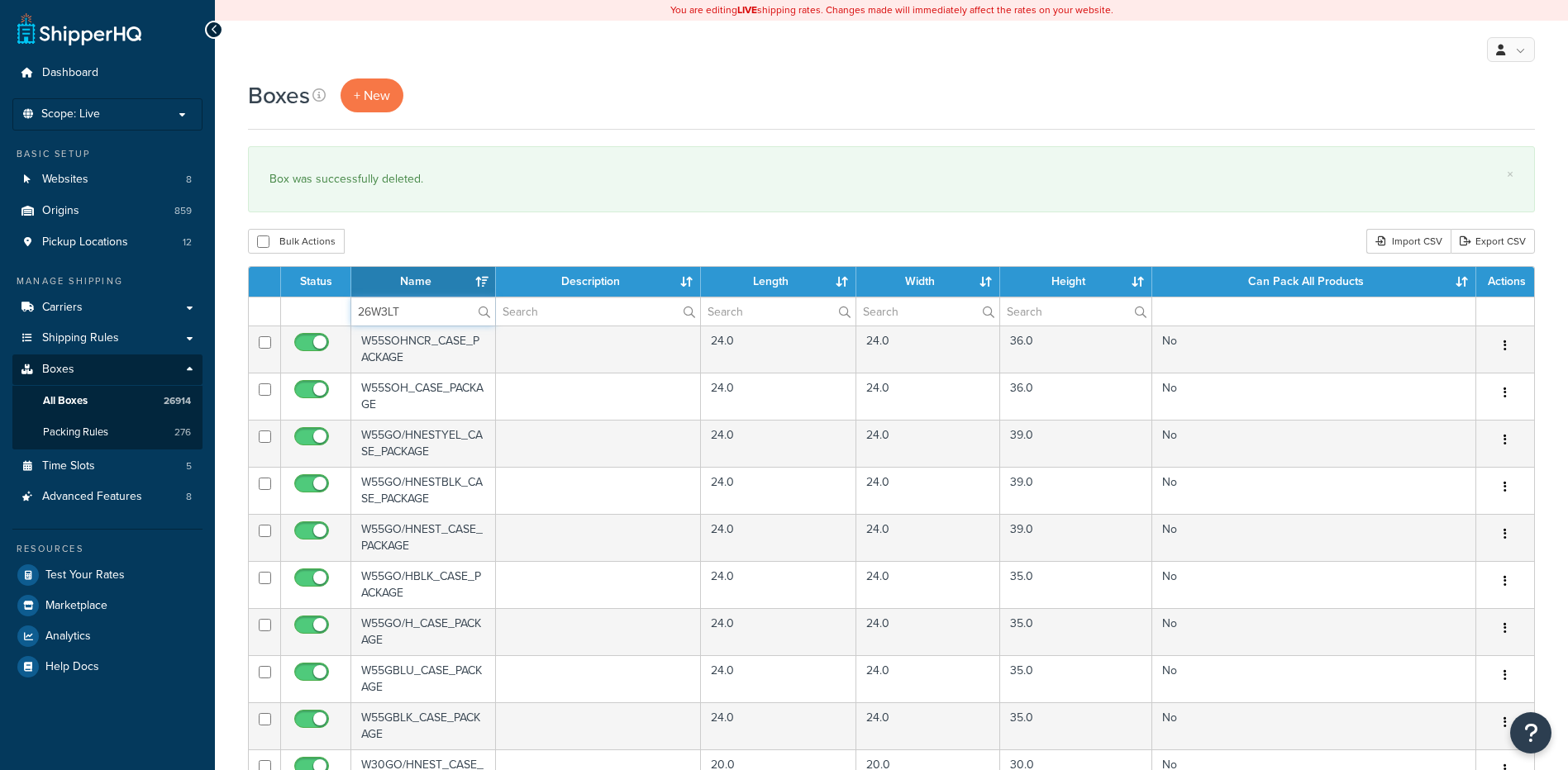
type input "26W3LT"
click at [407, 238] on div "Bulk Actions Duplicate Delete Import CSV Export CSV" at bounding box center [891, 240] width 1288 height 24
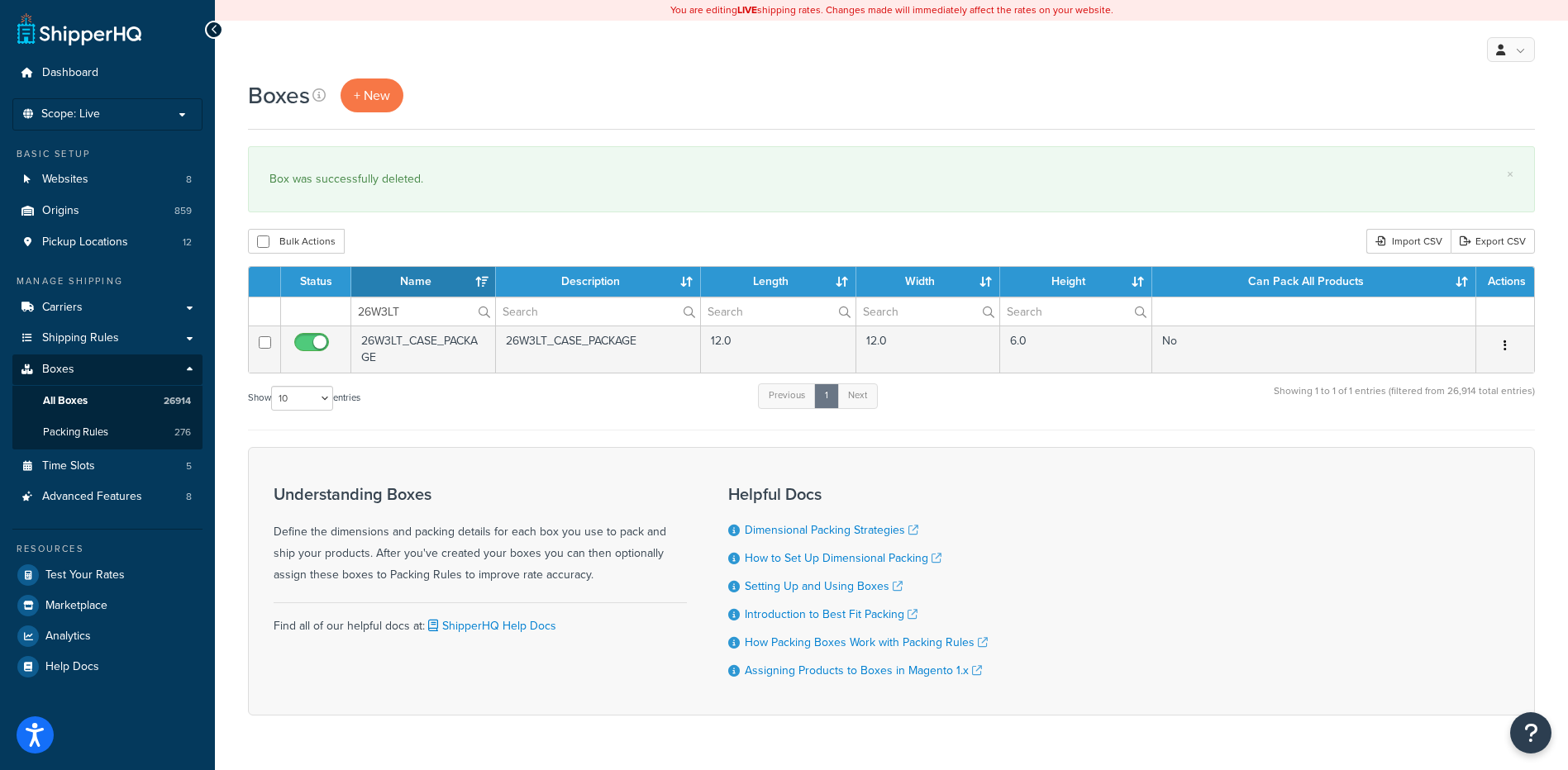
click at [1511, 338] on button "button" at bounding box center [1505, 346] width 24 height 26
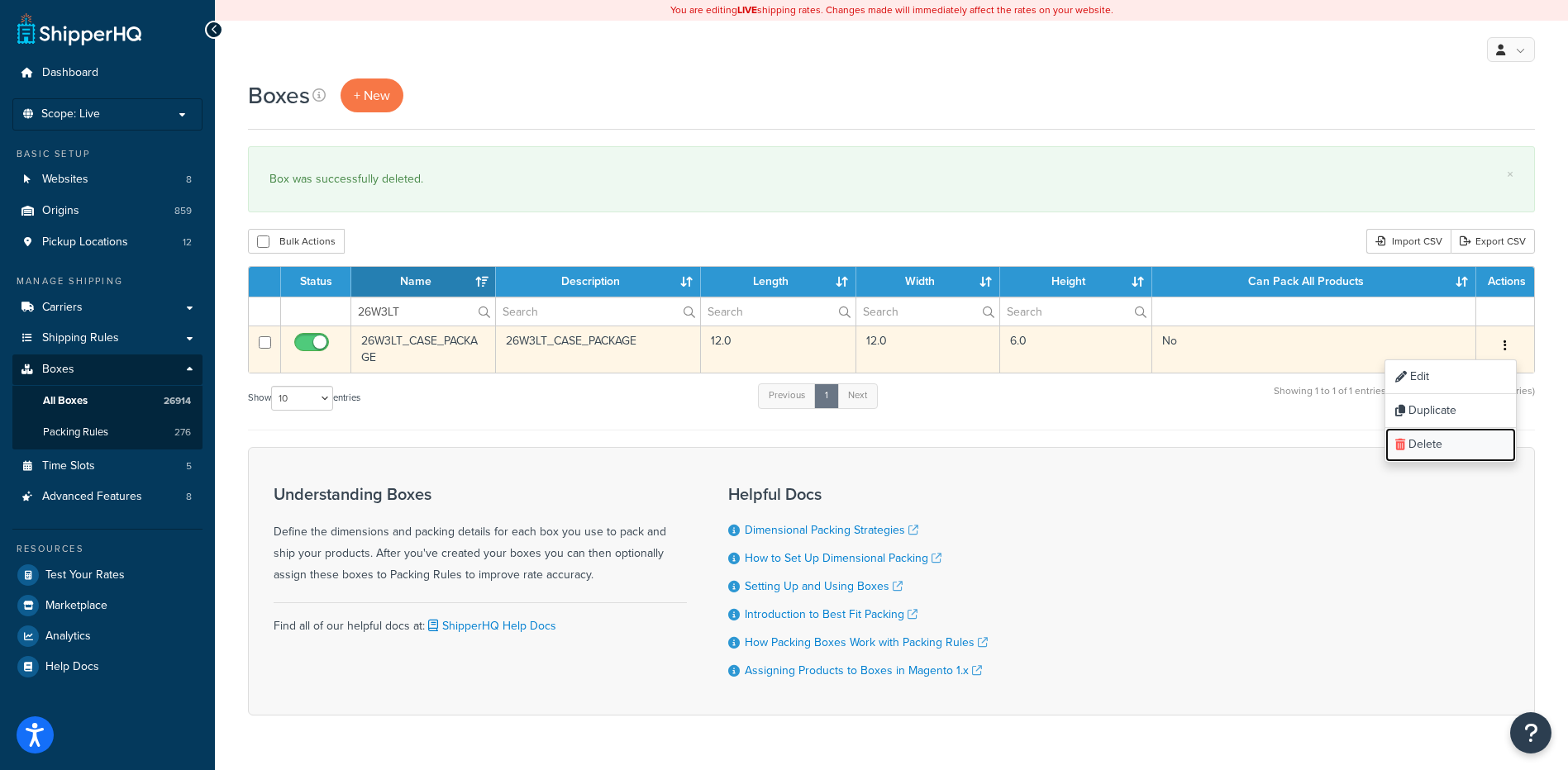
click at [1455, 432] on link "Delete" at bounding box center [1451, 444] width 131 height 34
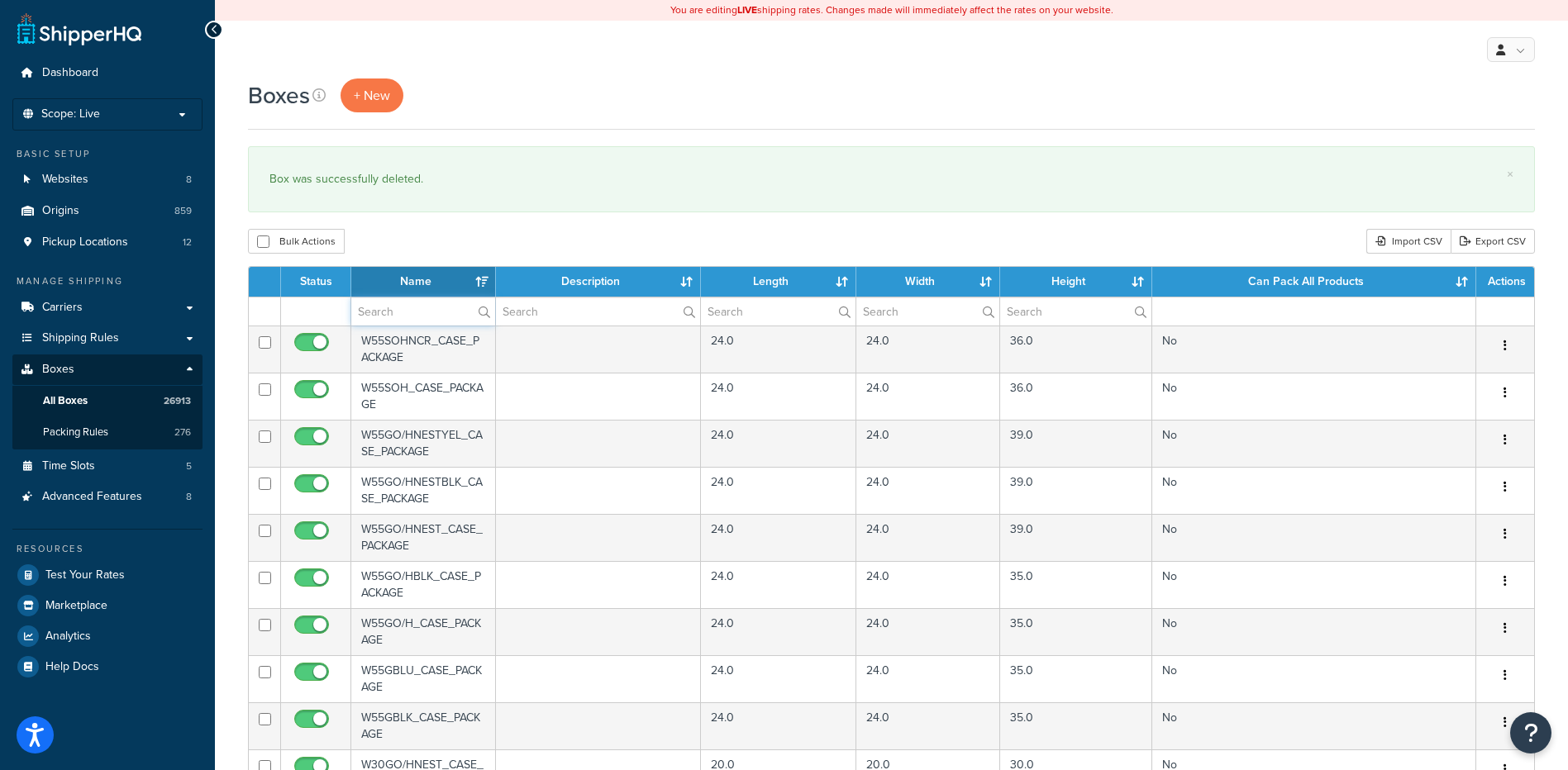
click at [424, 306] on input "text" at bounding box center [423, 311] width 144 height 28
paste input "26W3LT"
click at [458, 225] on div "Boxes + New × Box was successfully deleted. Bulk Actions Duplicate Delete Impor…" at bounding box center [891, 638] width 1353 height 1119
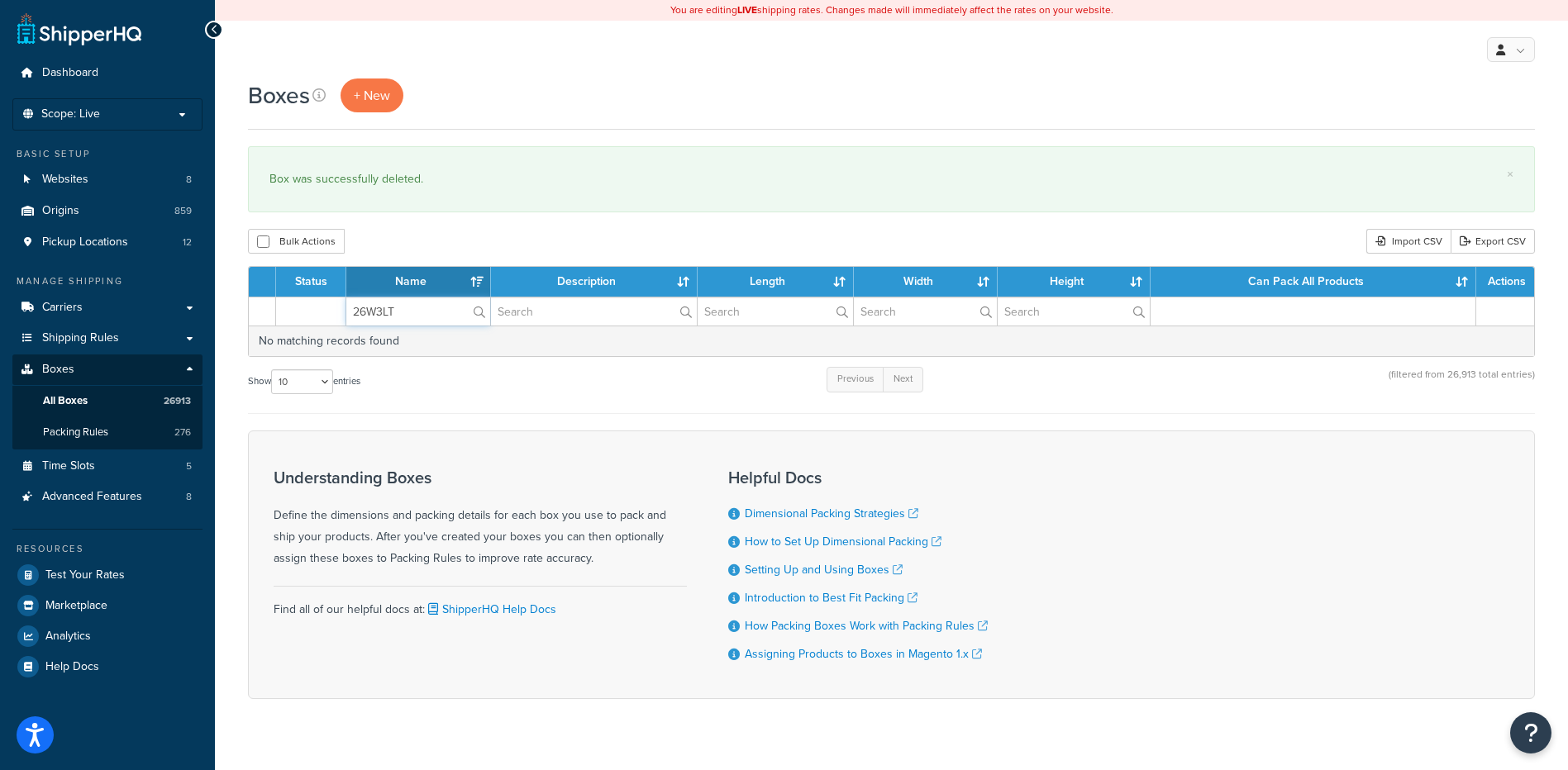
drag, startPoint x: 416, startPoint y: 321, endPoint x: 347, endPoint y: 315, distance: 69.3
click at [347, 315] on input "26W3LT" at bounding box center [418, 311] width 144 height 28
click at [420, 237] on div "Bulk Actions Duplicate [GEOGRAPHIC_DATA] Import CSV Export CSV" at bounding box center [891, 240] width 1288 height 24
drag, startPoint x: 387, startPoint y: 311, endPoint x: 305, endPoint y: 283, distance: 86.6
click at [306, 283] on table "Status Name Description Length Width Height Can Pack All Products Actions v No …" at bounding box center [891, 311] width 1288 height 91
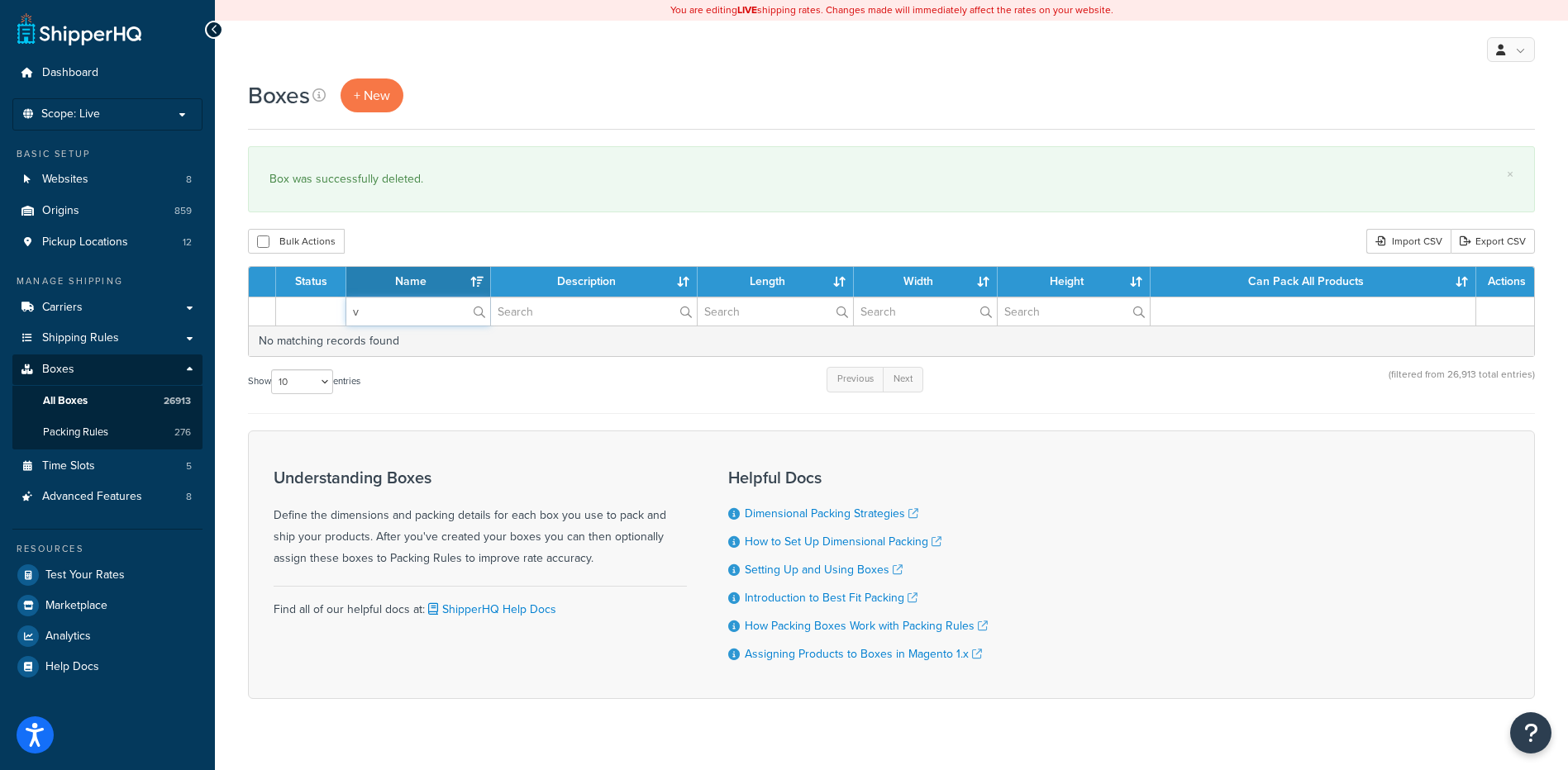
paste input "26W3R4"
type input "26W3R4"
click at [411, 247] on div "Bulk Actions Duplicate Delete Import CSV Export CSV" at bounding box center [891, 240] width 1288 height 24
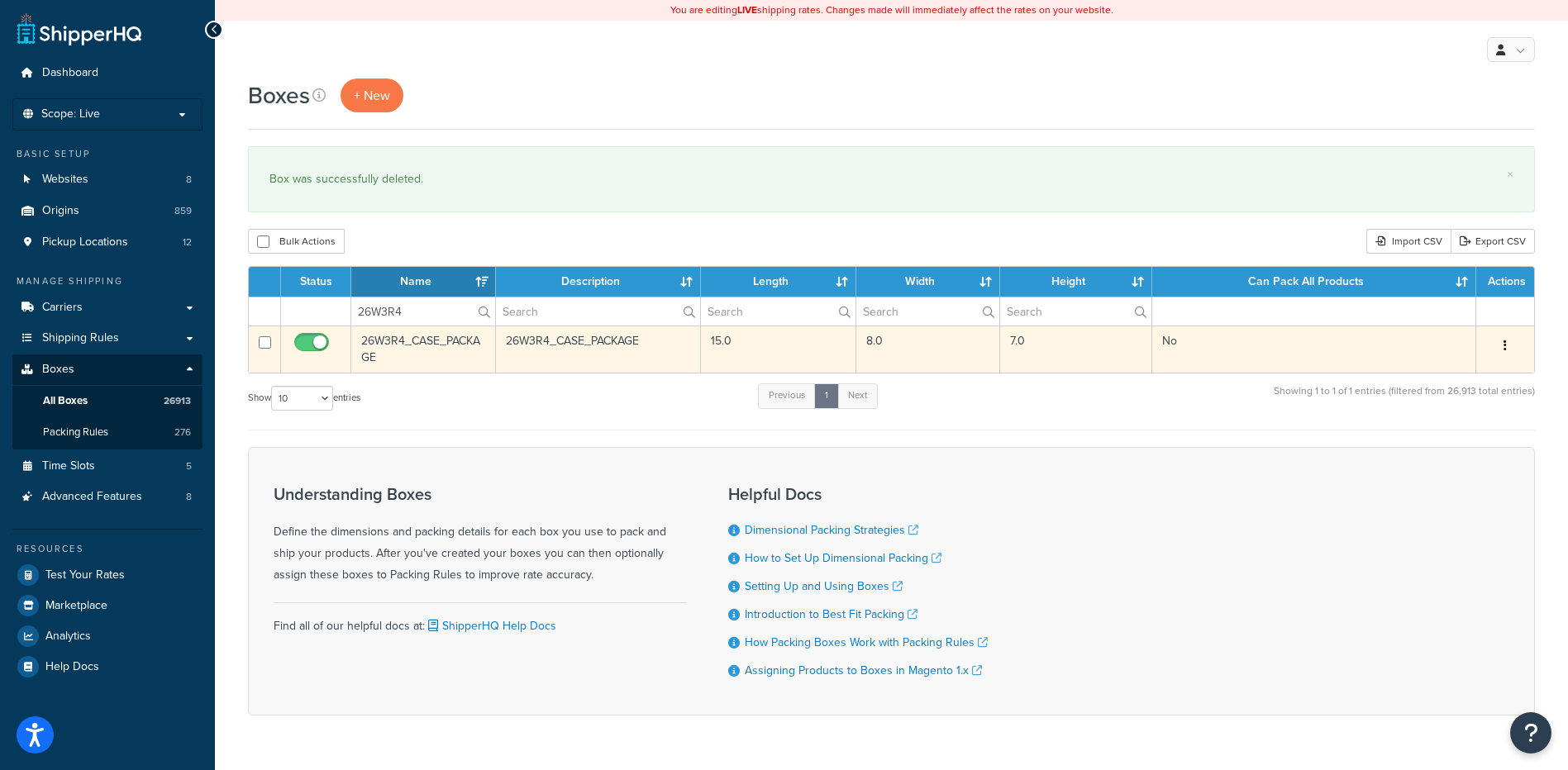
click at [1511, 343] on button "button" at bounding box center [1505, 346] width 24 height 26
click at [1433, 453] on link "Delete" at bounding box center [1451, 444] width 131 height 34
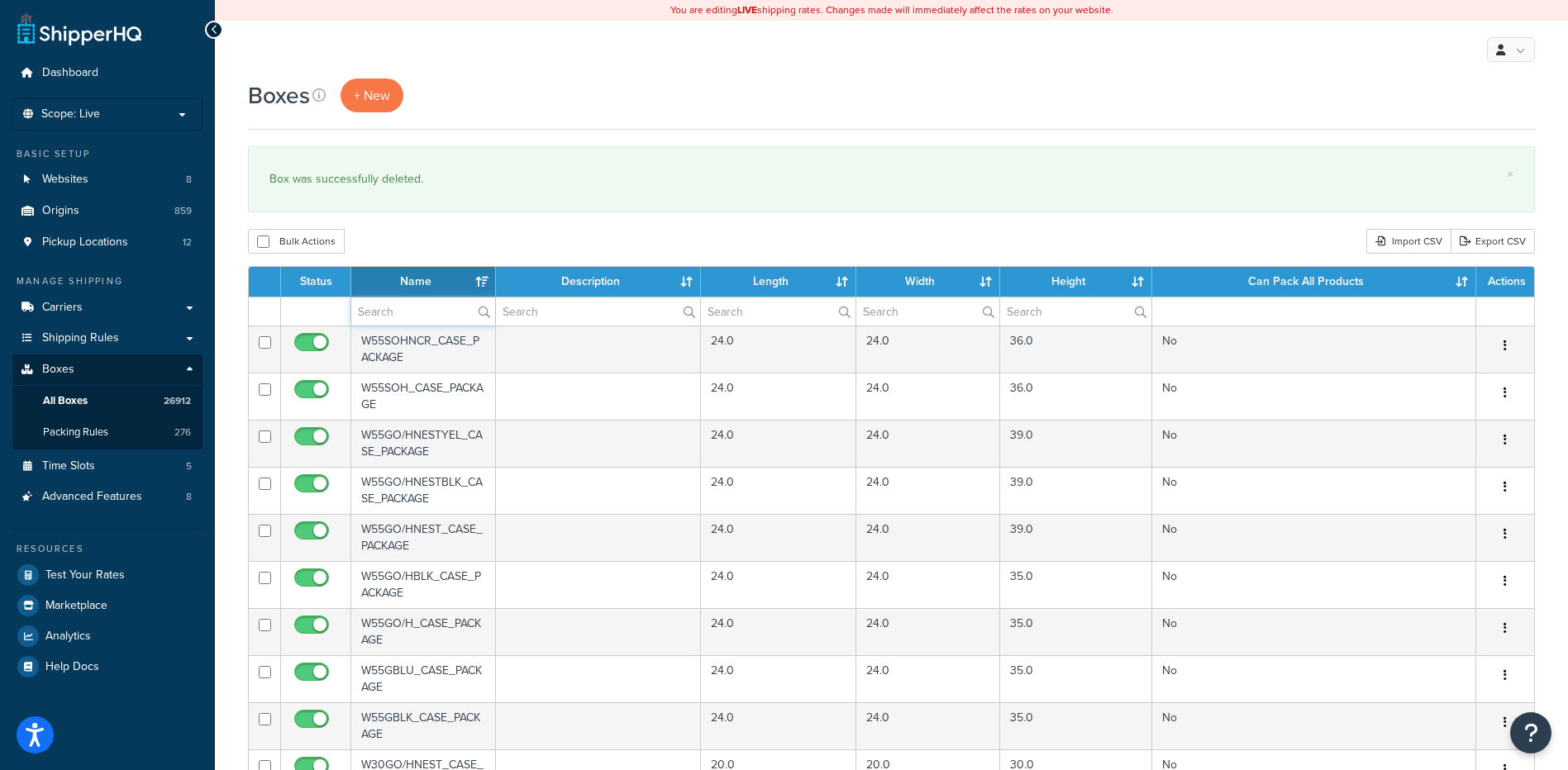
click at [413, 316] on input "text" at bounding box center [423, 311] width 144 height 28
paste input "26W4SP"
type input "26W4SP"
click at [528, 221] on div "Boxes + New × Box was successfully deleted. Bulk Actions Duplicate [GEOGRAPHIC_…" at bounding box center [891, 638] width 1353 height 1119
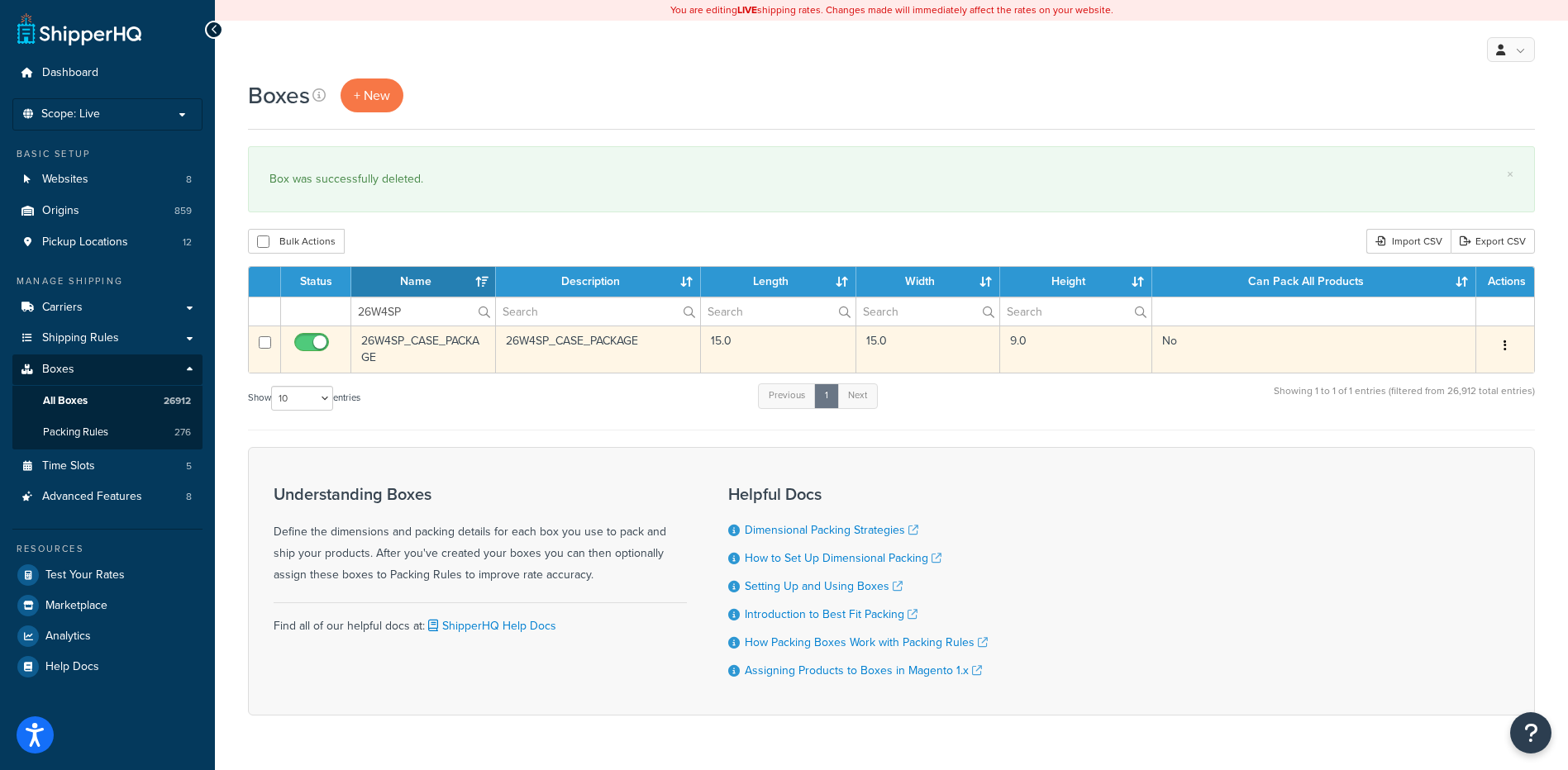
click at [1501, 342] on button "button" at bounding box center [1505, 346] width 24 height 26
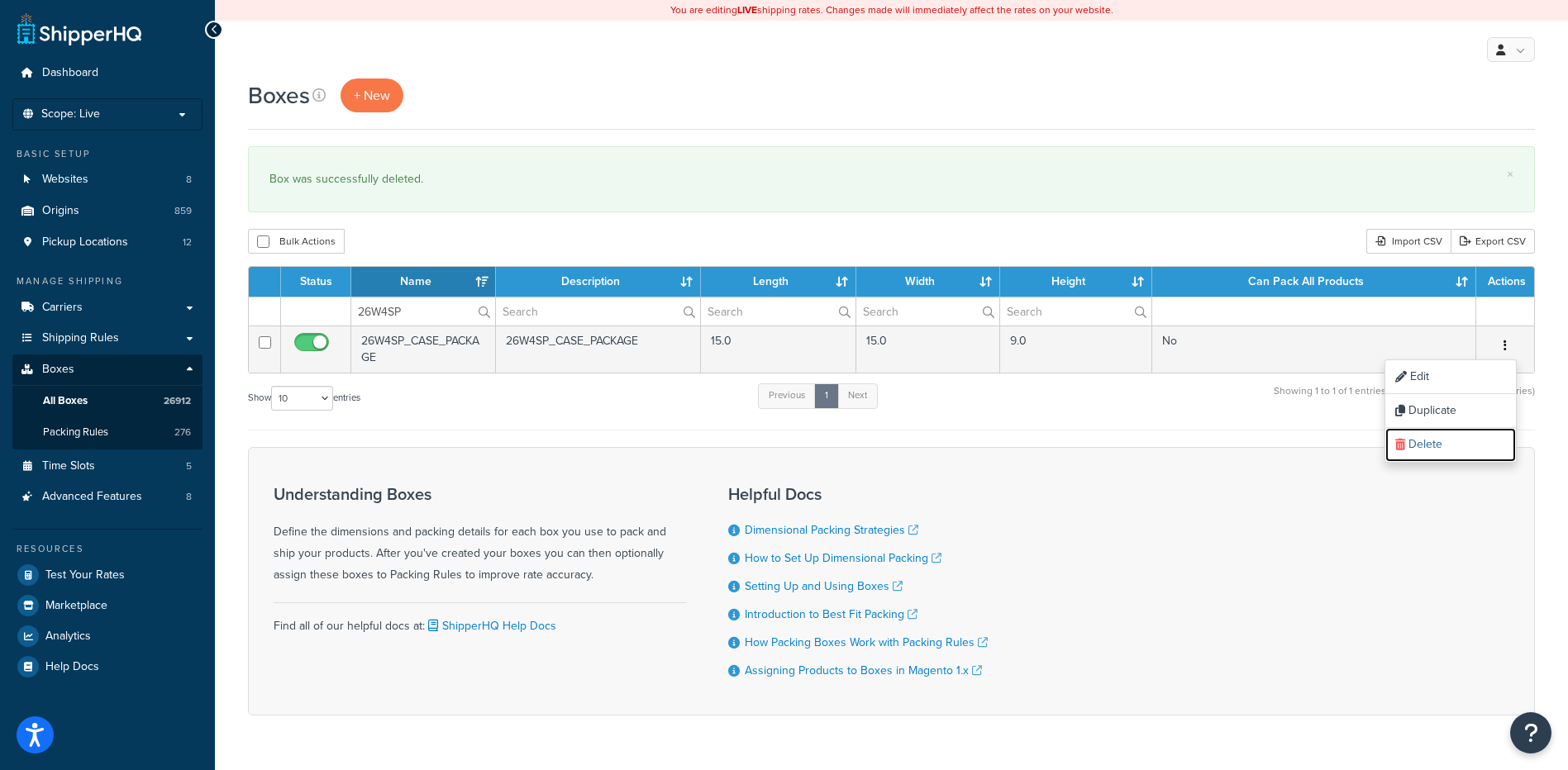
click at [1453, 449] on link "Delete" at bounding box center [1451, 444] width 131 height 34
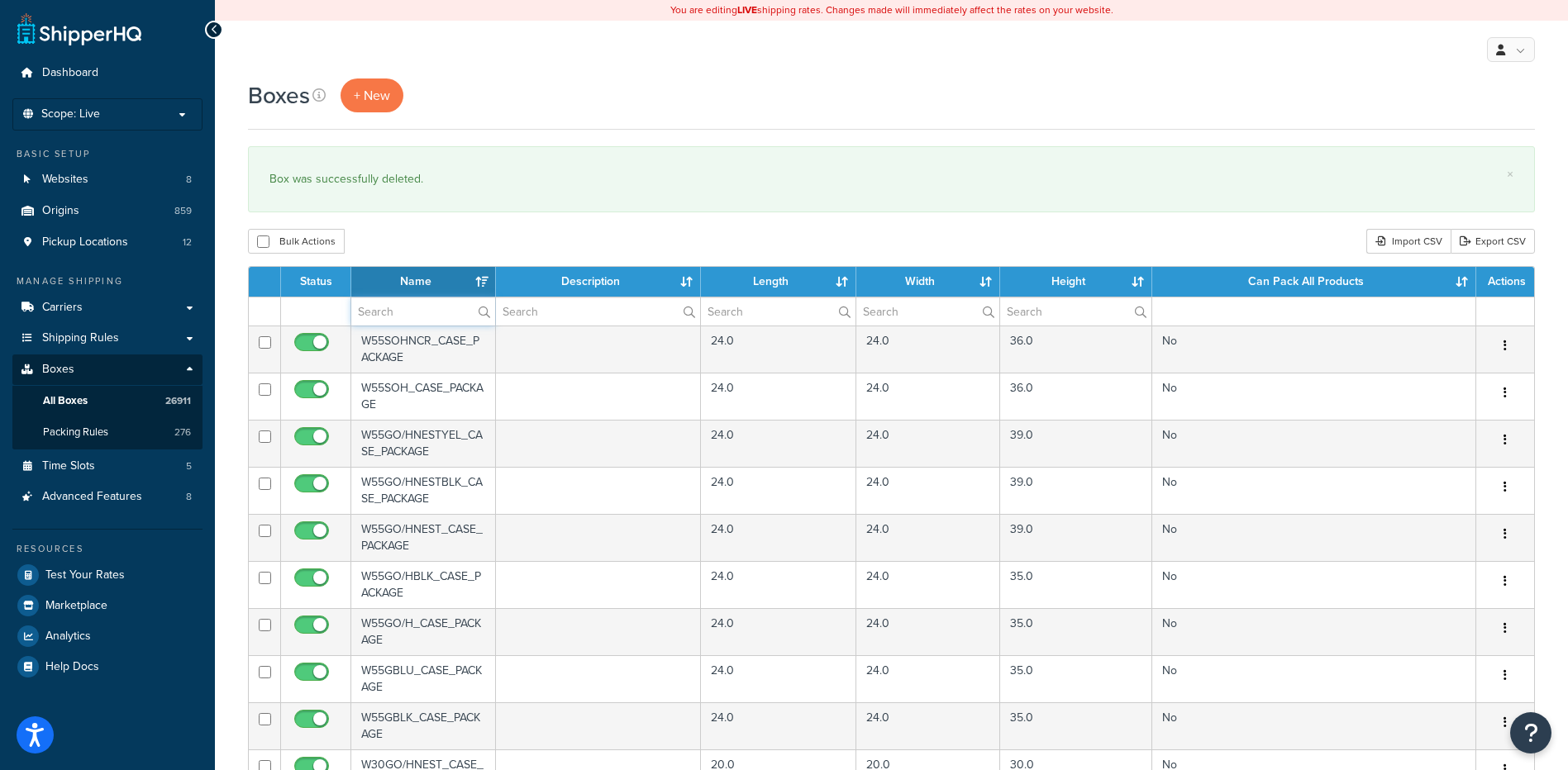
drag, startPoint x: 424, startPoint y: 317, endPoint x: 427, endPoint y: 307, distance: 10.4
click at [424, 317] on input "text" at bounding box center [423, 311] width 144 height 28
paste input "26W4VP"
type input "26W4VP"
click at [451, 254] on div "Bulk Actions Duplicate [GEOGRAPHIC_DATA] Import CSV Export CSV" at bounding box center [891, 240] width 1288 height 24
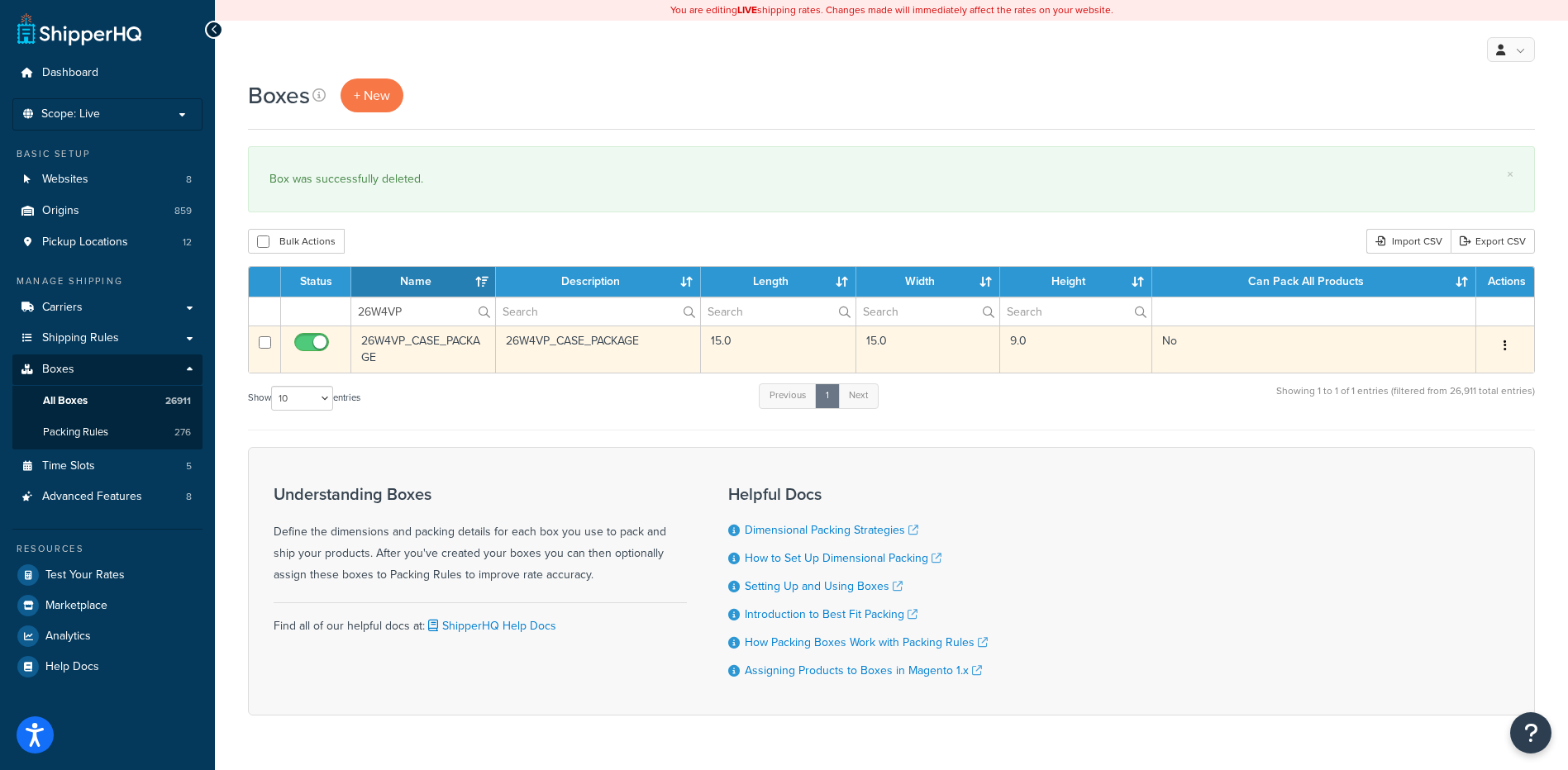
click at [1507, 348] on button "button" at bounding box center [1505, 346] width 24 height 26
click at [1444, 447] on link "Delete" at bounding box center [1451, 444] width 131 height 34
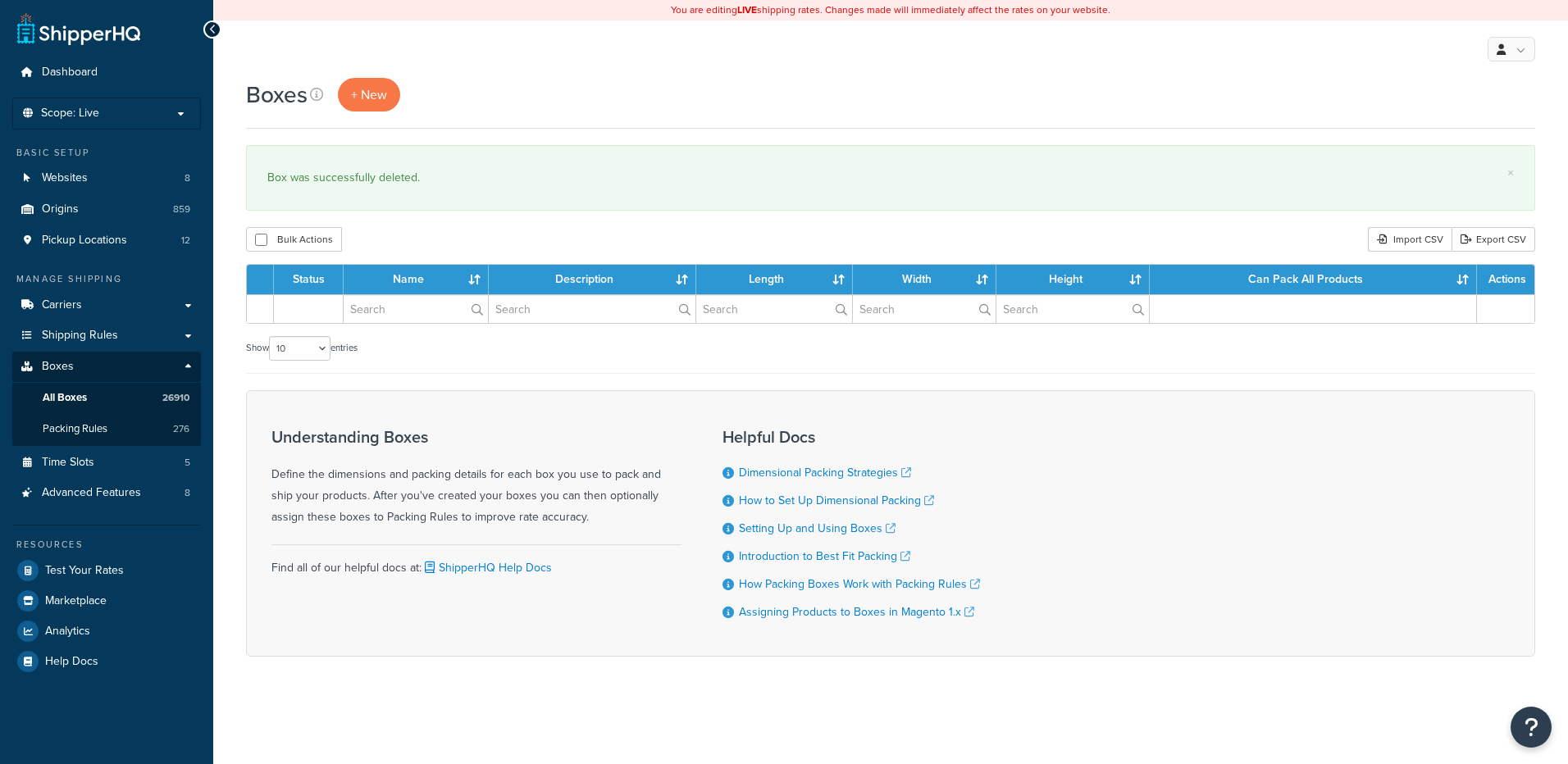
click at [423, 313] on input "text" at bounding box center [416, 309] width 144 height 28
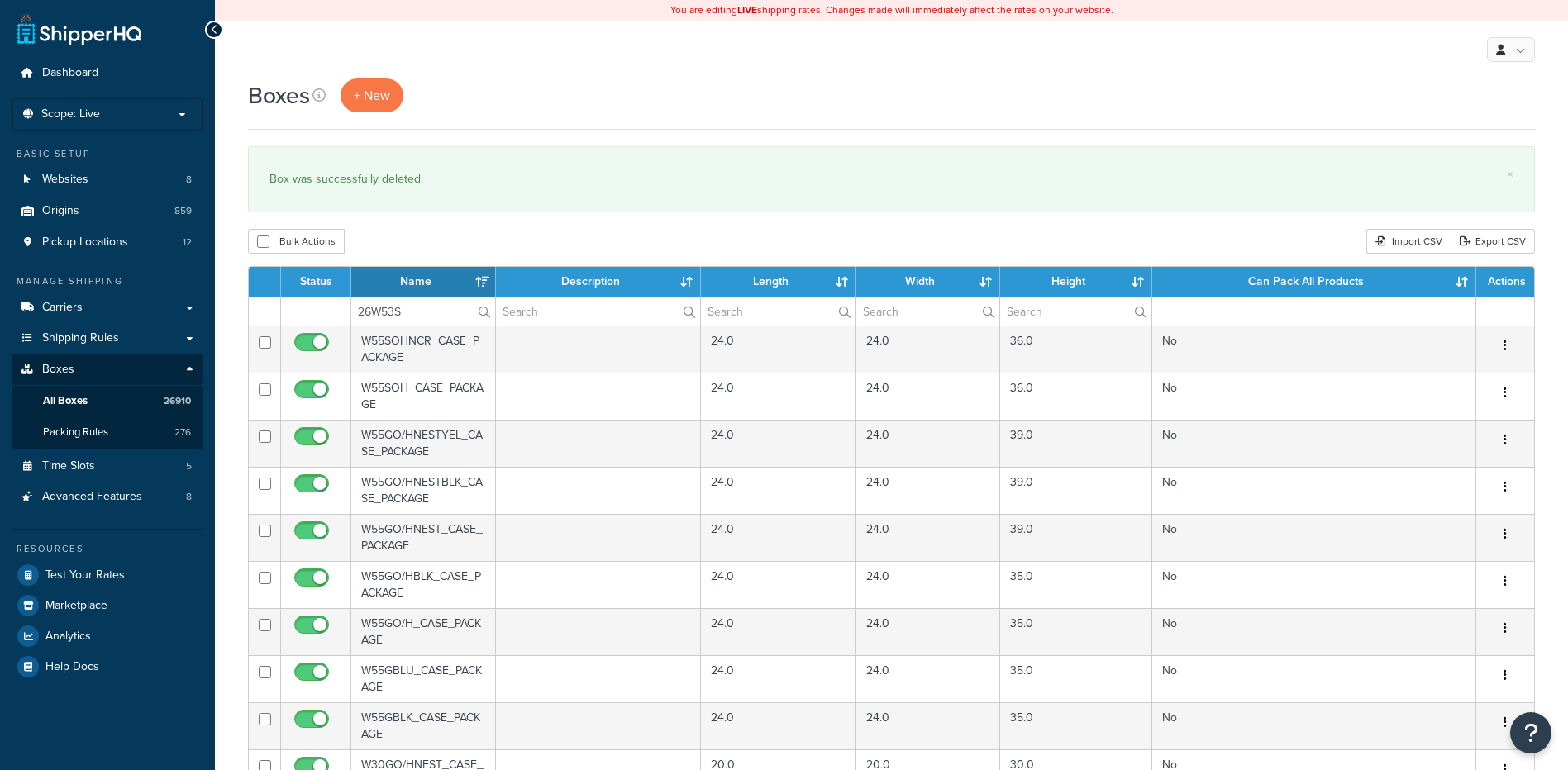
type input "26W53S"
click at [466, 237] on div "Bulk Actions Duplicate Delete Import CSV Export CSV" at bounding box center [891, 240] width 1288 height 24
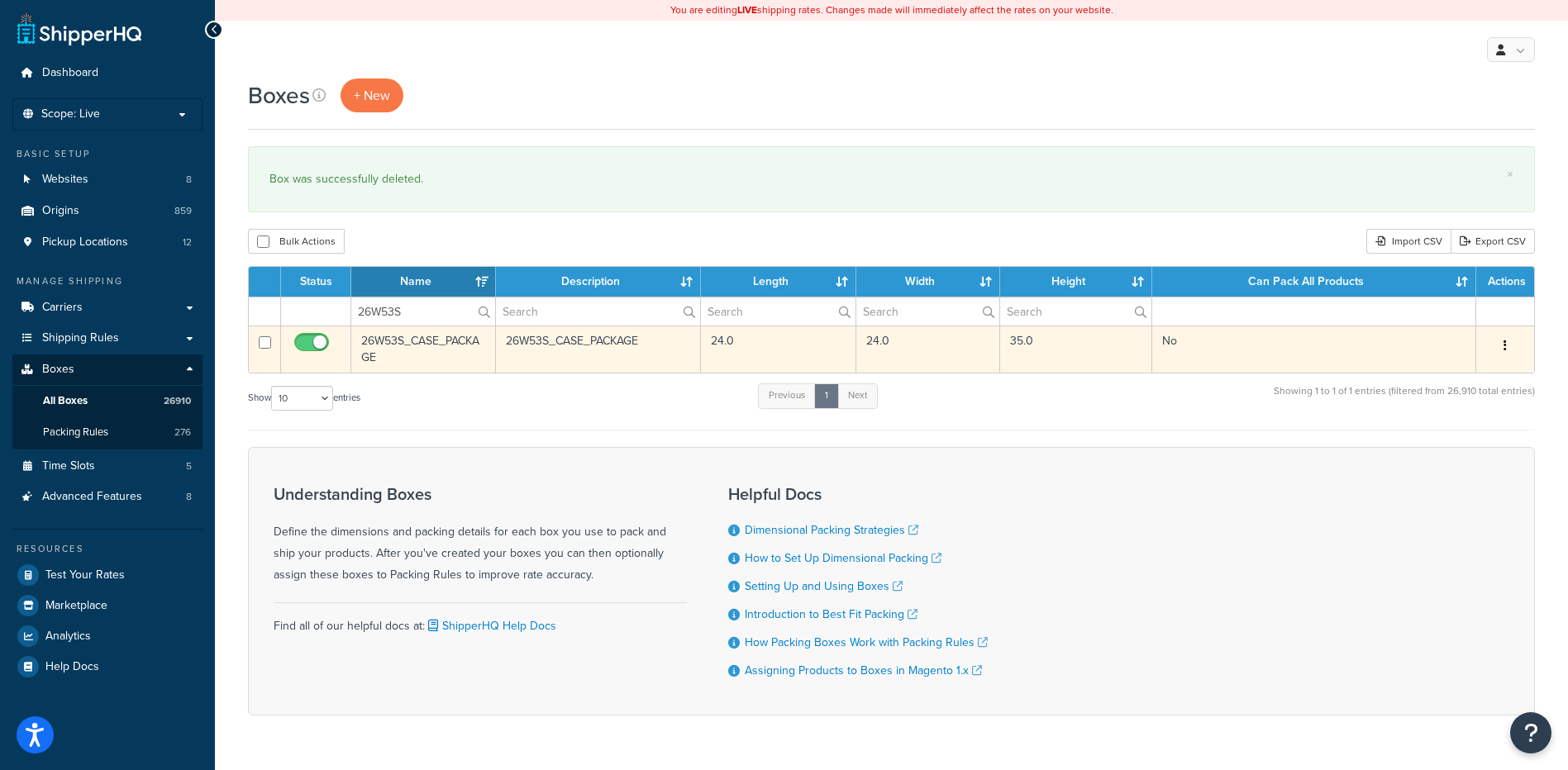
click at [1501, 351] on button "button" at bounding box center [1505, 346] width 24 height 26
click at [1458, 434] on link "Delete" at bounding box center [1451, 444] width 131 height 34
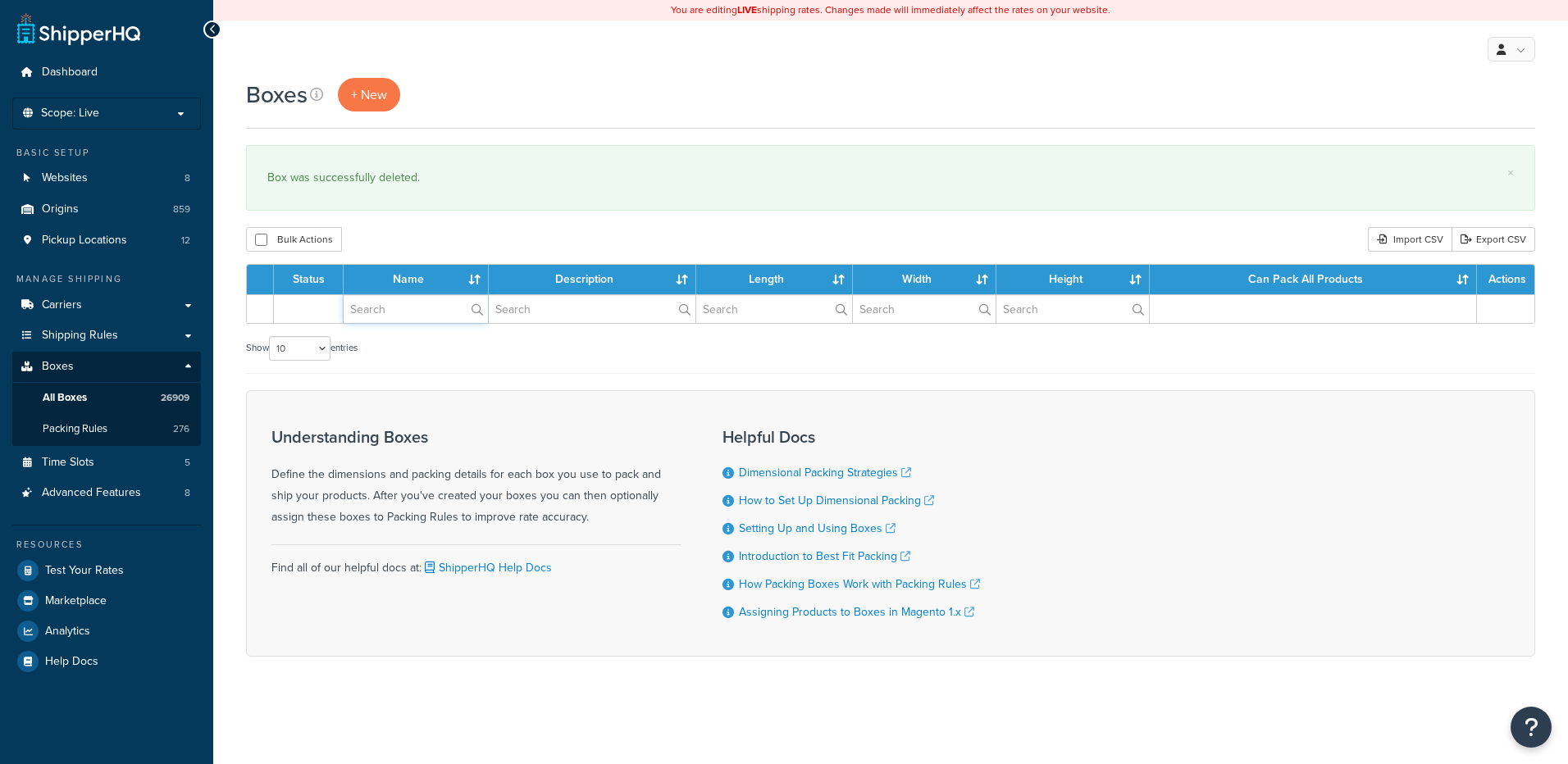
drag, startPoint x: 0, startPoint y: 0, endPoint x: 383, endPoint y: 316, distance: 496.5
click at [383, 316] on input "text" at bounding box center [416, 309] width 144 height 28
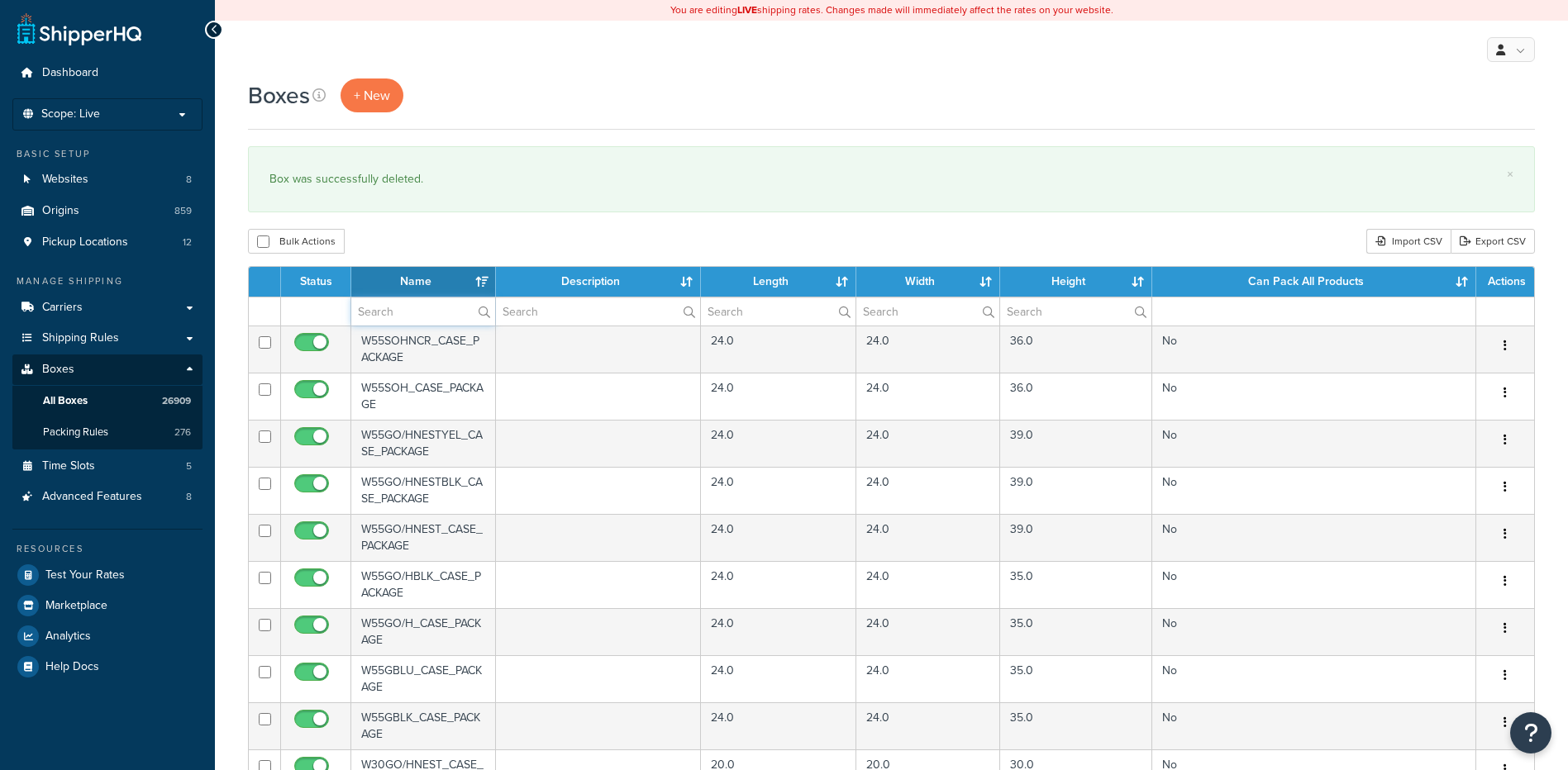
paste input "26W53Y"
type input "26W53Y"
click at [409, 229] on div "Boxes + New × Box was successfully deleted. Bulk Actions Duplicate Delete Impor…" at bounding box center [891, 638] width 1353 height 1119
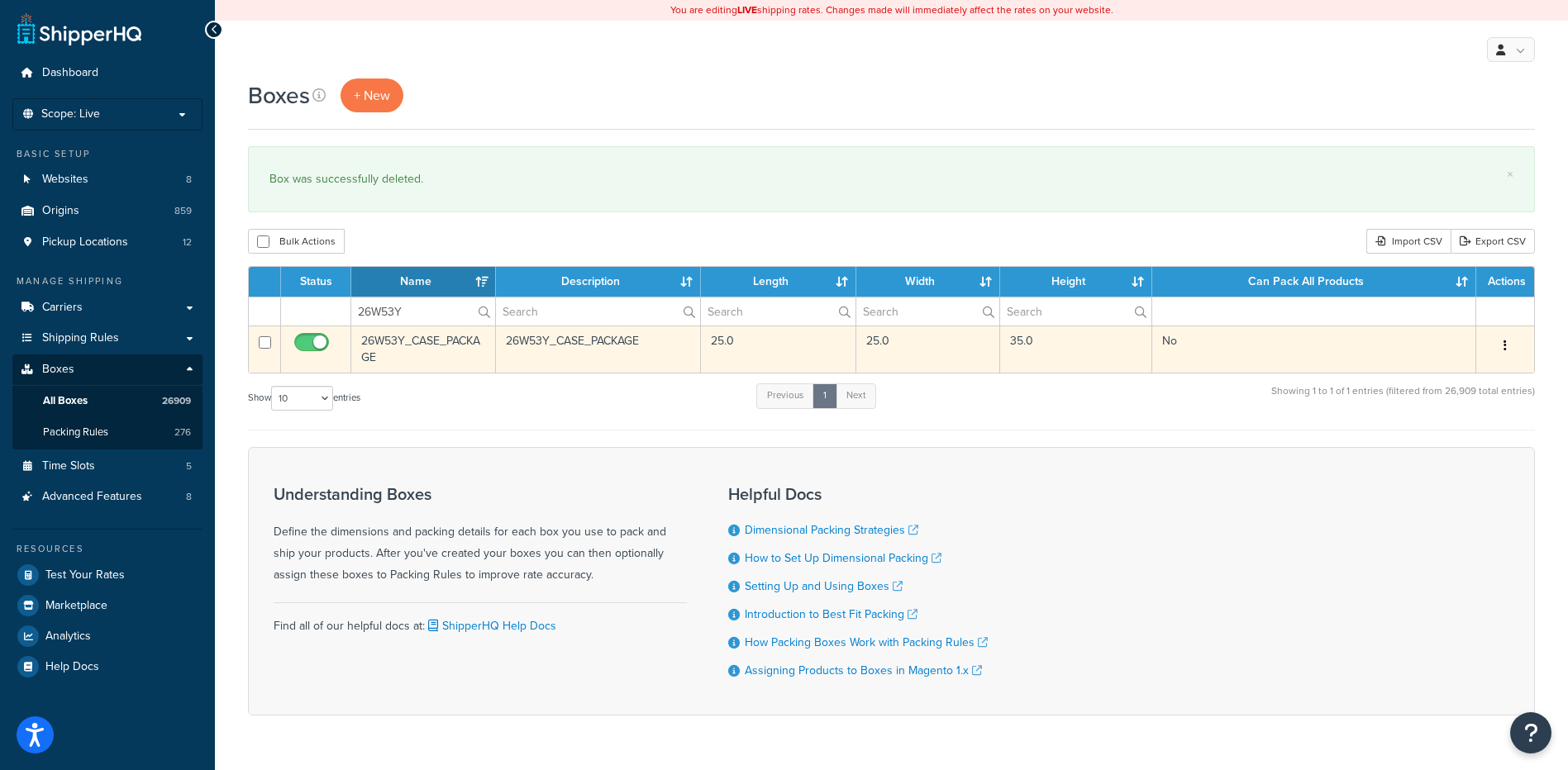
click at [1507, 348] on button "button" at bounding box center [1505, 346] width 24 height 26
click at [1478, 441] on link "Delete" at bounding box center [1451, 444] width 131 height 34
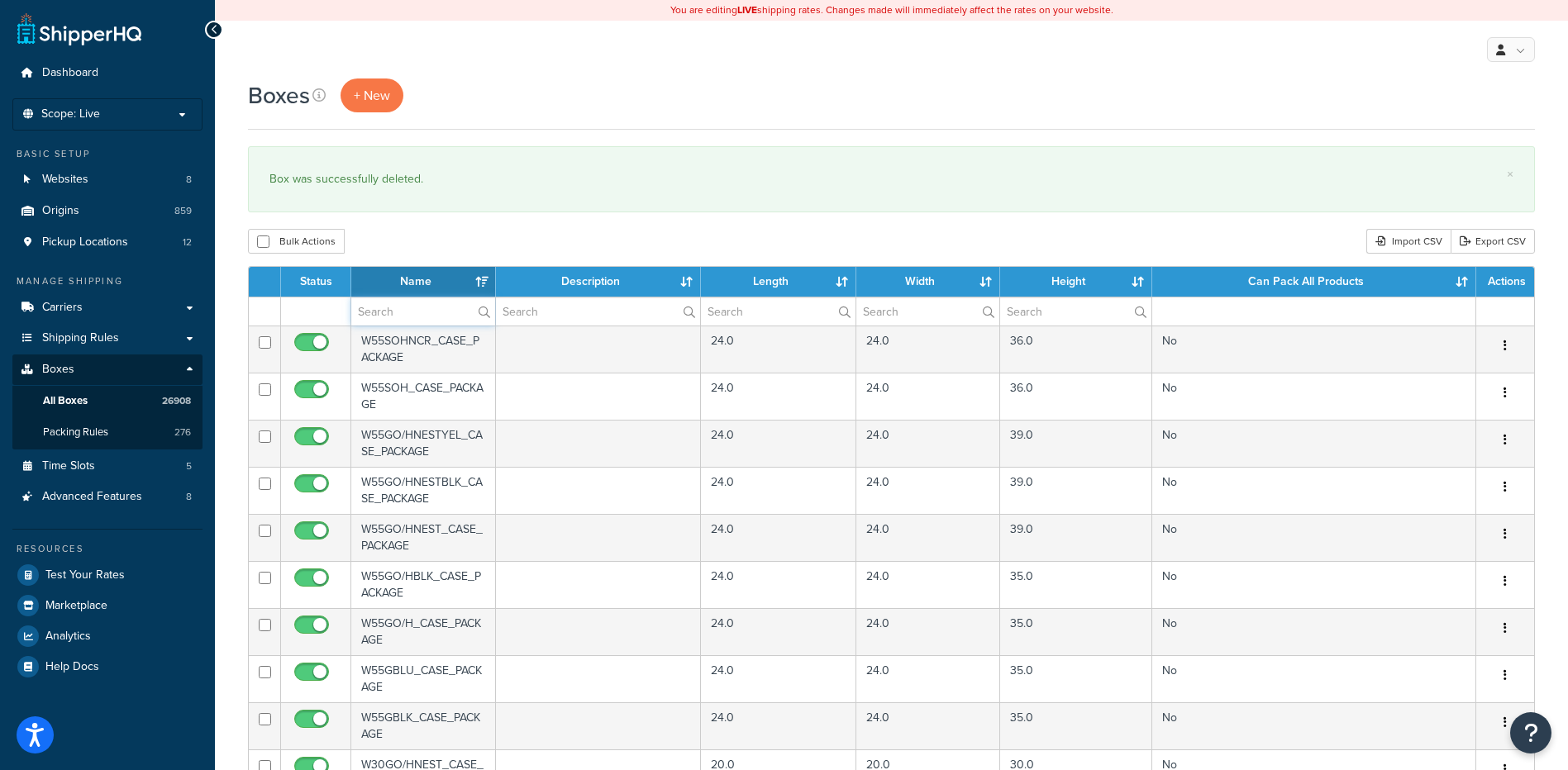
click at [383, 317] on input "text" at bounding box center [423, 311] width 144 height 28
paste input "26W54D"
type input "26W54D"
click at [398, 235] on div "Bulk Actions Duplicate [GEOGRAPHIC_DATA] Import CSV Export CSV" at bounding box center [891, 240] width 1288 height 24
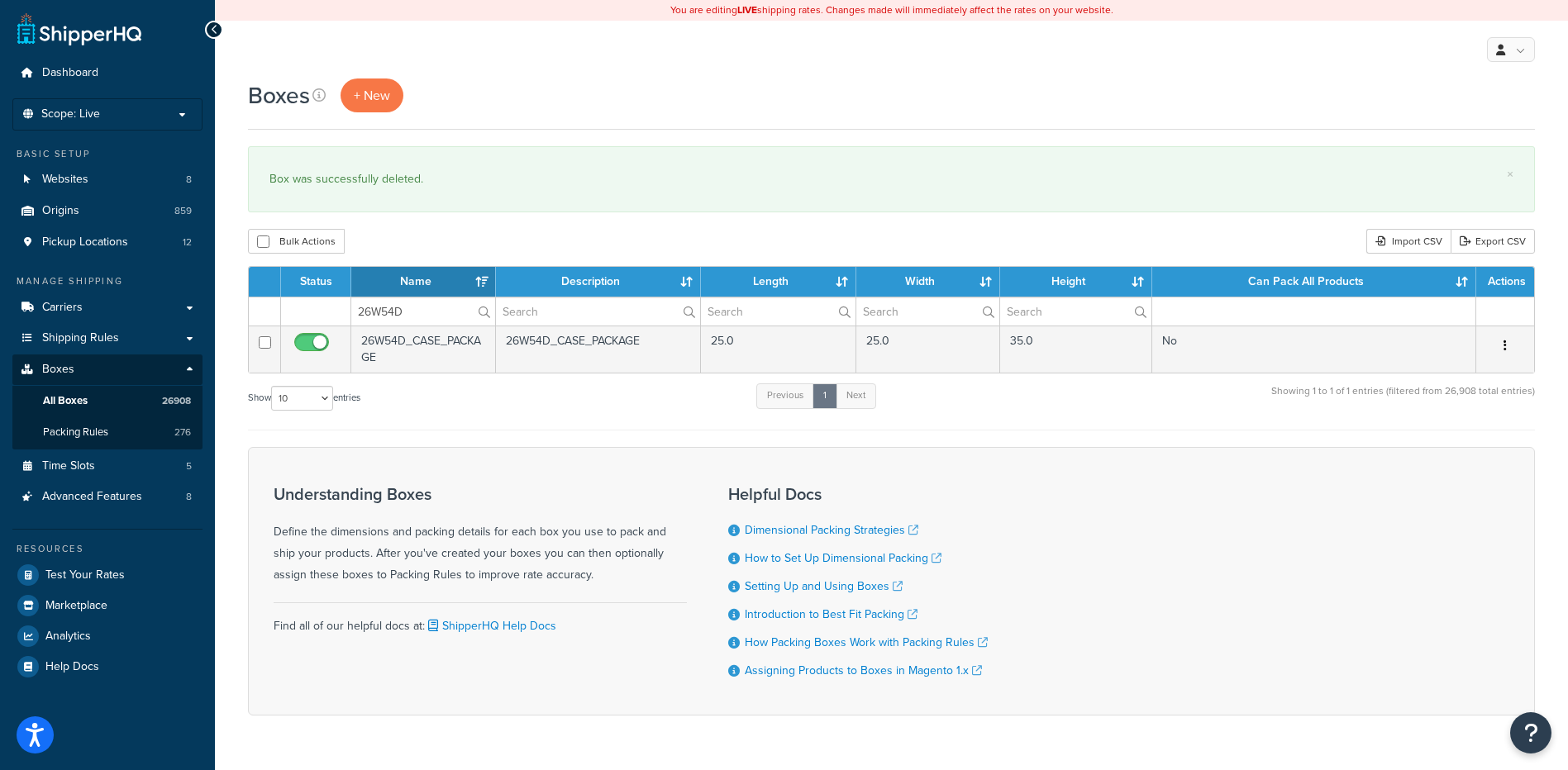
click at [1502, 342] on button "button" at bounding box center [1505, 346] width 24 height 26
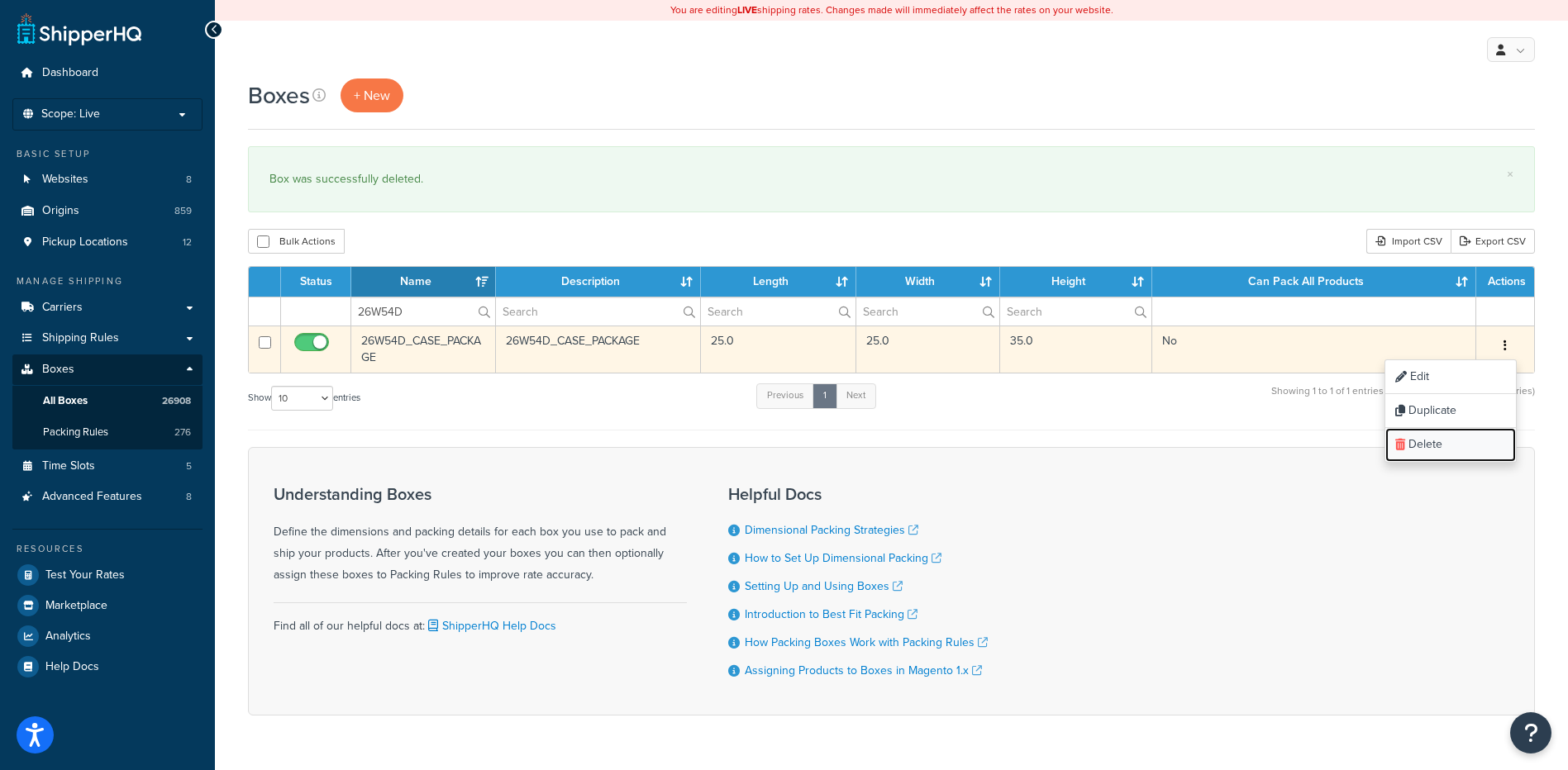
click at [1455, 440] on link "Delete" at bounding box center [1451, 444] width 131 height 34
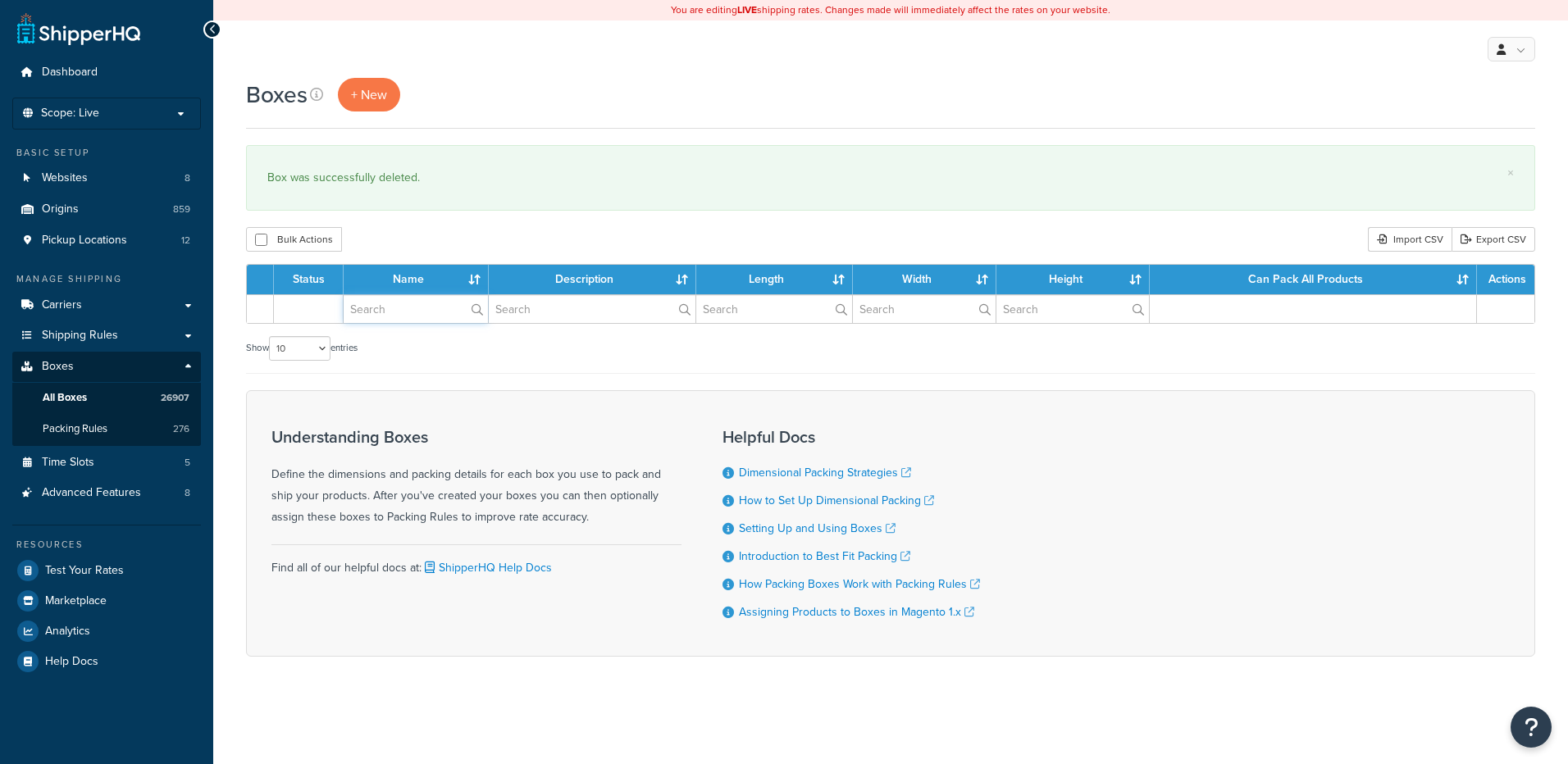
click at [398, 305] on input "text" at bounding box center [416, 309] width 144 height 28
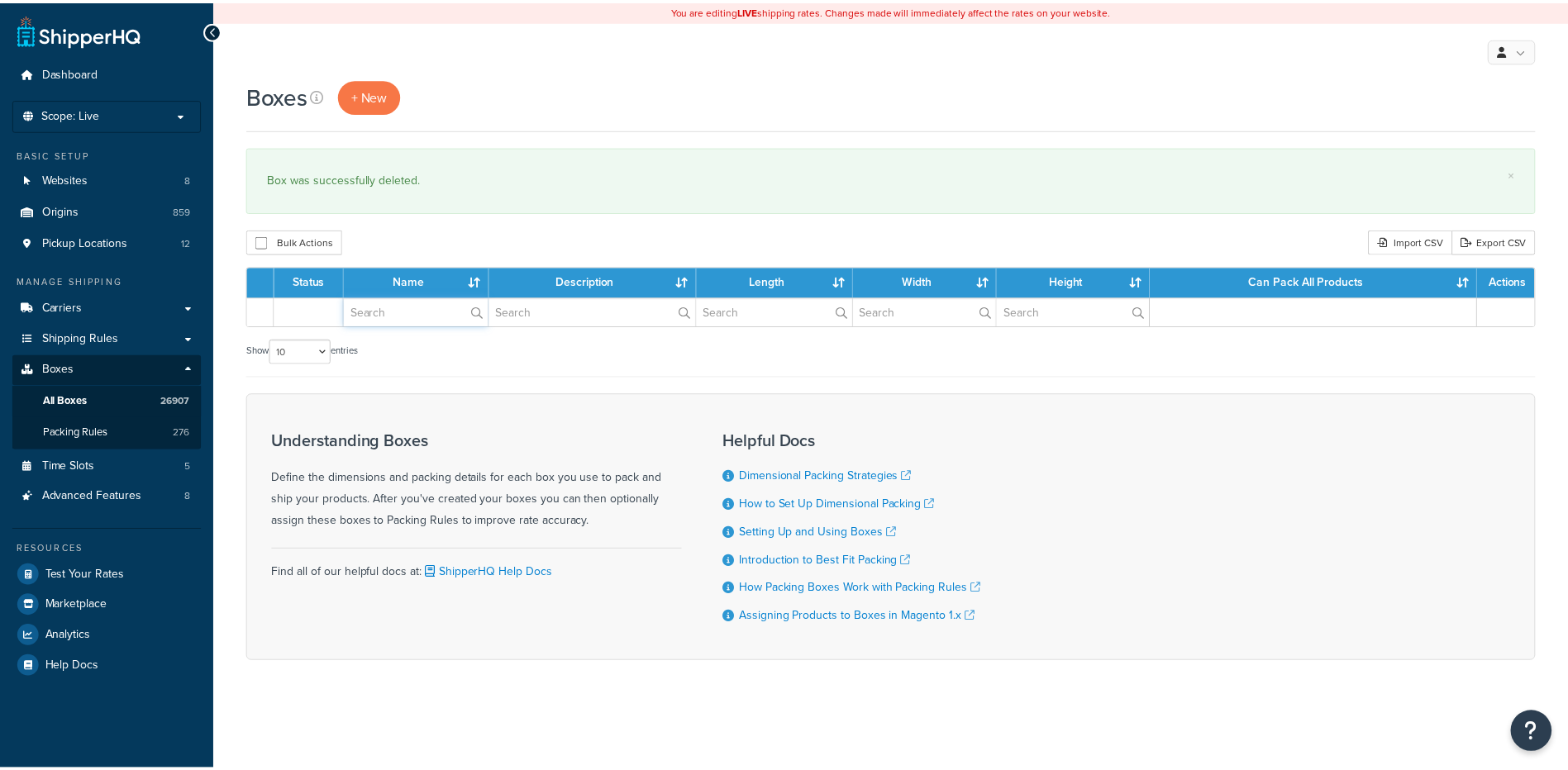
paste input "26W54Q"
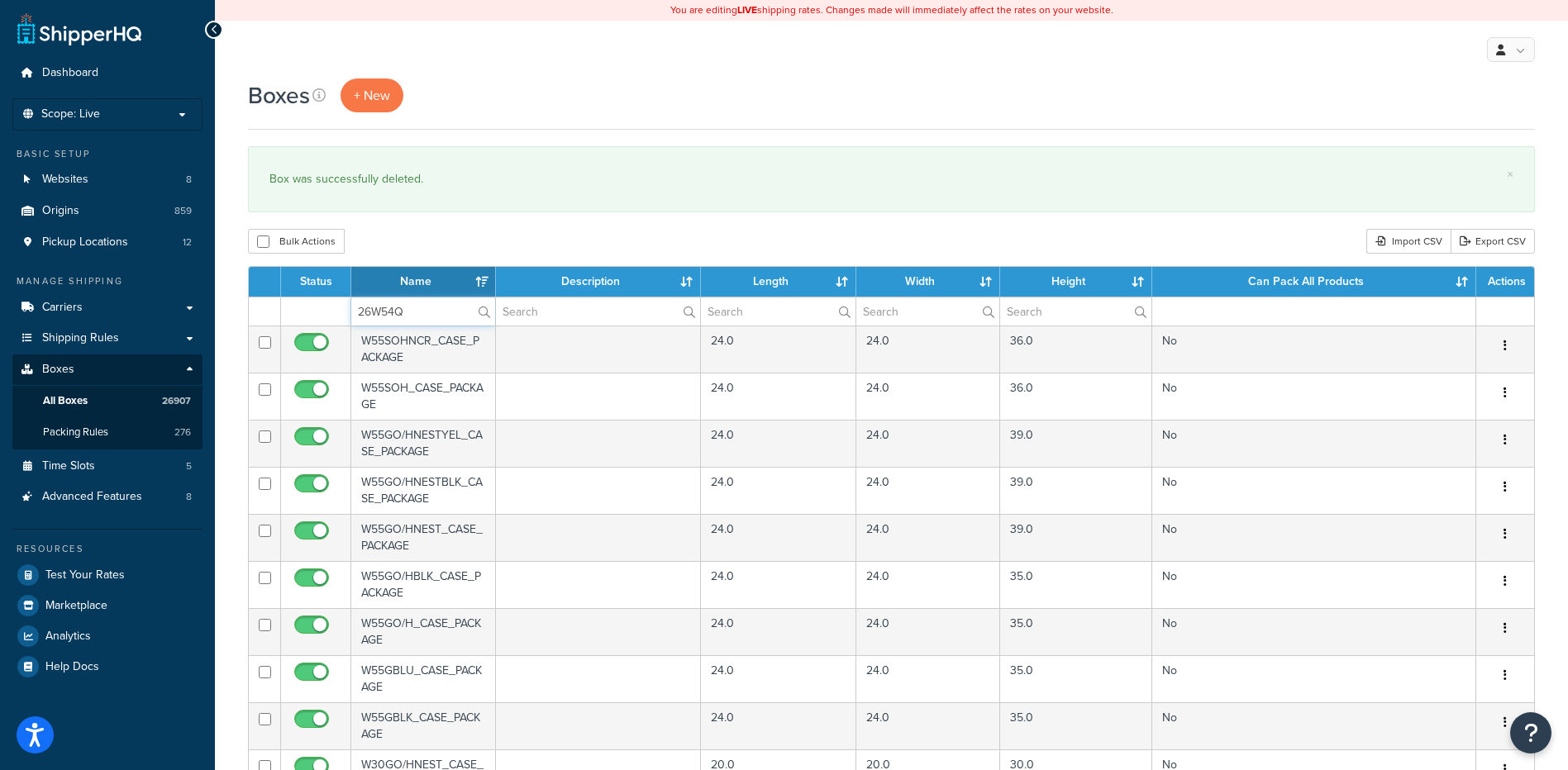
type input "26W54Q"
click at [416, 256] on div "Boxes + New × Box was successfully deleted. Bulk Actions Duplicate [GEOGRAPHIC_…" at bounding box center [891, 638] width 1353 height 1119
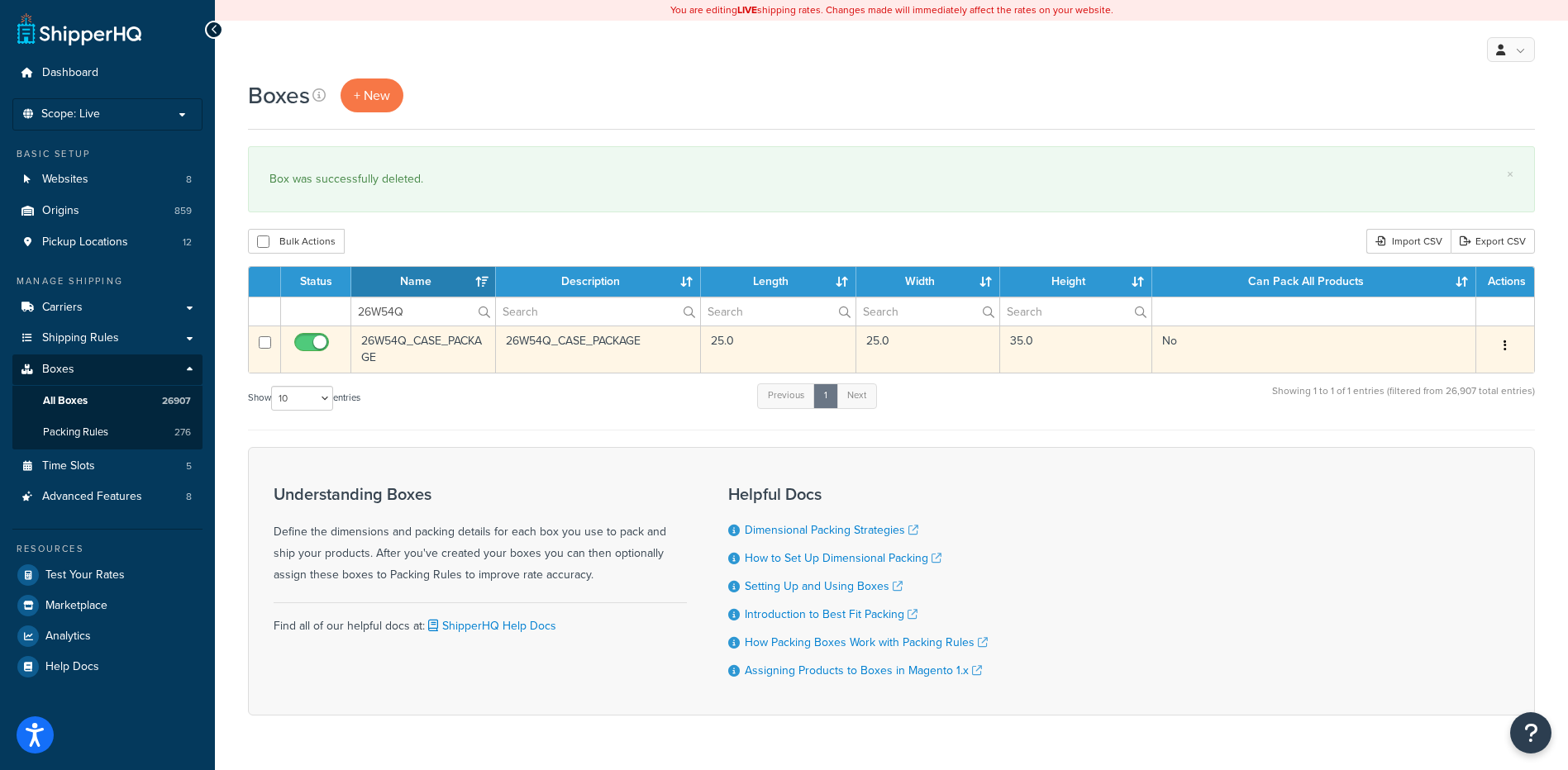
click at [1502, 347] on button "button" at bounding box center [1505, 346] width 24 height 26
click at [1436, 451] on link "Delete" at bounding box center [1451, 444] width 131 height 34
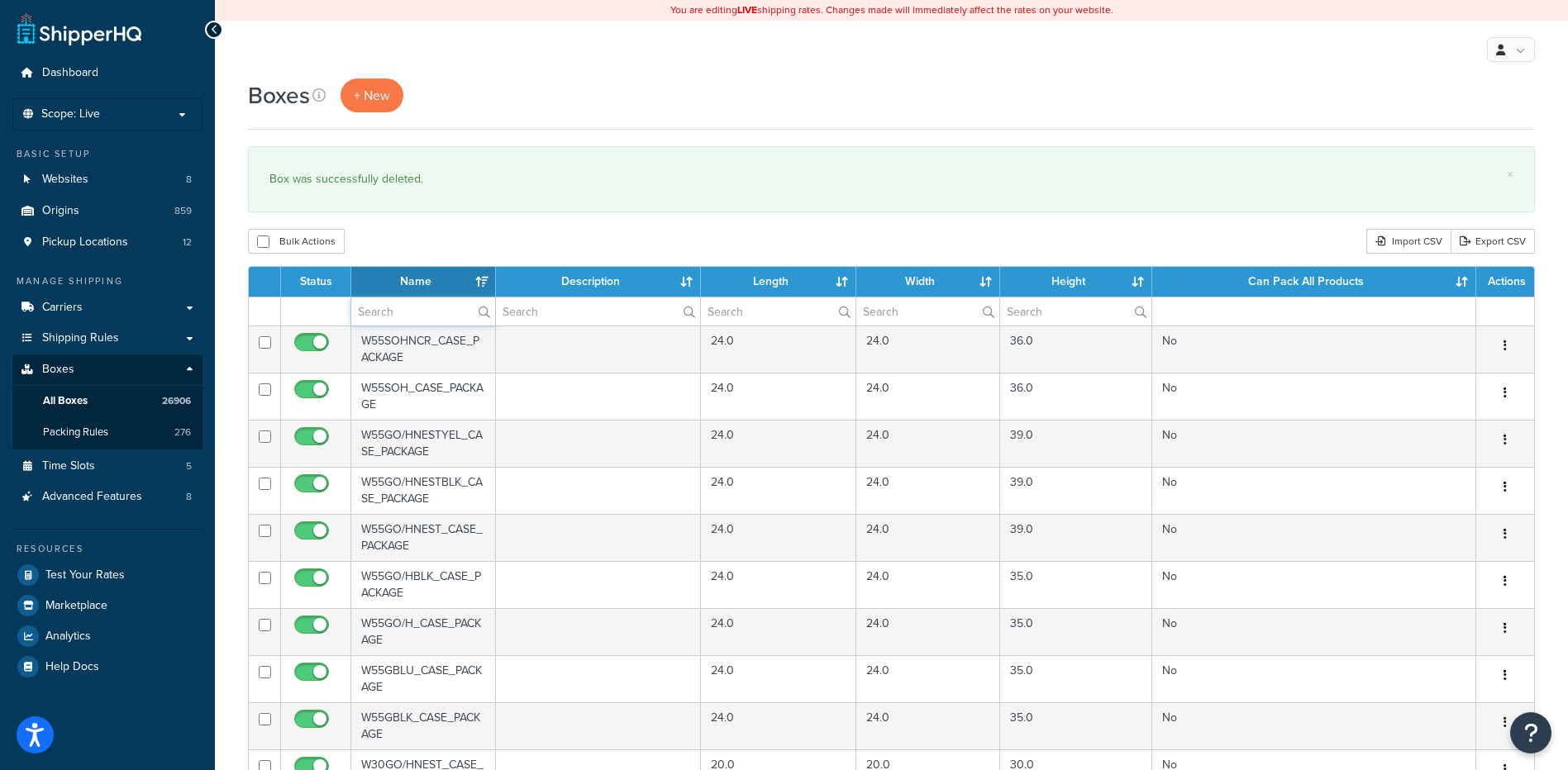
click at [368, 317] on input "text" at bounding box center [423, 311] width 144 height 28
paste input "26W54T"
type input "26W54T"
click at [448, 248] on div "Bulk Actions Duplicate [GEOGRAPHIC_DATA] Import CSV Export CSV" at bounding box center [891, 240] width 1288 height 24
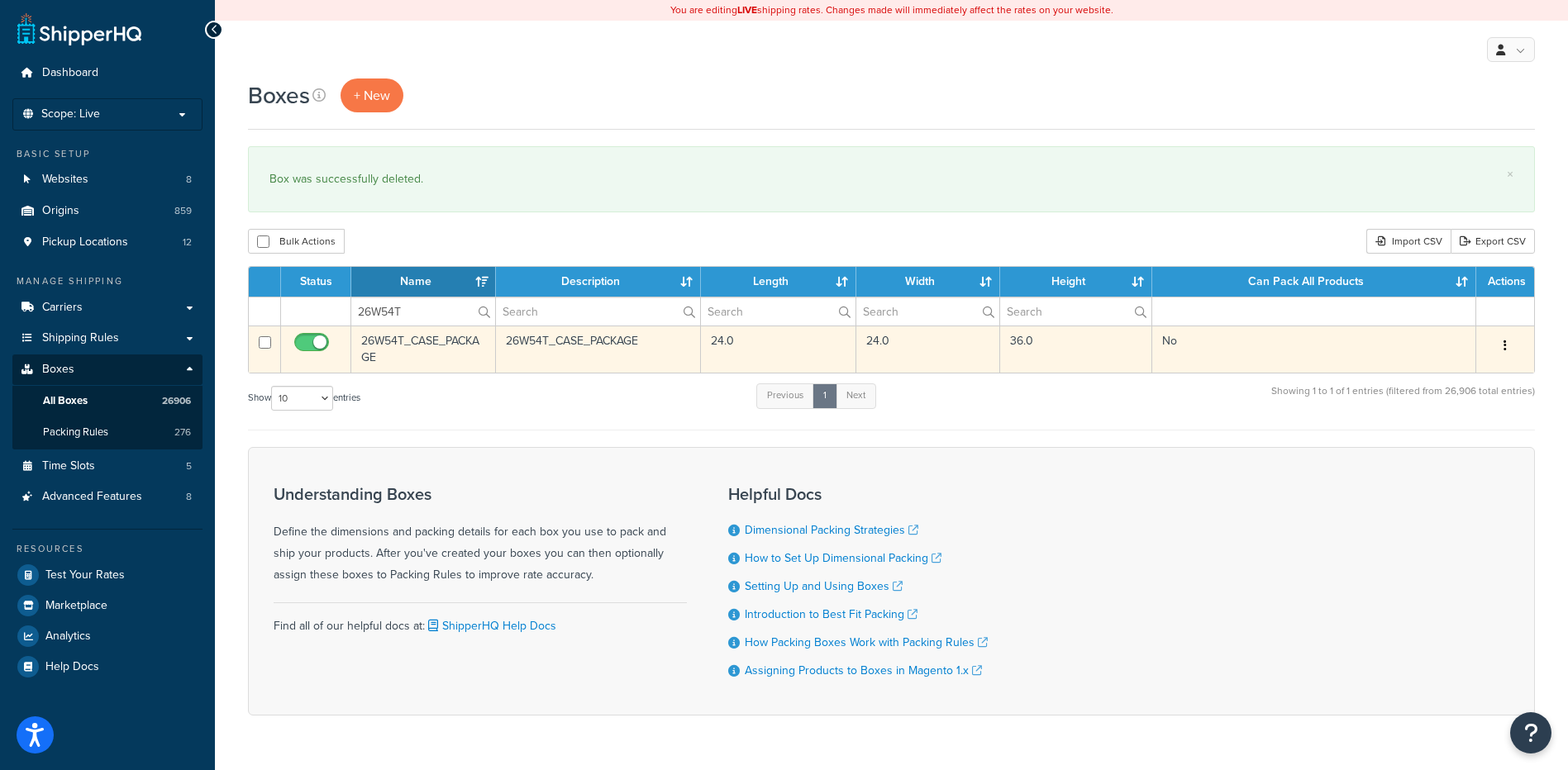
click at [1508, 346] on button "button" at bounding box center [1505, 346] width 24 height 26
click at [1415, 452] on link "Delete" at bounding box center [1451, 444] width 131 height 34
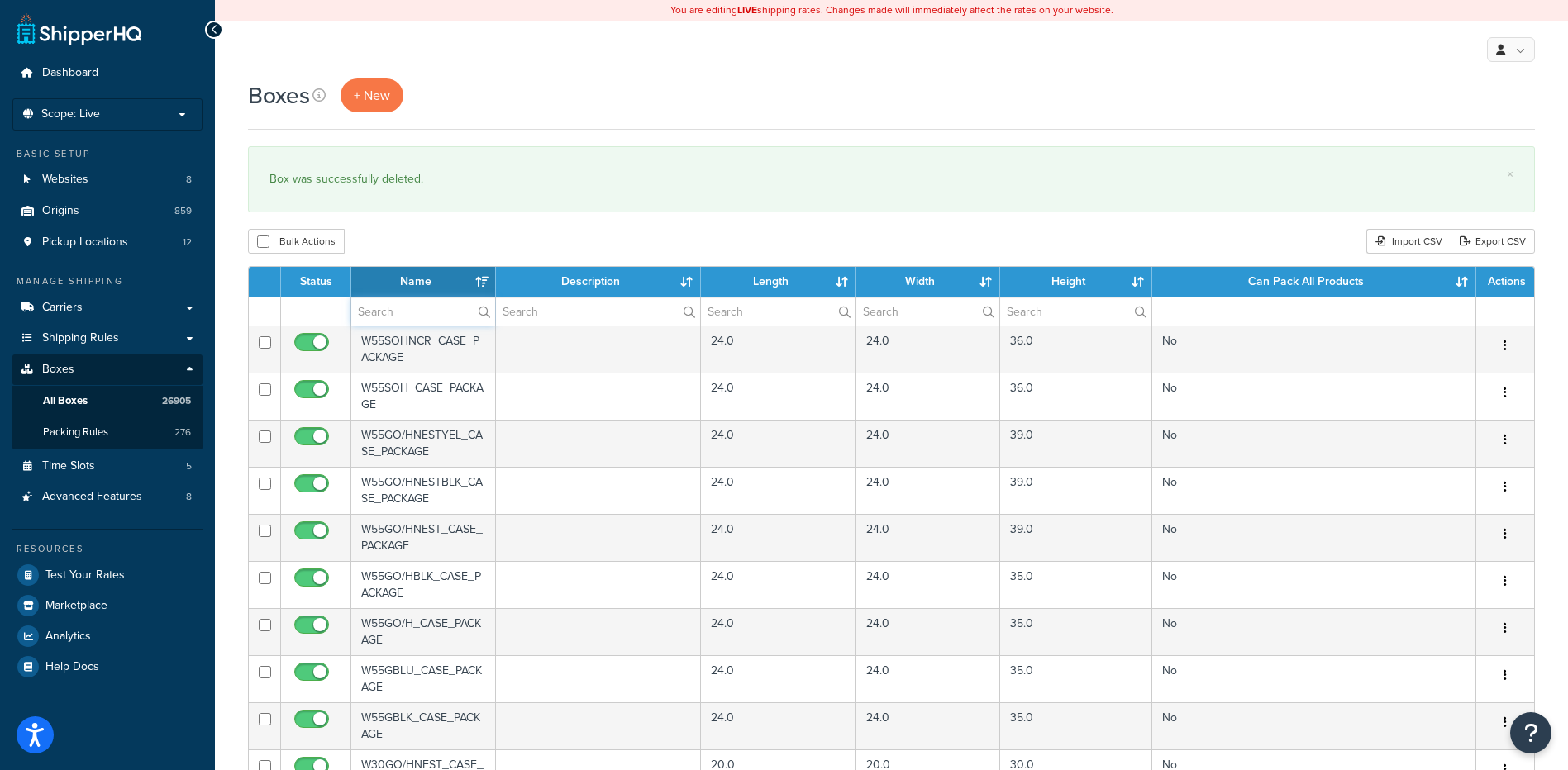
click at [391, 315] on input "text" at bounding box center [423, 311] width 144 height 28
paste input "26W54Y"
type input "26W54Y"
click at [453, 244] on div "Bulk Actions Duplicate [GEOGRAPHIC_DATA] Import CSV Export CSV" at bounding box center [891, 240] width 1288 height 24
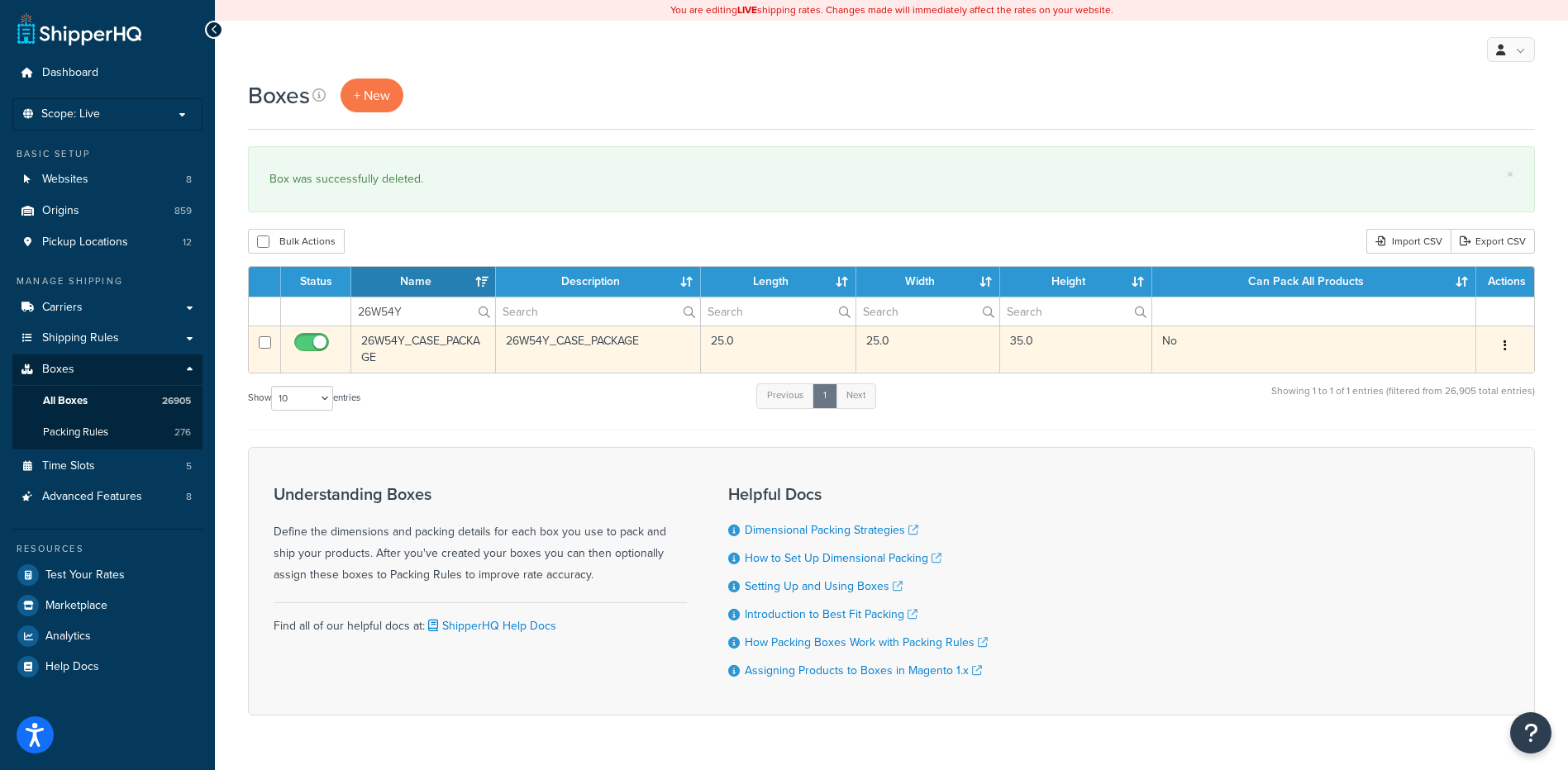
click at [1505, 340] on icon "button" at bounding box center [1505, 345] width 4 height 12
click at [1456, 444] on link "Delete" at bounding box center [1451, 444] width 131 height 34
